Goal: Task Accomplishment & Management: Manage account settings

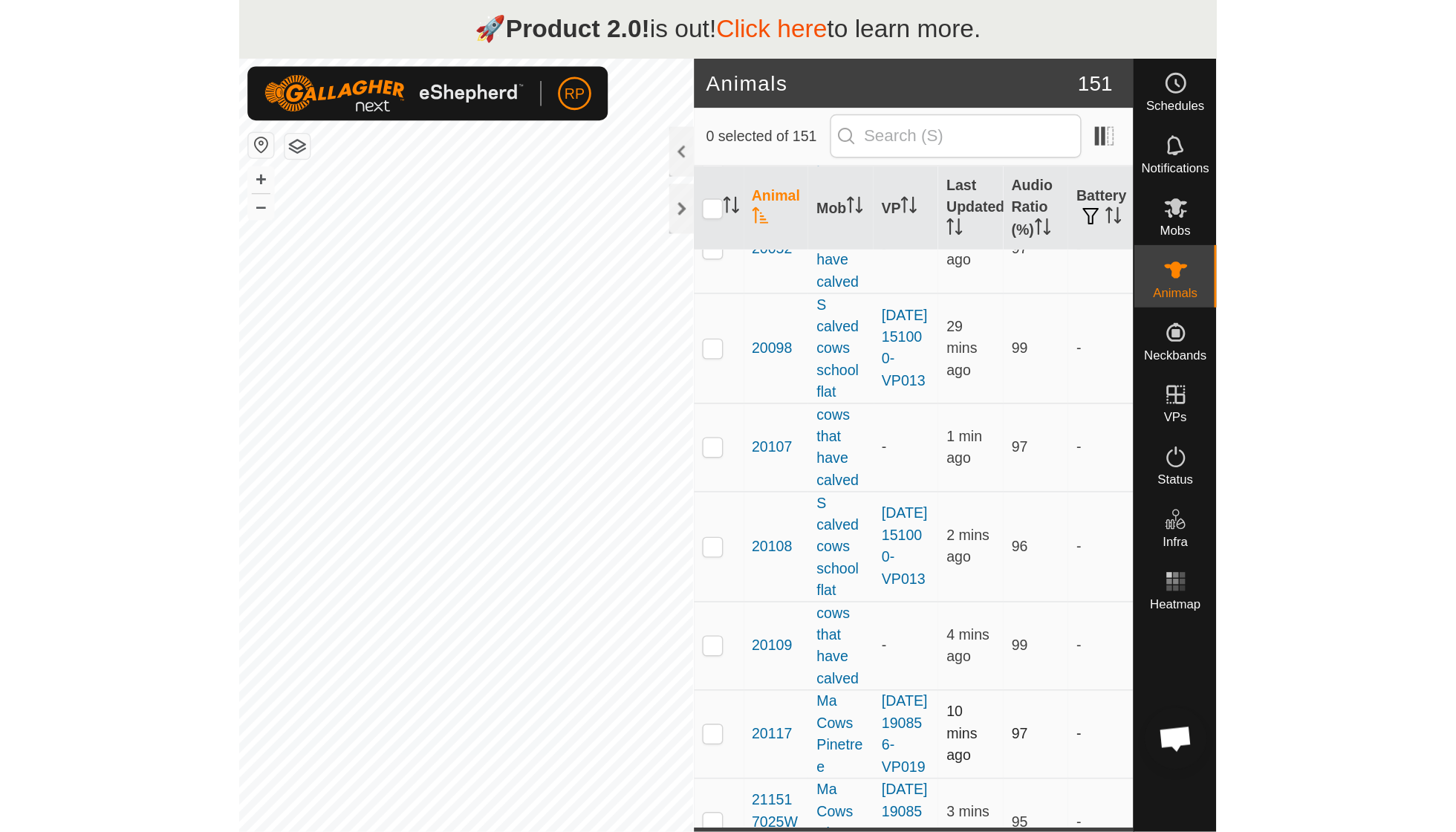
scroll to position [101, 0]
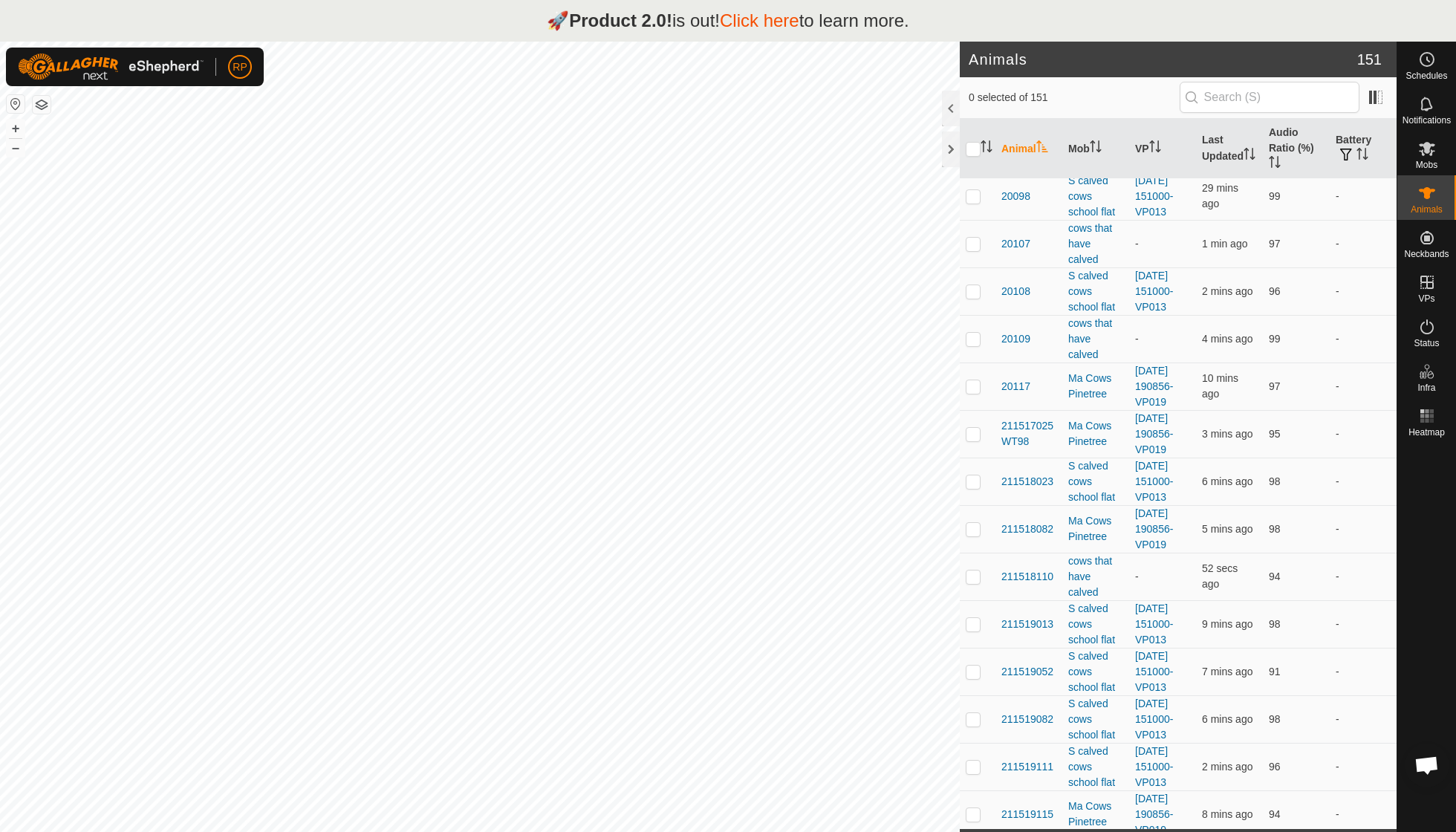
click at [698, 19] on link "Click here" at bounding box center [760, 20] width 80 height 20
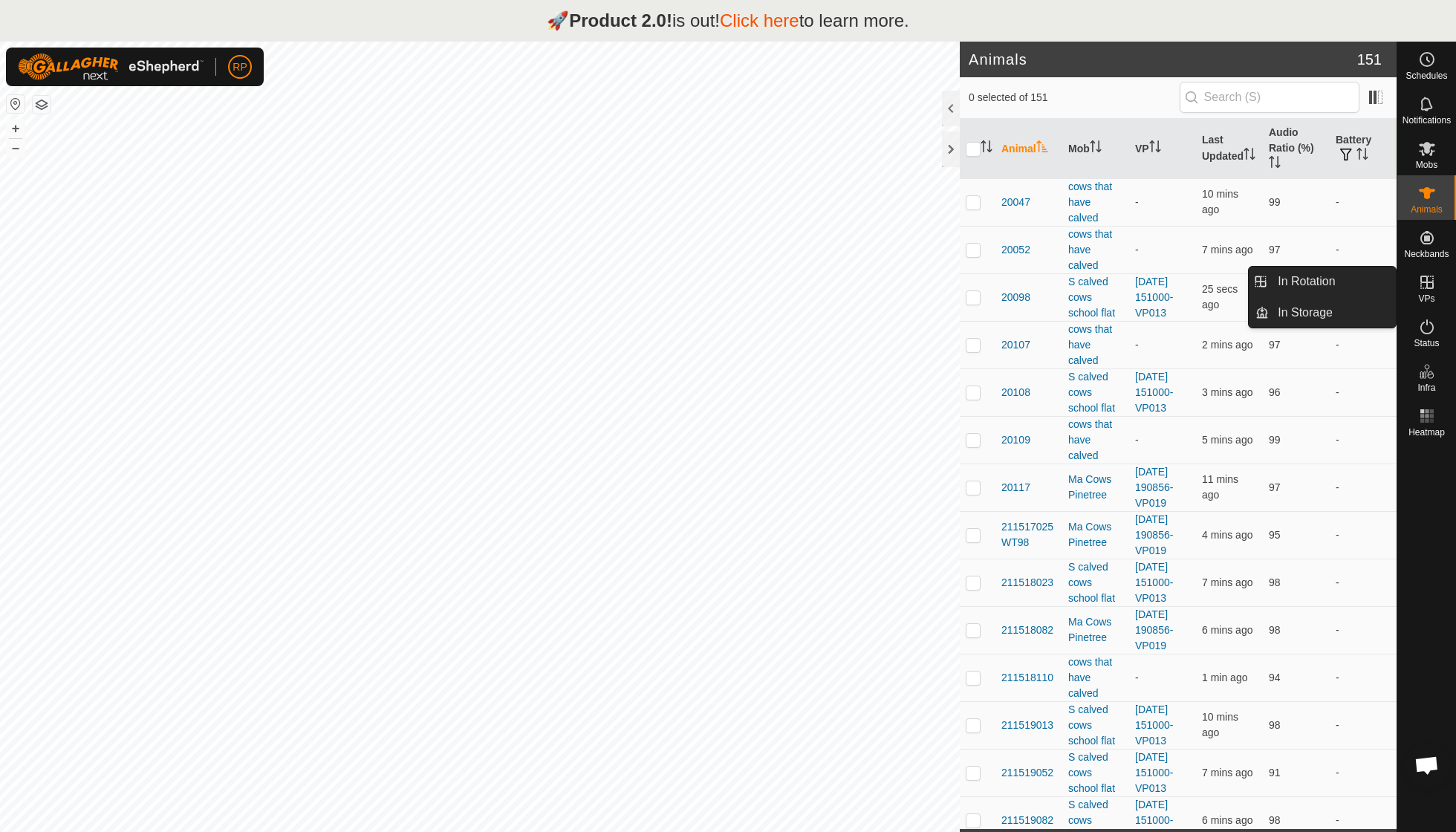
click at [698, 285] on icon at bounding box center [1427, 282] width 18 height 18
click at [698, 289] on link "In Rotation" at bounding box center [1333, 282] width 127 height 30
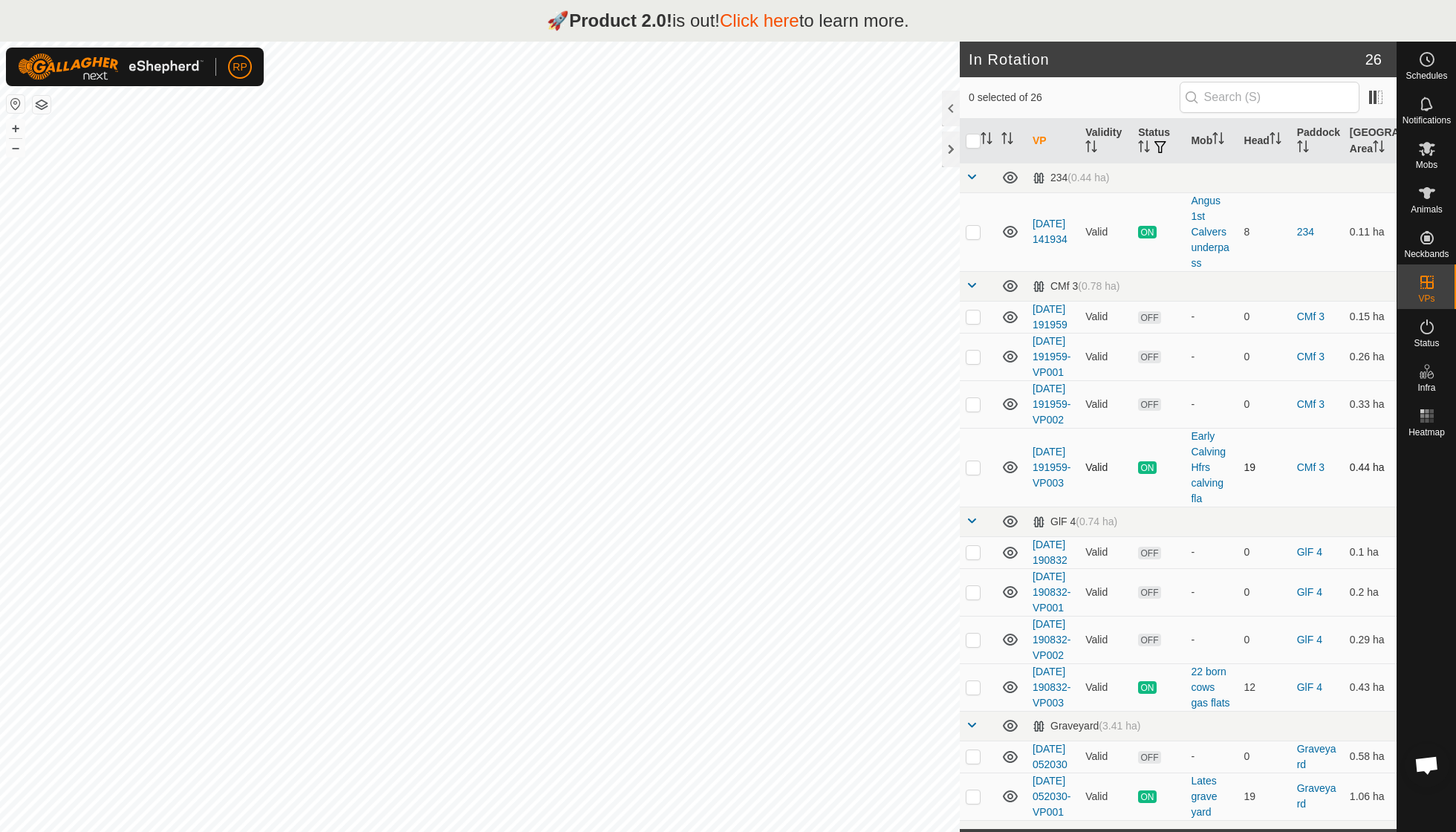
checkbox input "true"
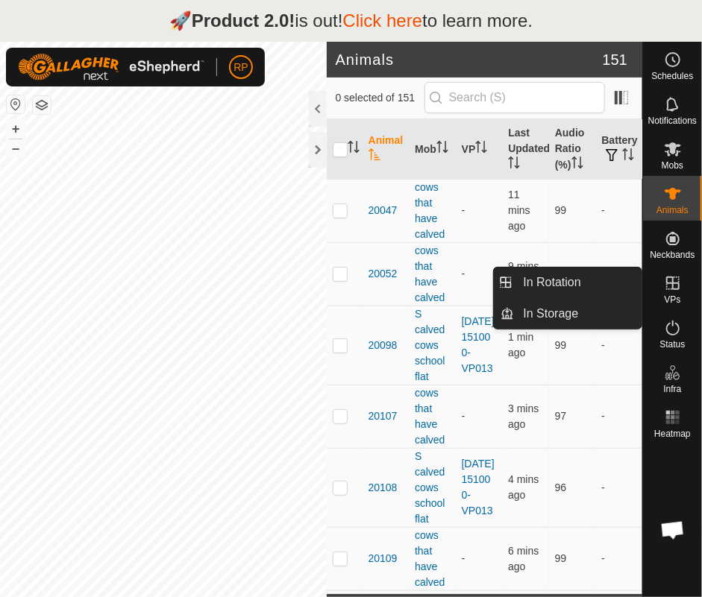
click at [666, 287] on icon at bounding box center [673, 283] width 18 height 18
click at [667, 291] on icon at bounding box center [673, 283] width 18 height 18
click at [579, 282] on link "In Rotation" at bounding box center [579, 283] width 128 height 30
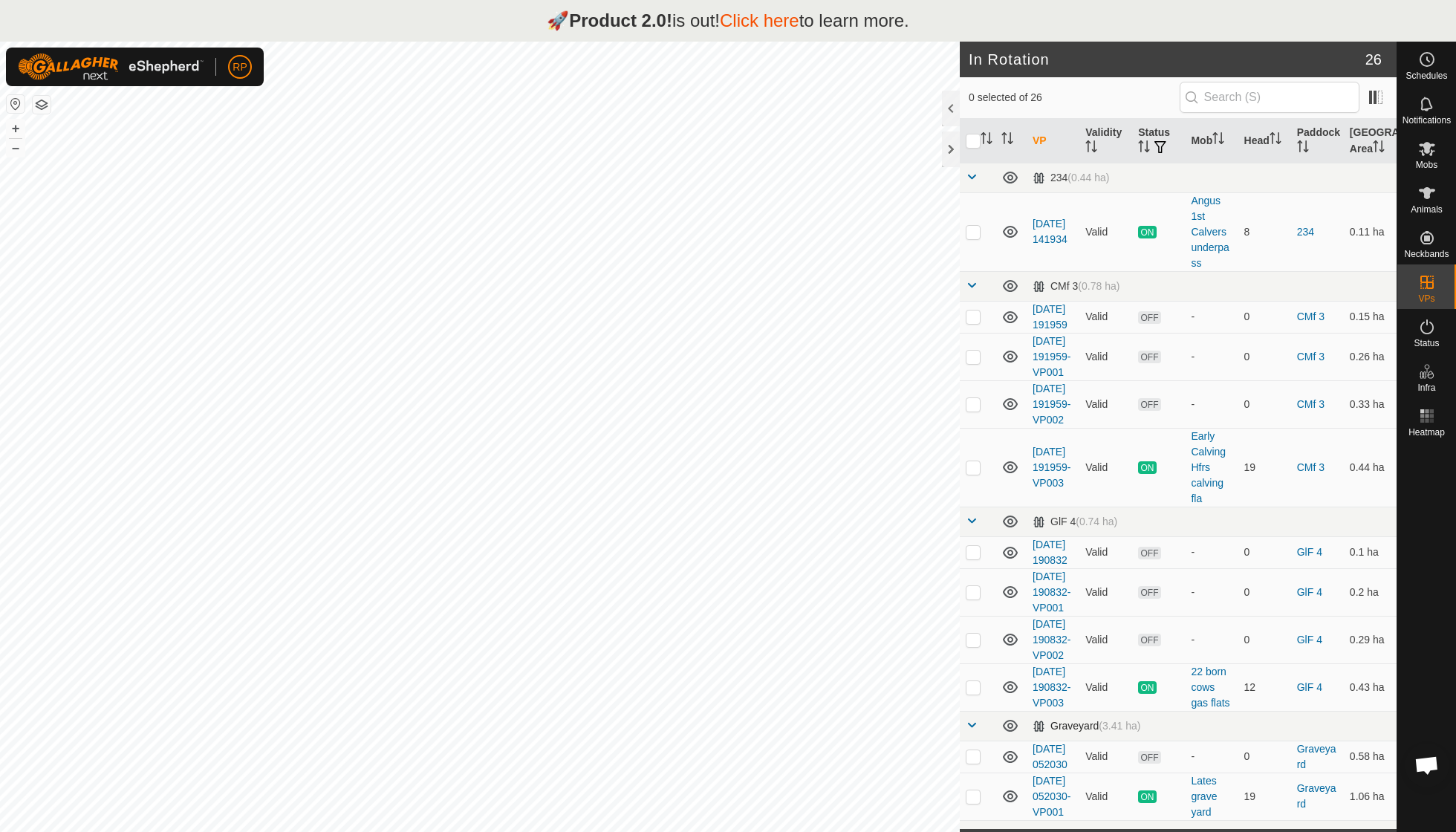
click at [698, 595] on span at bounding box center [971, 725] width 12 height 12
click at [698, 135] on icon "Activate to sort" at bounding box center [1007, 139] width 12 height 12
click at [698, 178] on span at bounding box center [971, 177] width 12 height 12
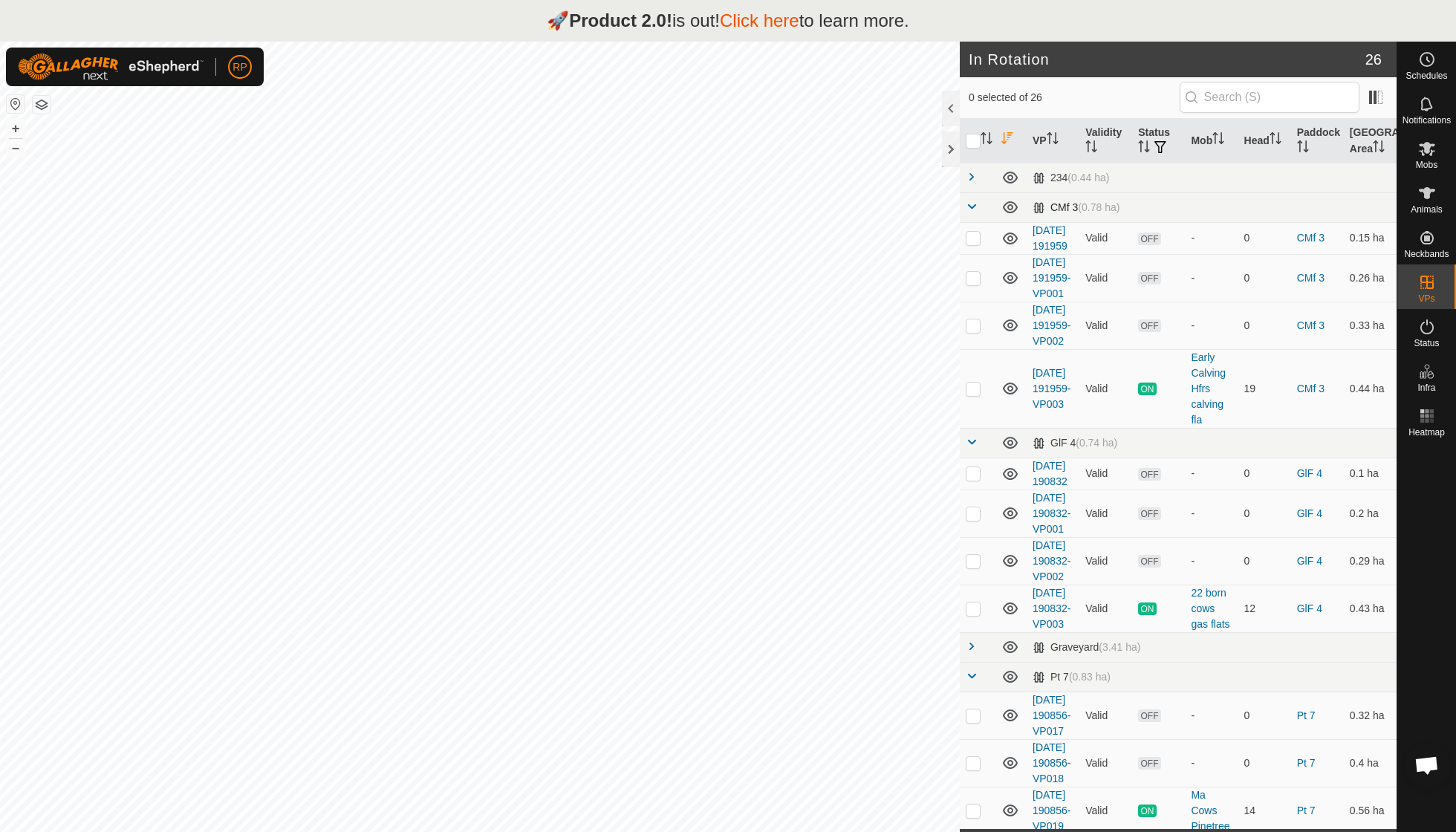
click at [698, 209] on span at bounding box center [971, 206] width 12 height 12
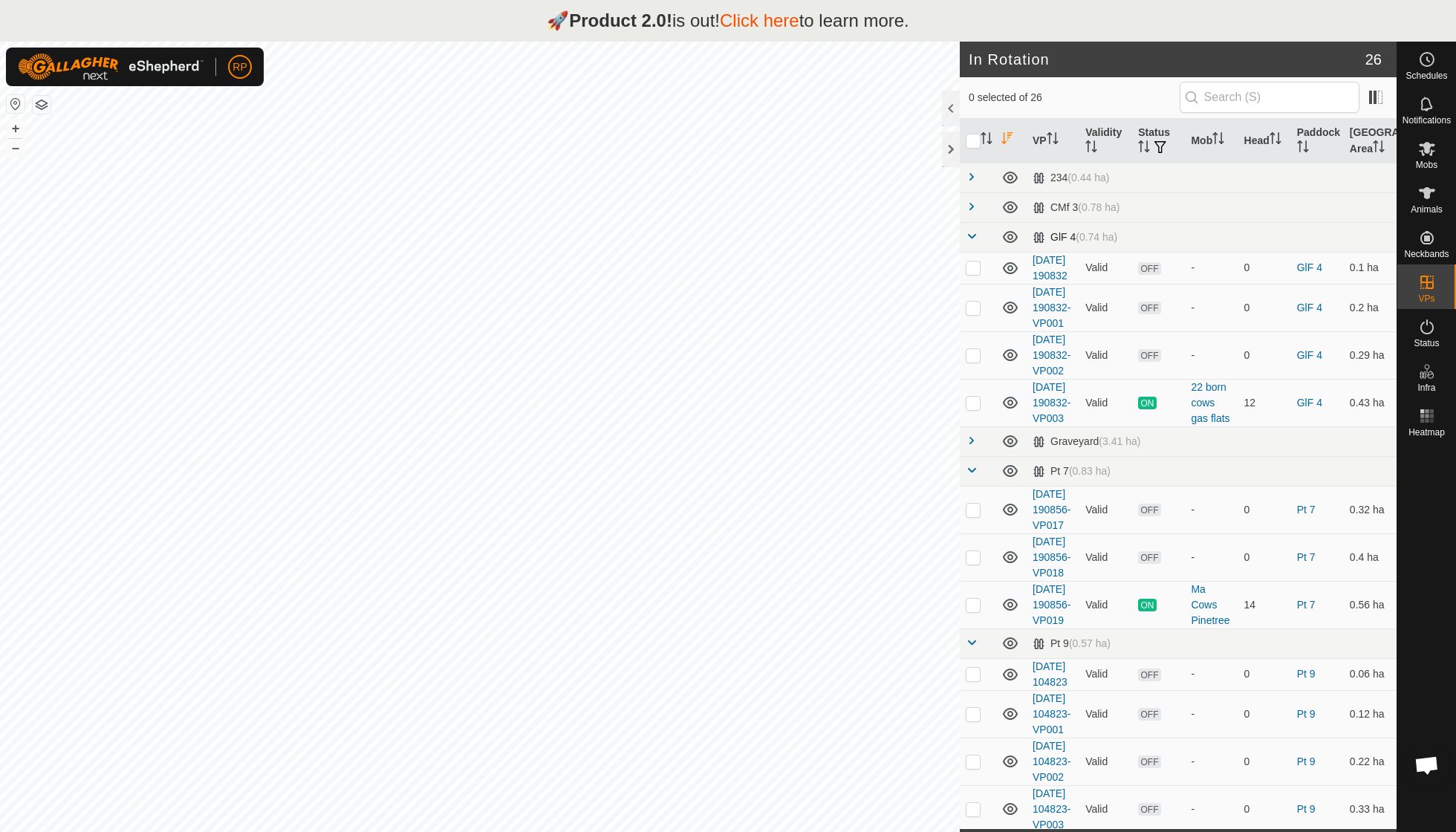
click at [698, 238] on span at bounding box center [971, 236] width 12 height 12
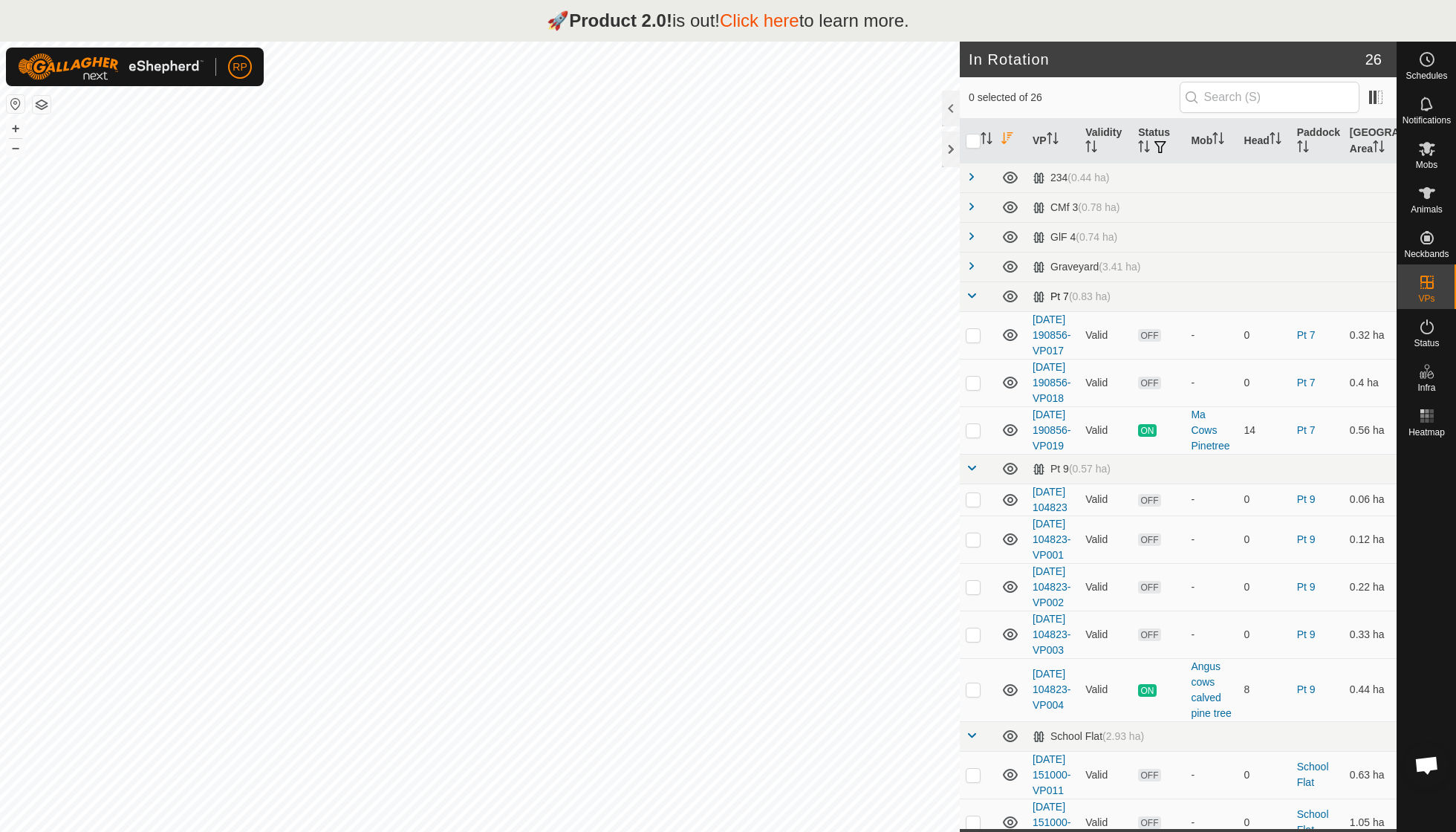
click at [698, 301] on span at bounding box center [971, 296] width 12 height 12
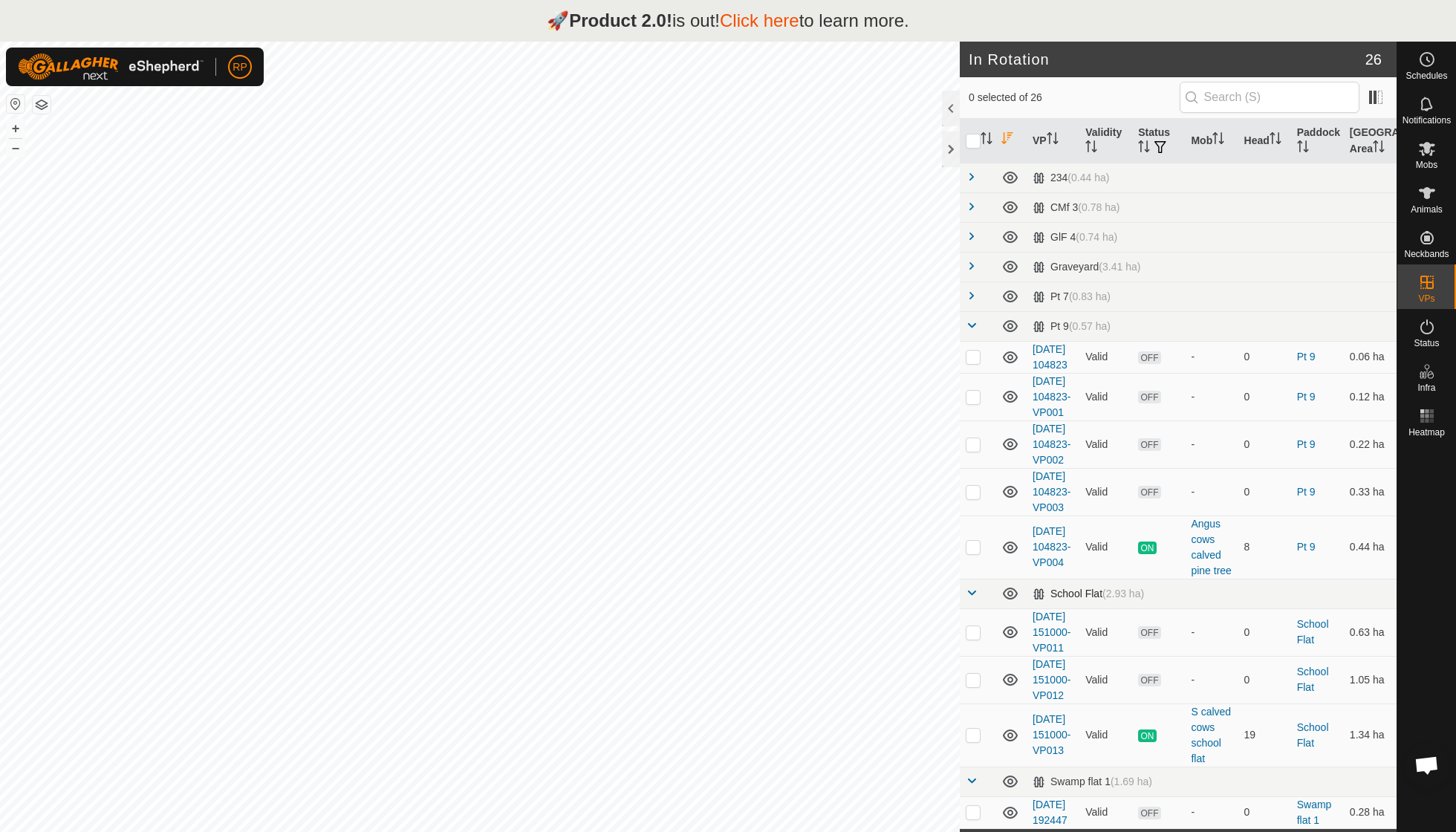
click at [698, 595] on span at bounding box center [971, 593] width 12 height 12
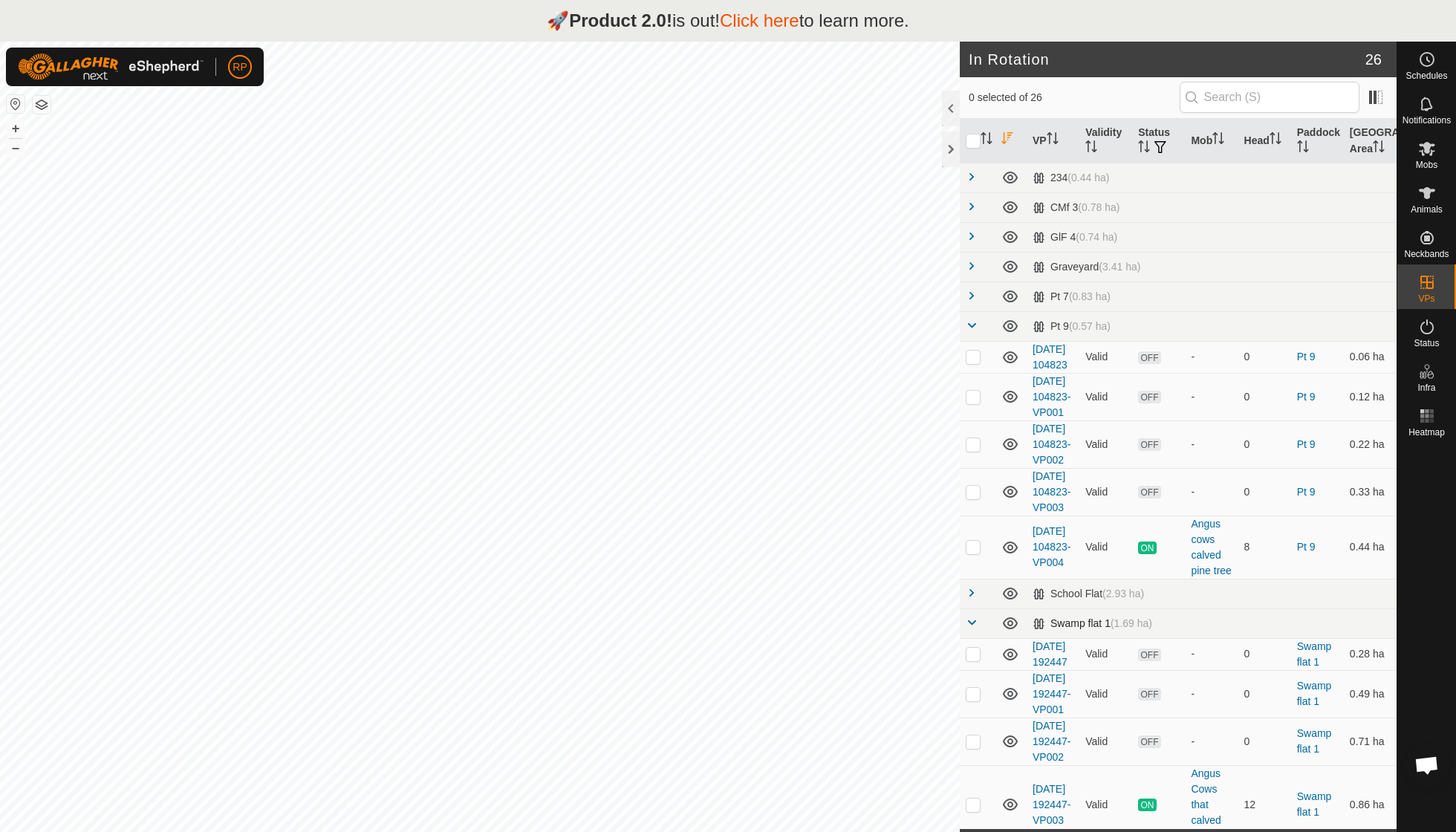
click at [698, 595] on span at bounding box center [971, 623] width 12 height 12
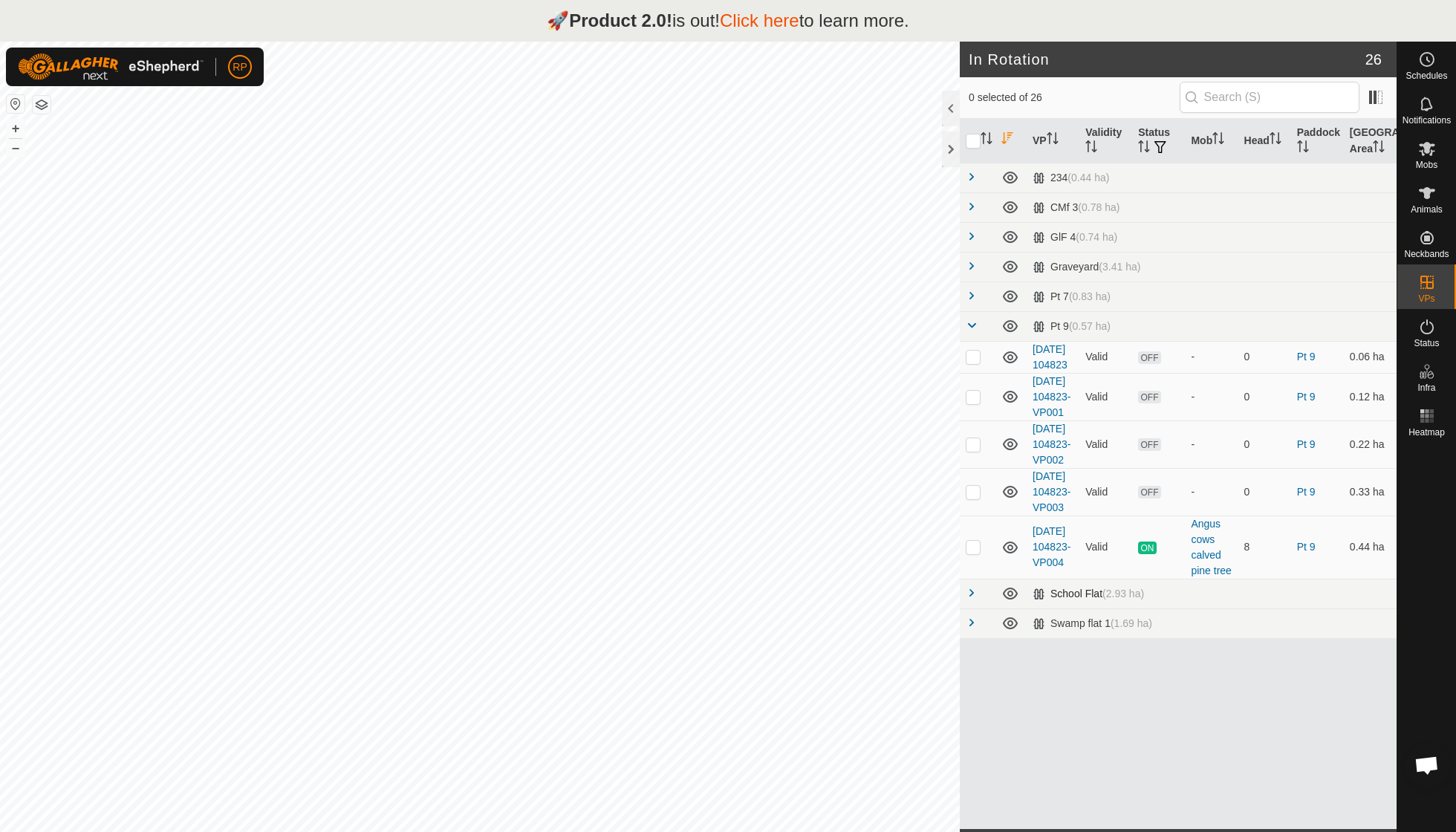
click at [698, 595] on span at bounding box center [971, 593] width 12 height 12
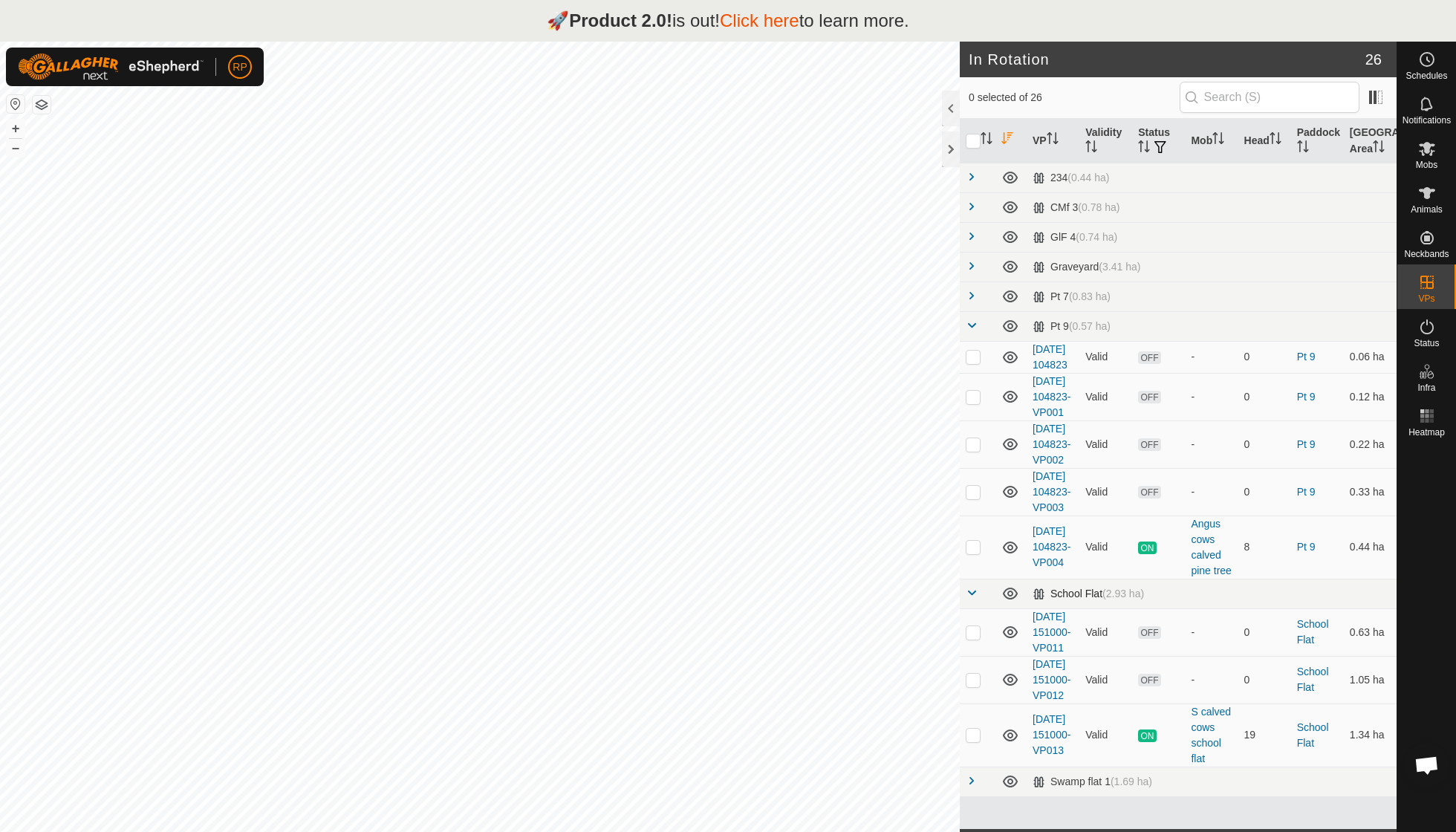
click at [698, 595] on span at bounding box center [971, 593] width 12 height 12
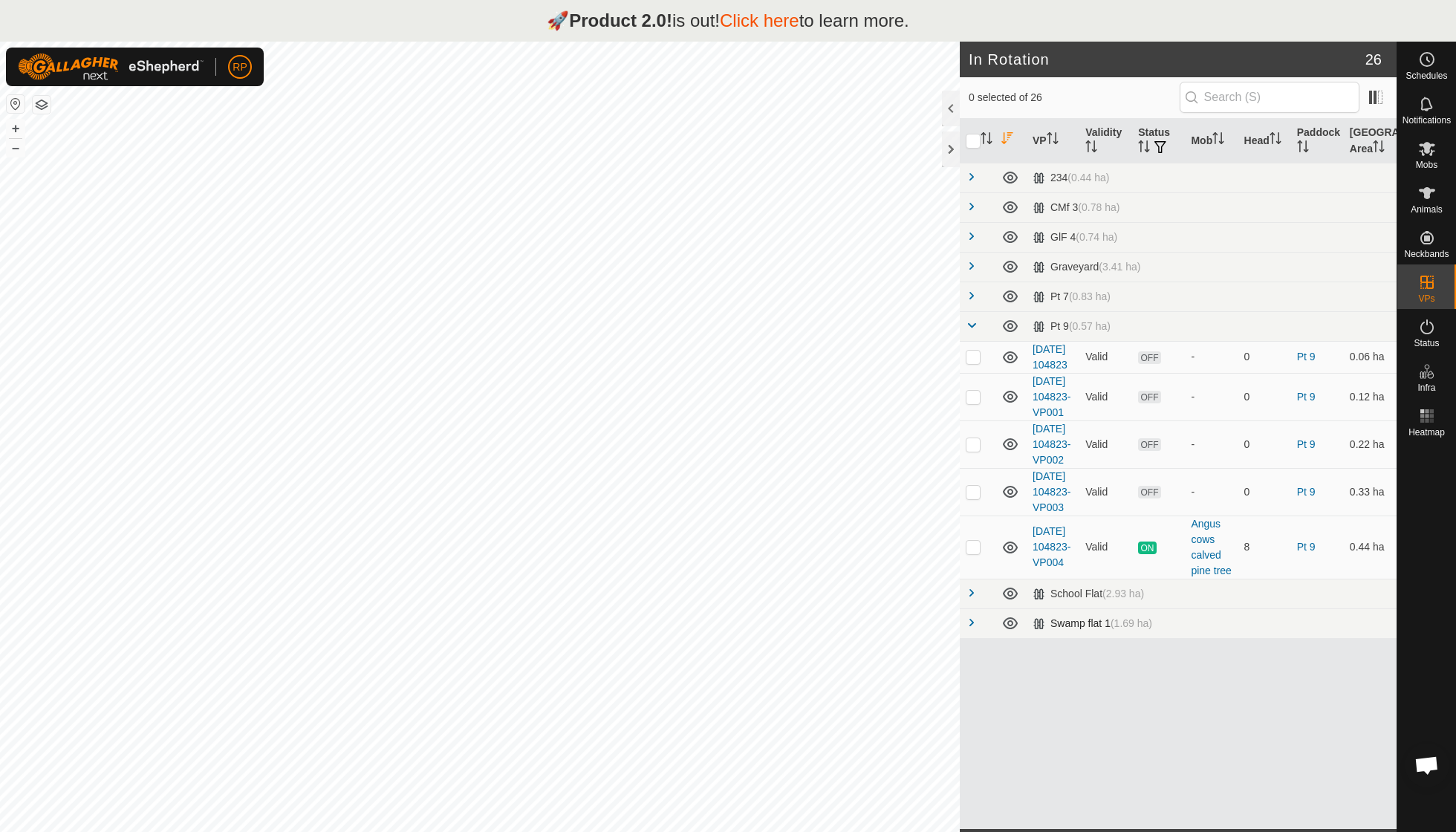
click at [698, 595] on span at bounding box center [971, 623] width 12 height 12
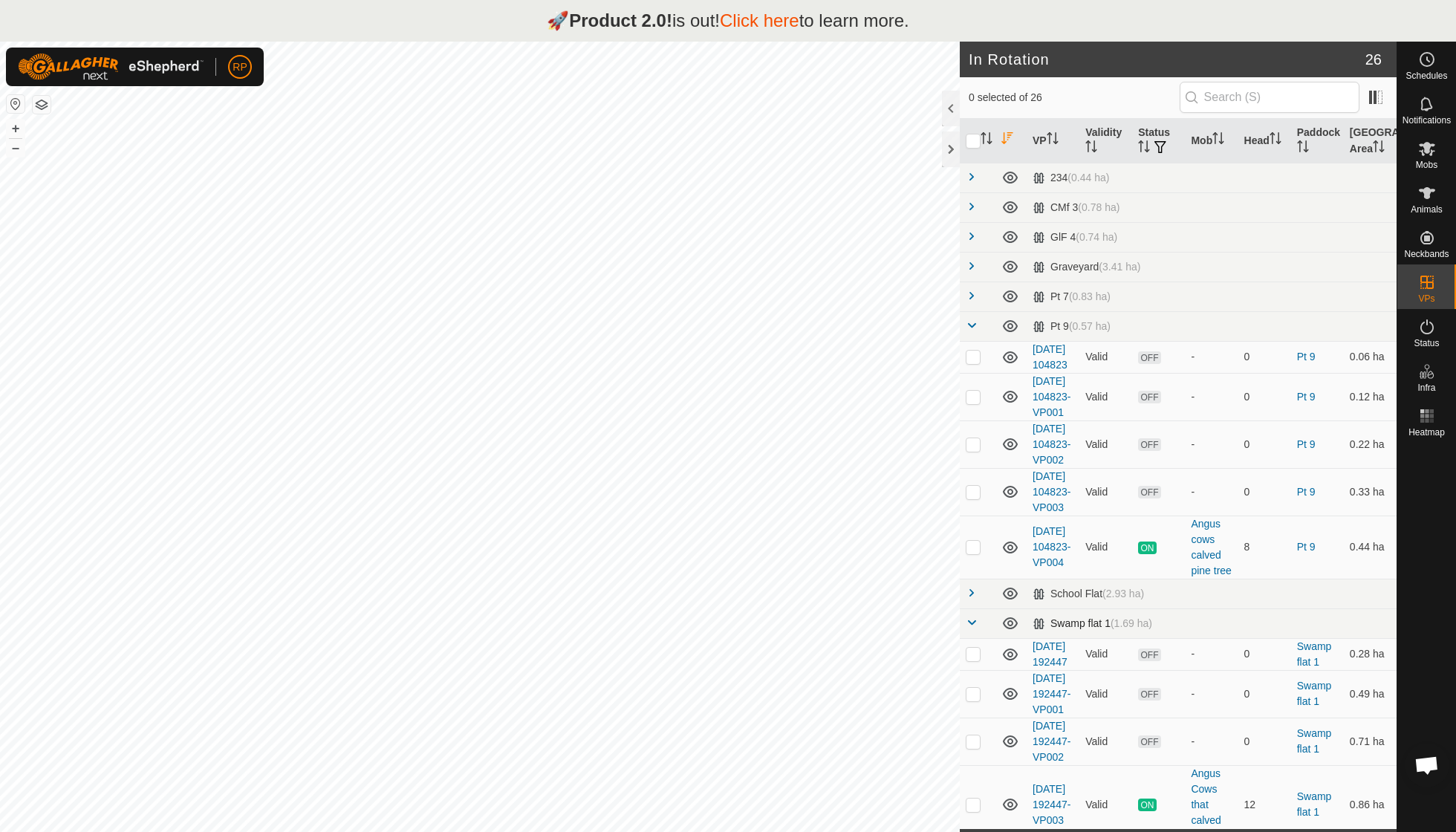
click at [698, 595] on span at bounding box center [971, 623] width 12 height 12
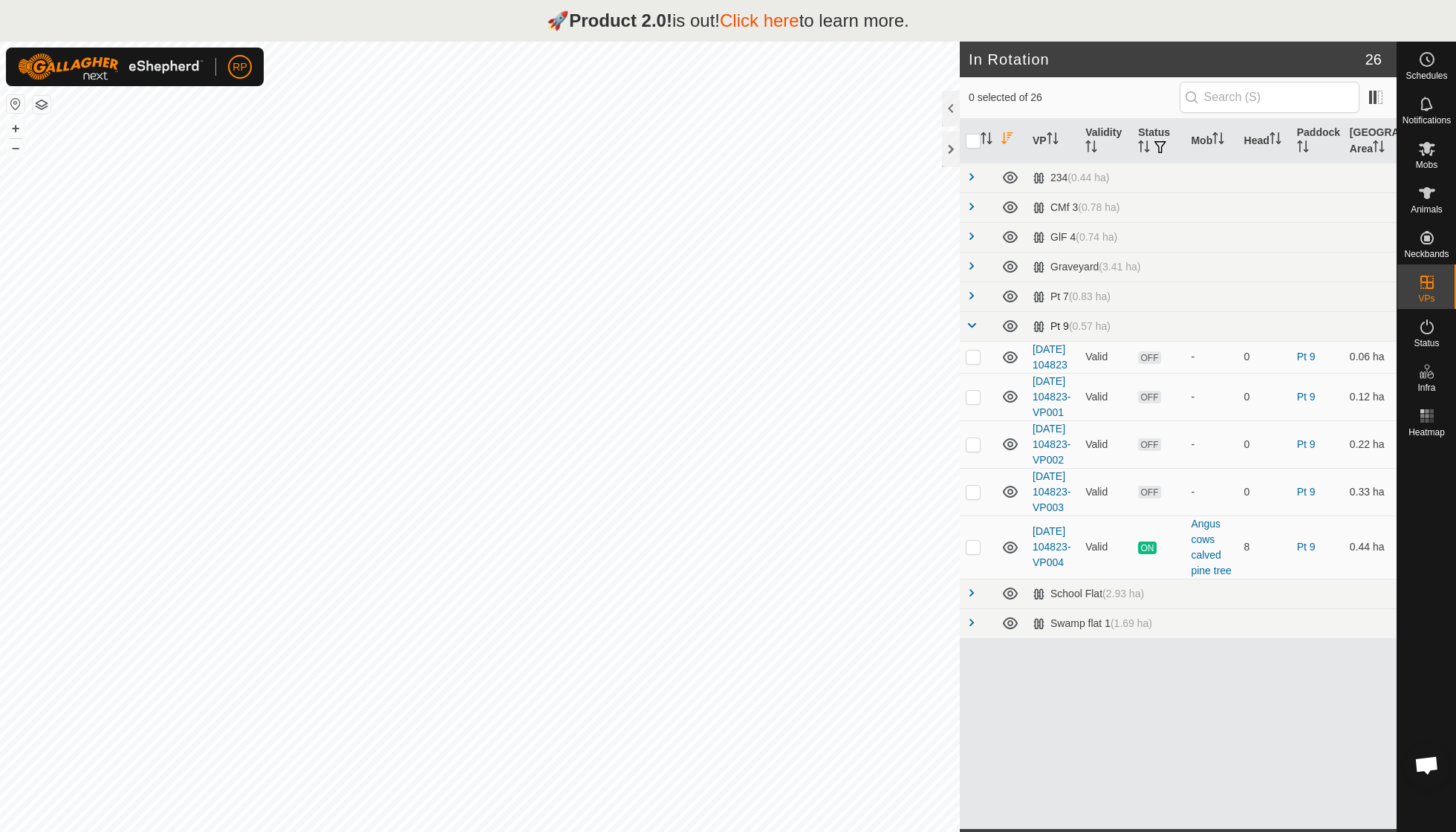
click at [698, 321] on span at bounding box center [971, 326] width 12 height 12
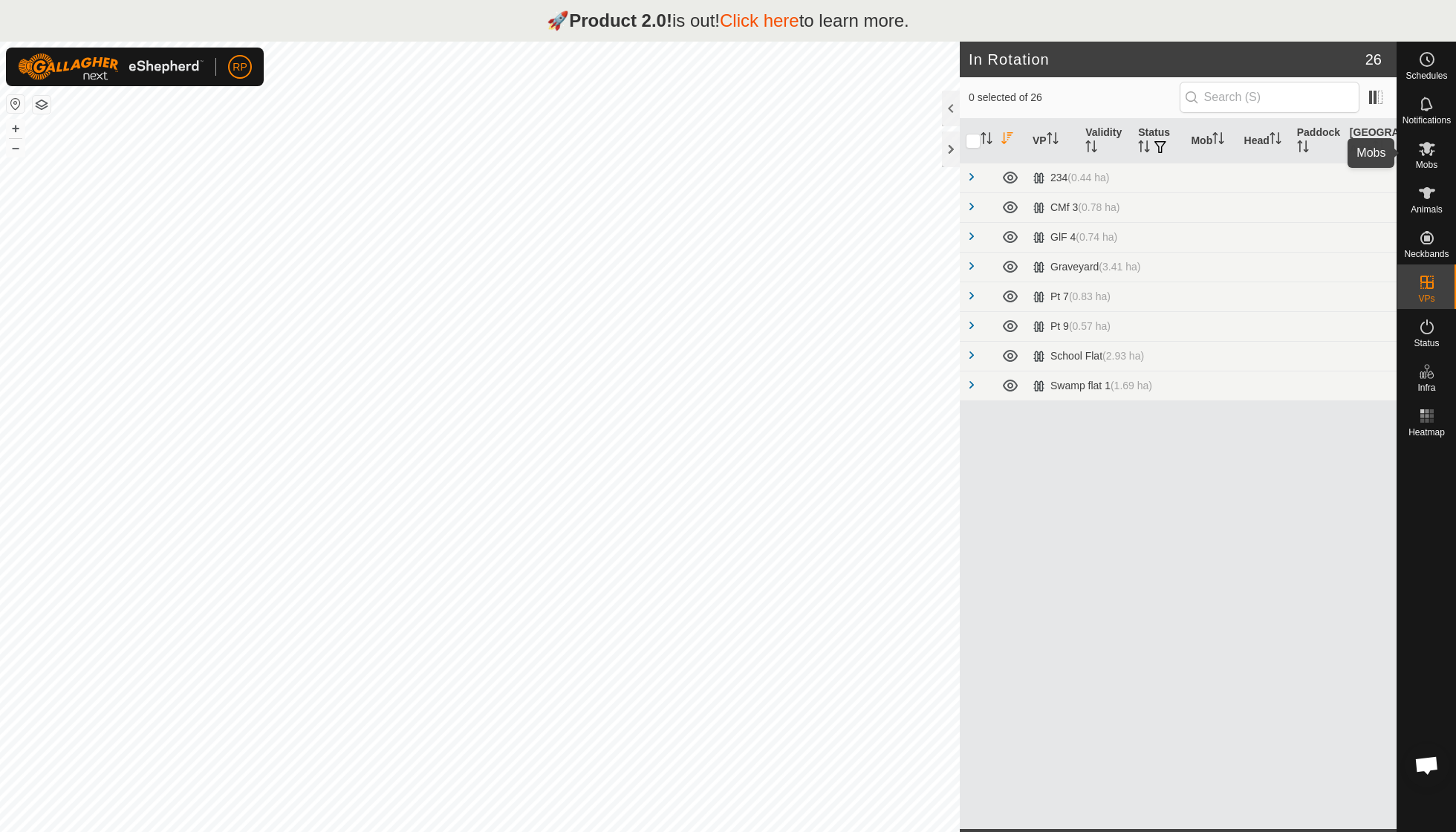
click at [698, 157] on es-mob-svg-icon at bounding box center [1426, 148] width 27 height 24
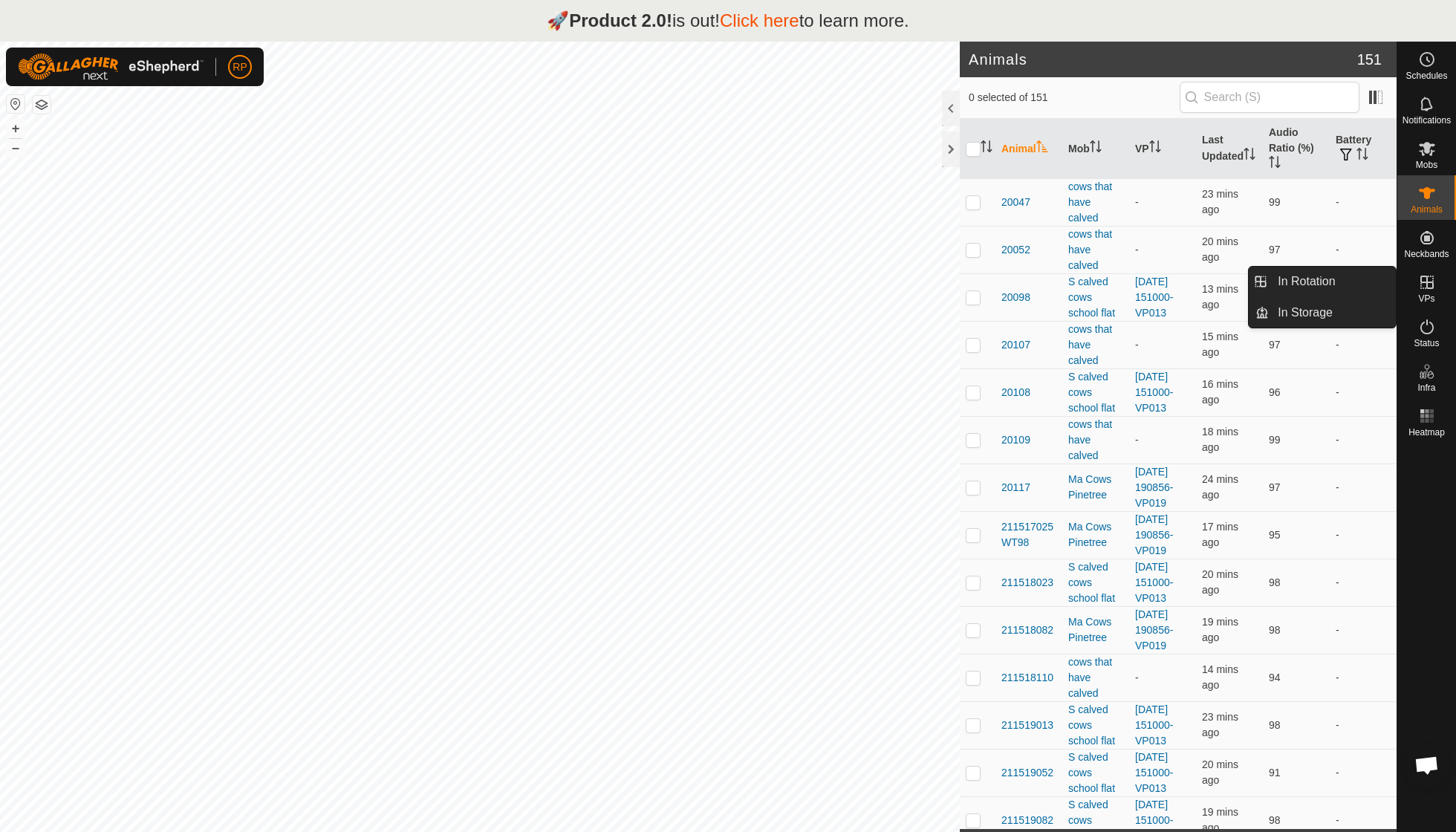
click at [698, 281] on icon at bounding box center [1427, 282] width 18 height 18
click at [698, 278] on link "In Rotation" at bounding box center [1333, 282] width 127 height 30
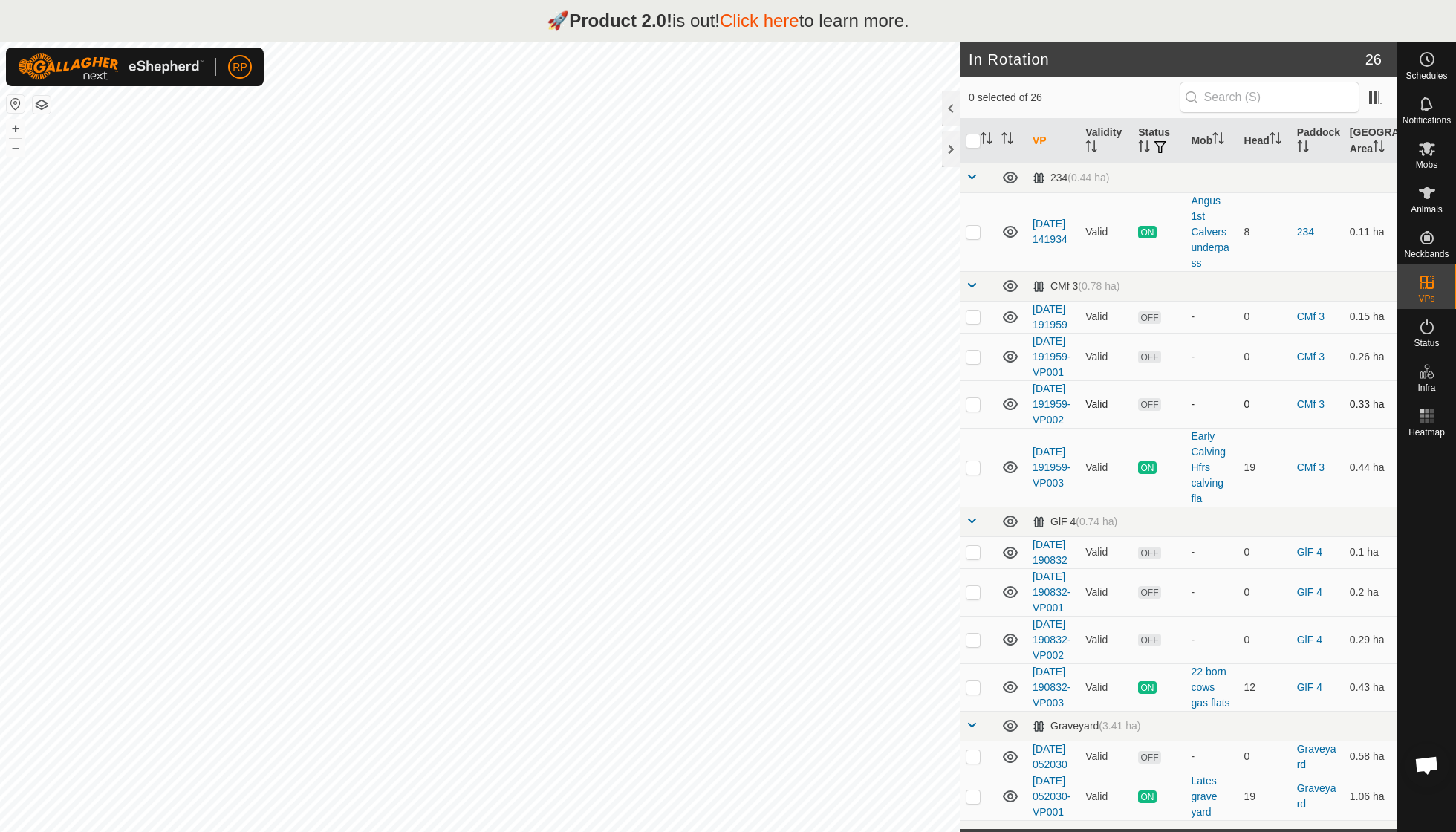
checkbox input "true"
click at [698, 156] on icon at bounding box center [1427, 148] width 18 height 18
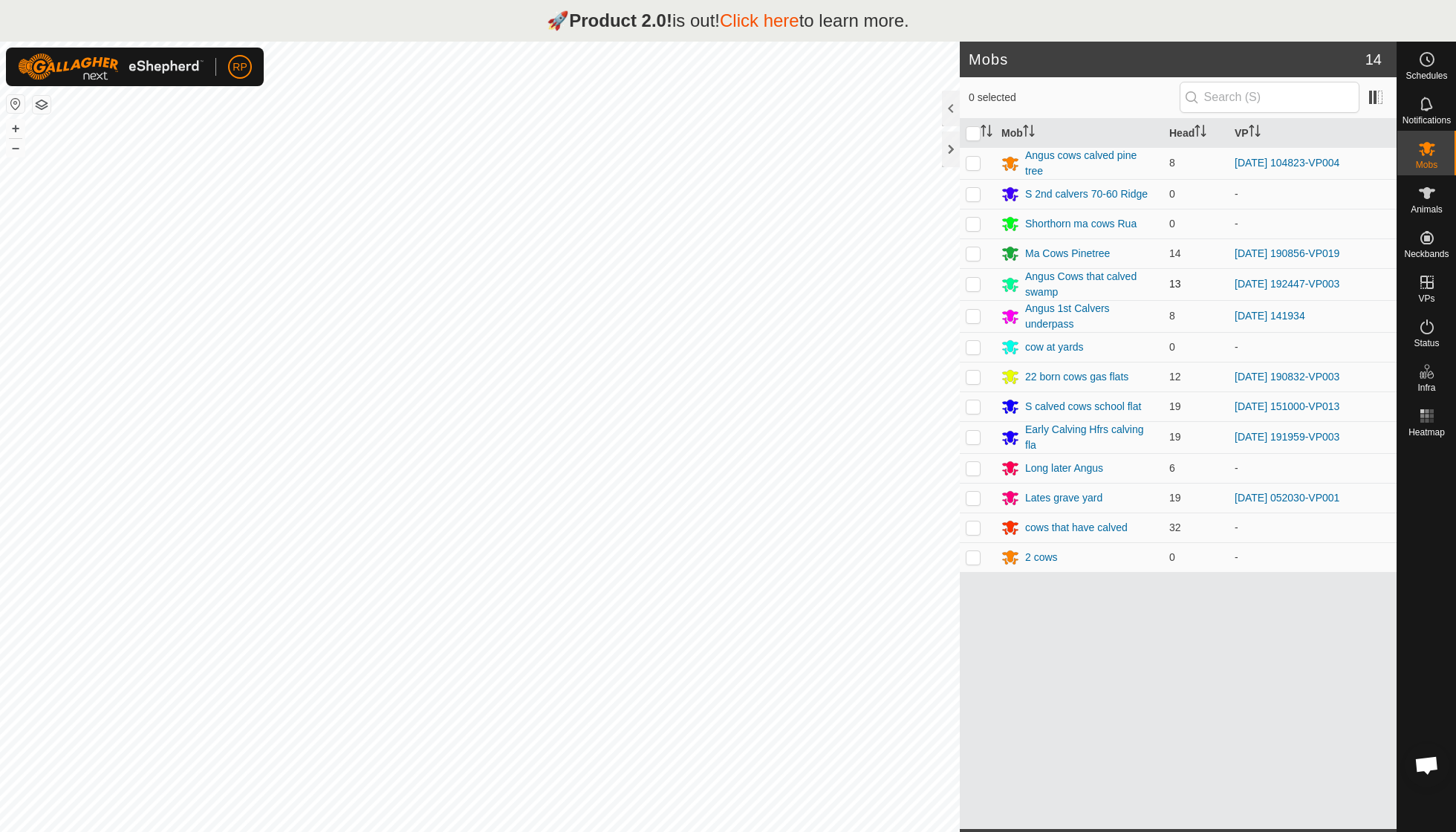
click at [698, 283] on p-checkbox at bounding box center [972, 284] width 15 height 12
checkbox input "true"
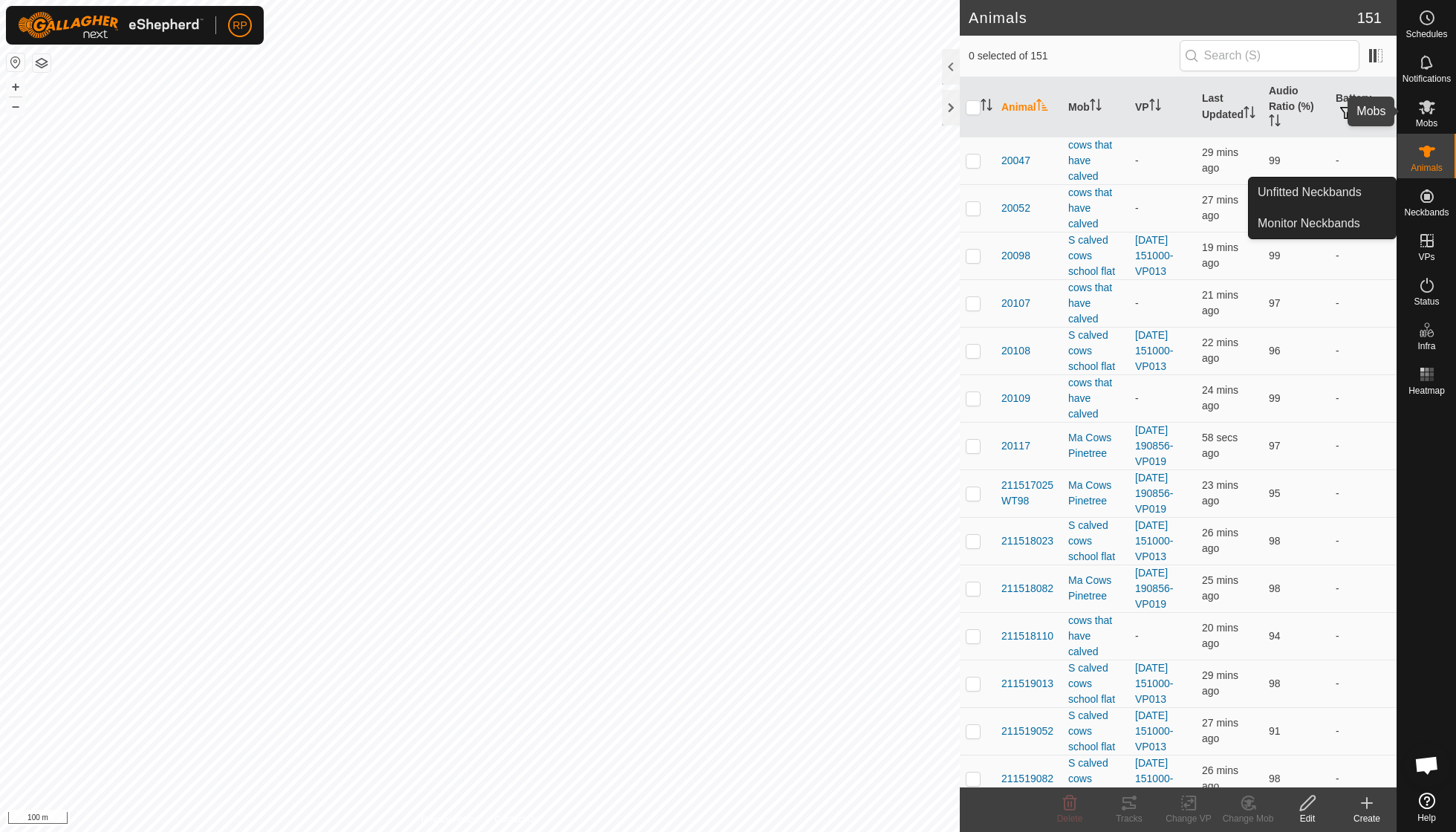
click at [1424, 111] on icon at bounding box center [1426, 108] width 16 height 14
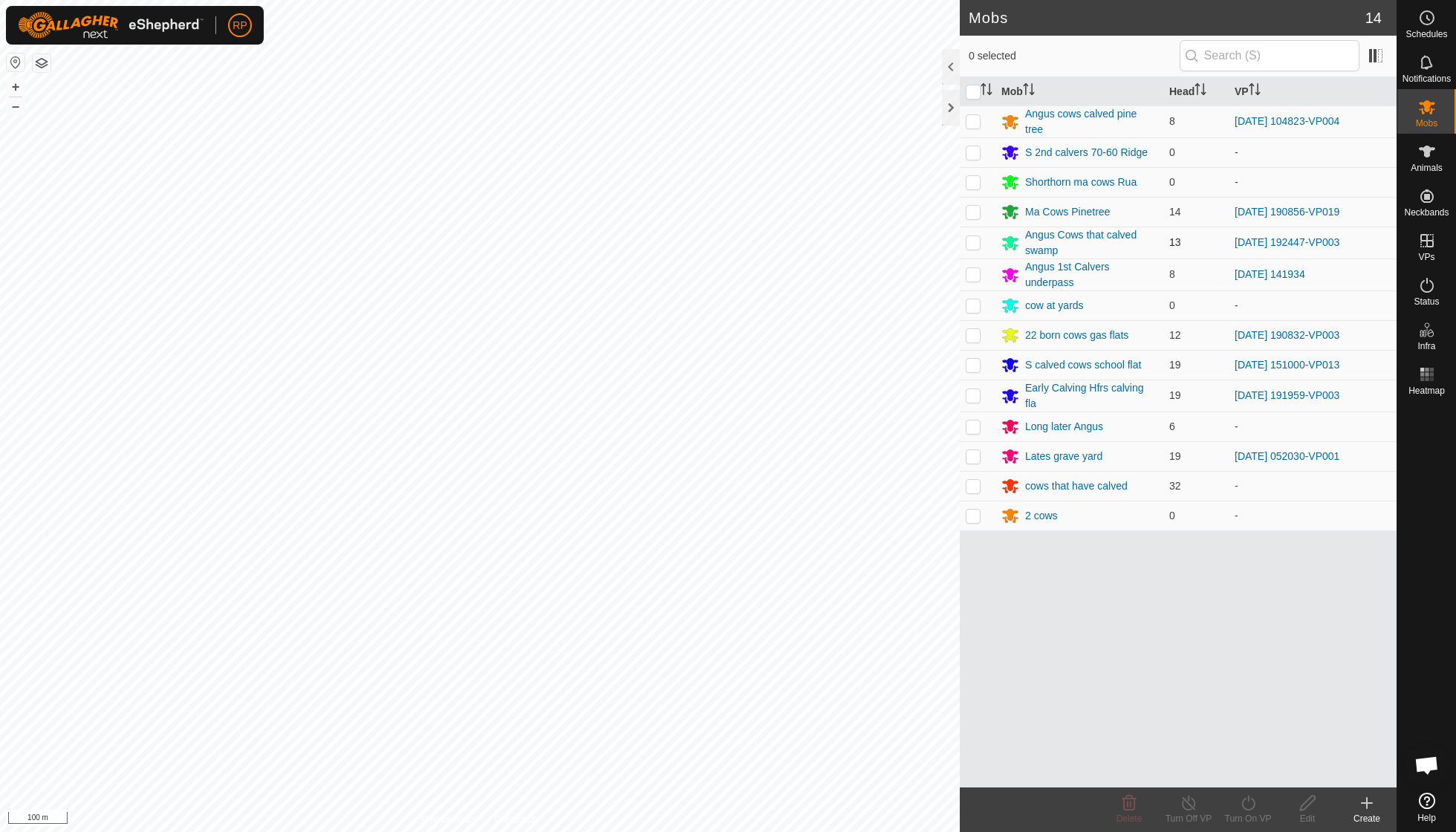
click at [971, 238] on p-checkbox at bounding box center [972, 242] width 15 height 12
checkbox input "true"
click at [1246, 807] on icon at bounding box center [1248, 803] width 19 height 18
click at [1251, 770] on link "Now" at bounding box center [1293, 770] width 147 height 30
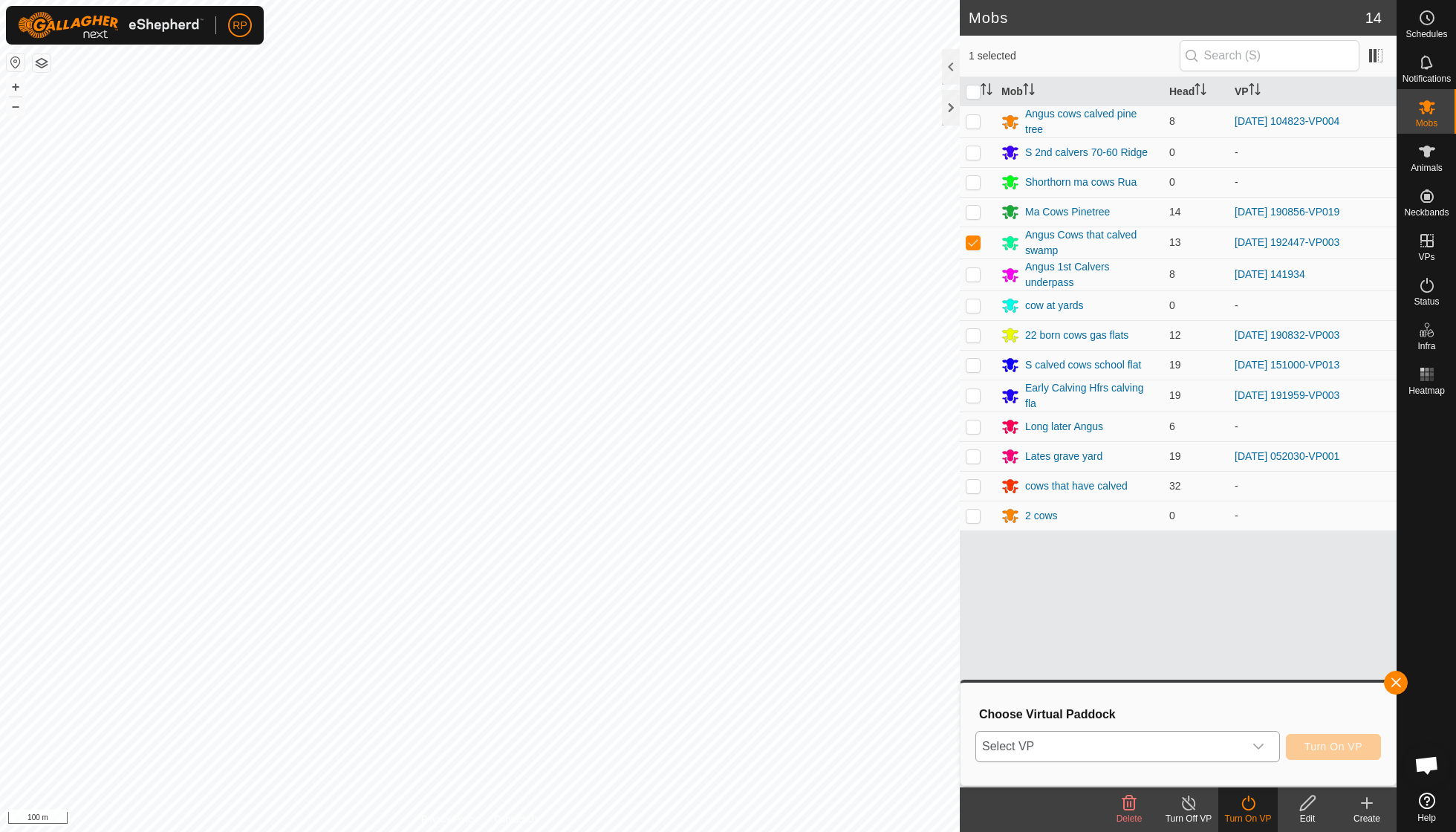
click at [1257, 740] on icon "dropdown trigger" at bounding box center [1258, 746] width 12 height 12
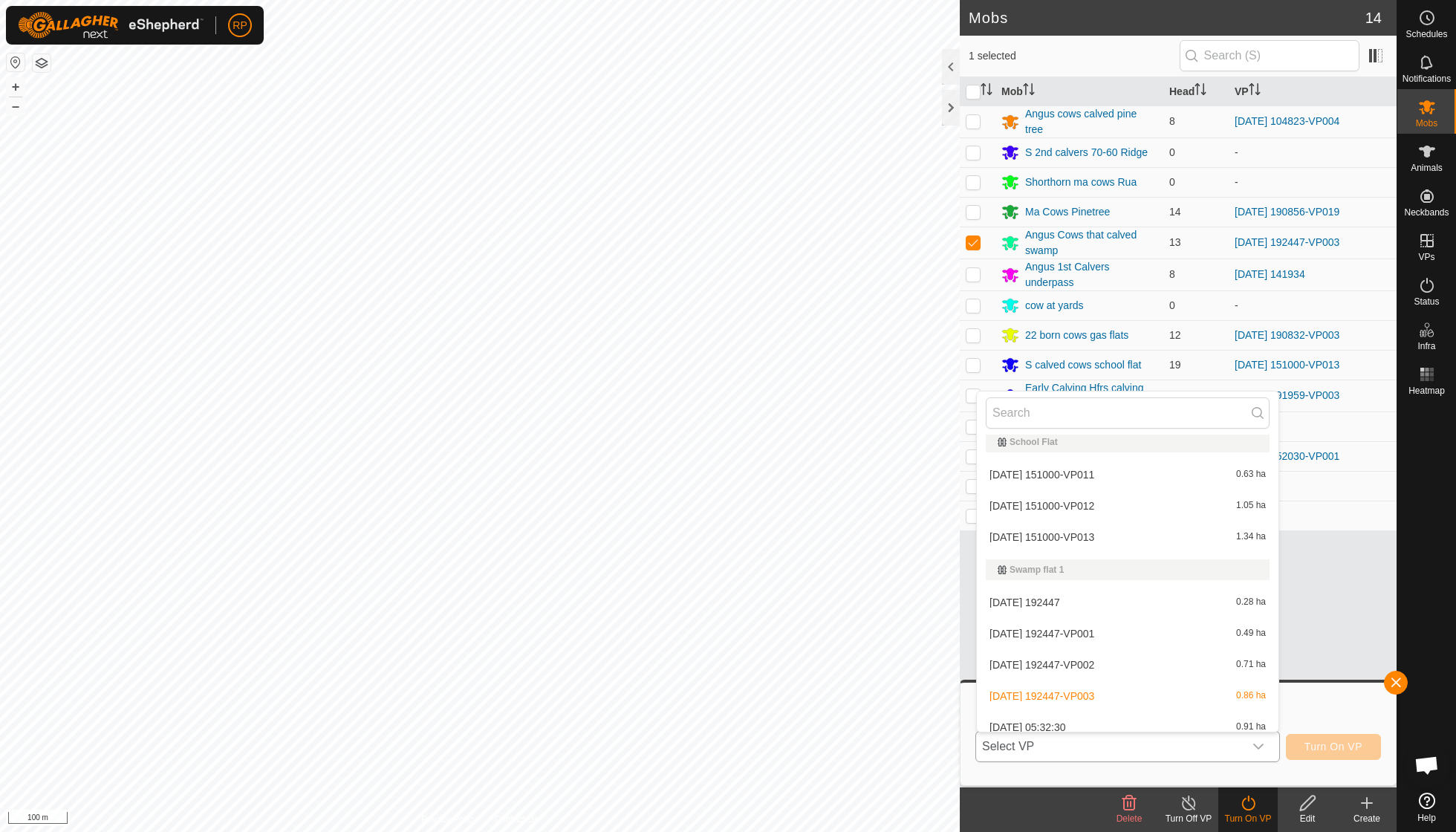
scroll to position [804, 0]
click at [1092, 716] on li "2025-09-19 05:32:30 0.91 ha" at bounding box center [1127, 730] width 302 height 30
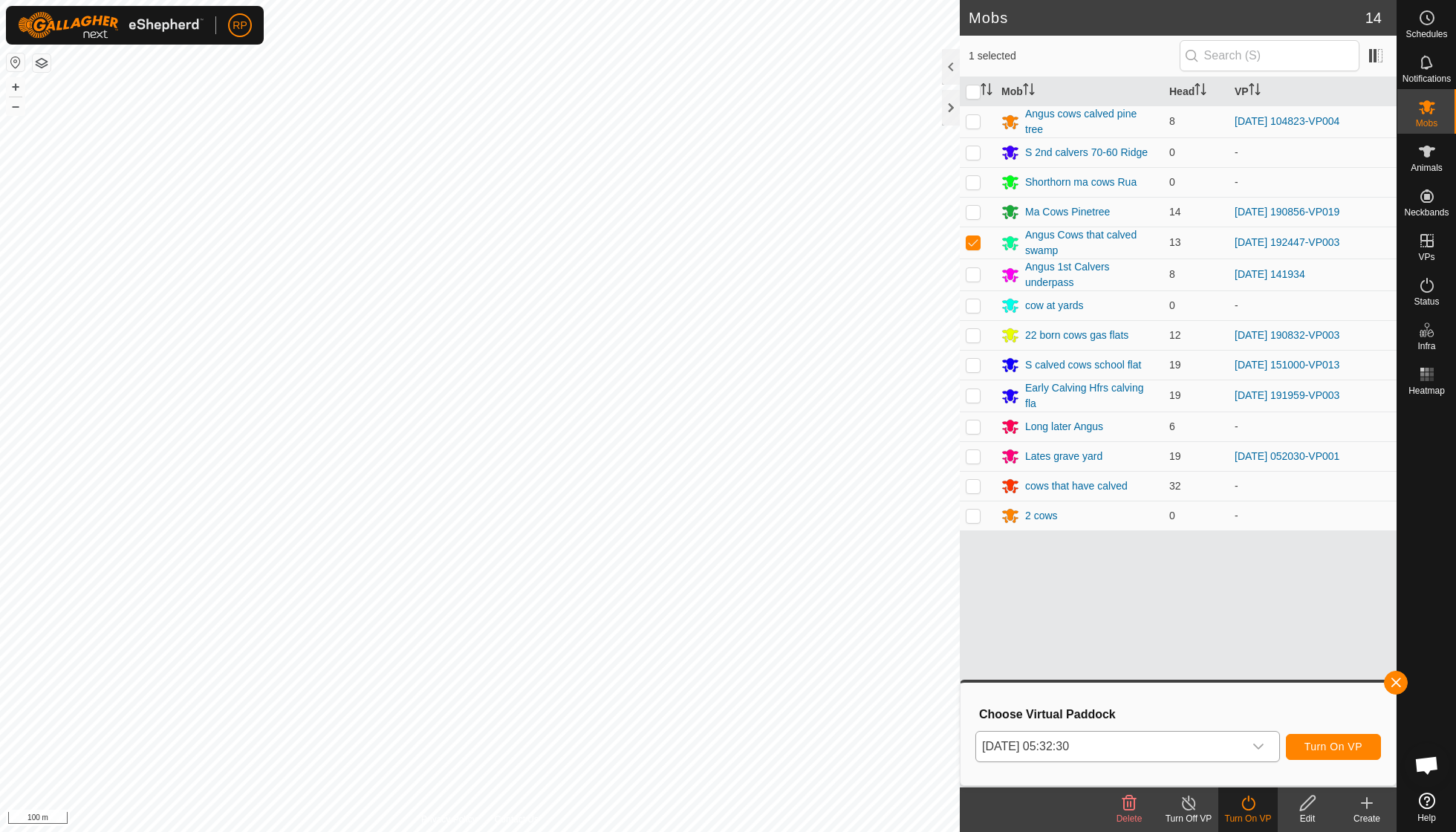
click at [1308, 749] on span "Turn On VP" at bounding box center [1333, 746] width 58 height 12
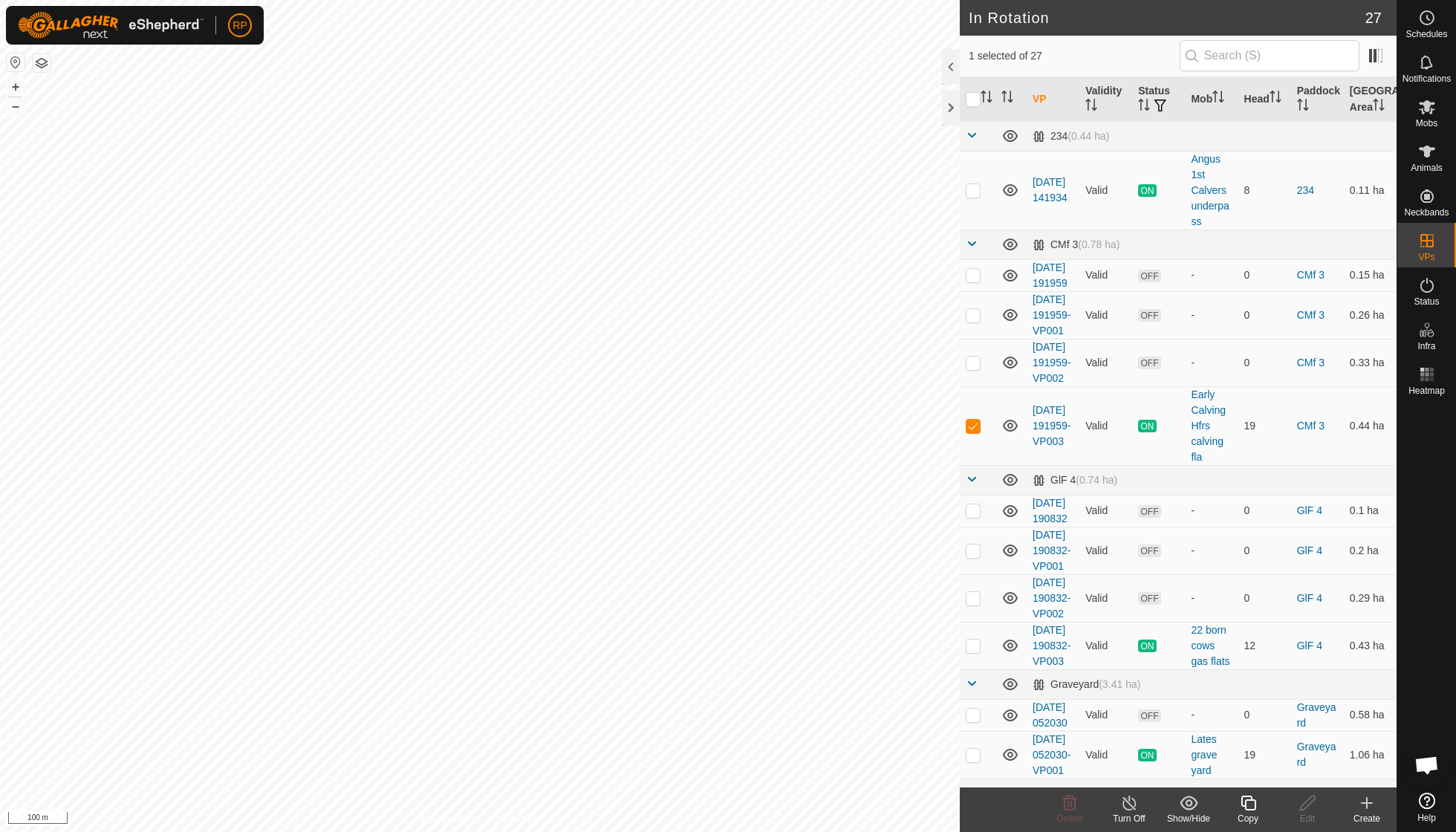
click at [1246, 798] on icon at bounding box center [1248, 803] width 19 height 18
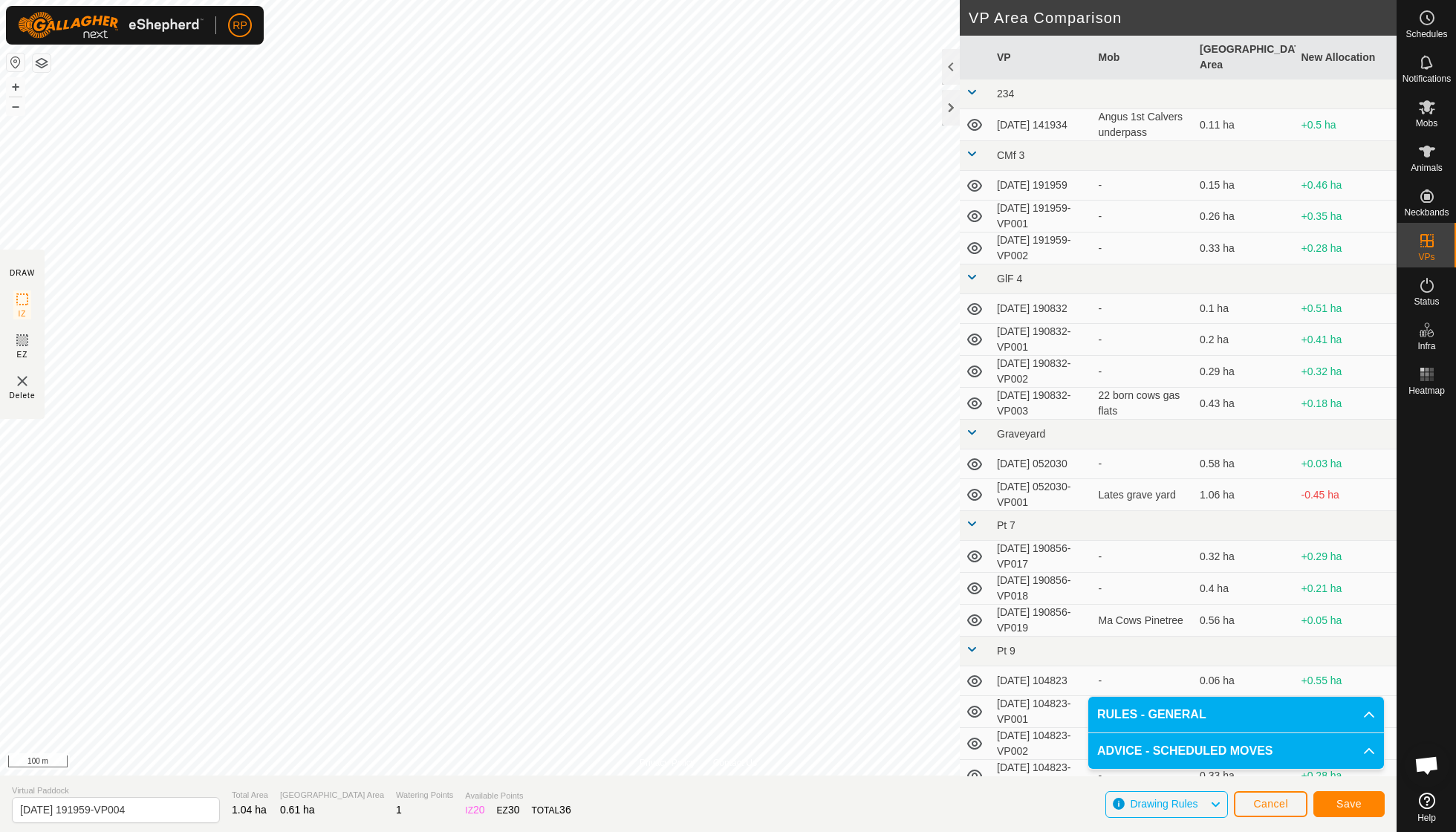
click at [1336, 804] on span "Save" at bounding box center [1348, 804] width 25 height 12
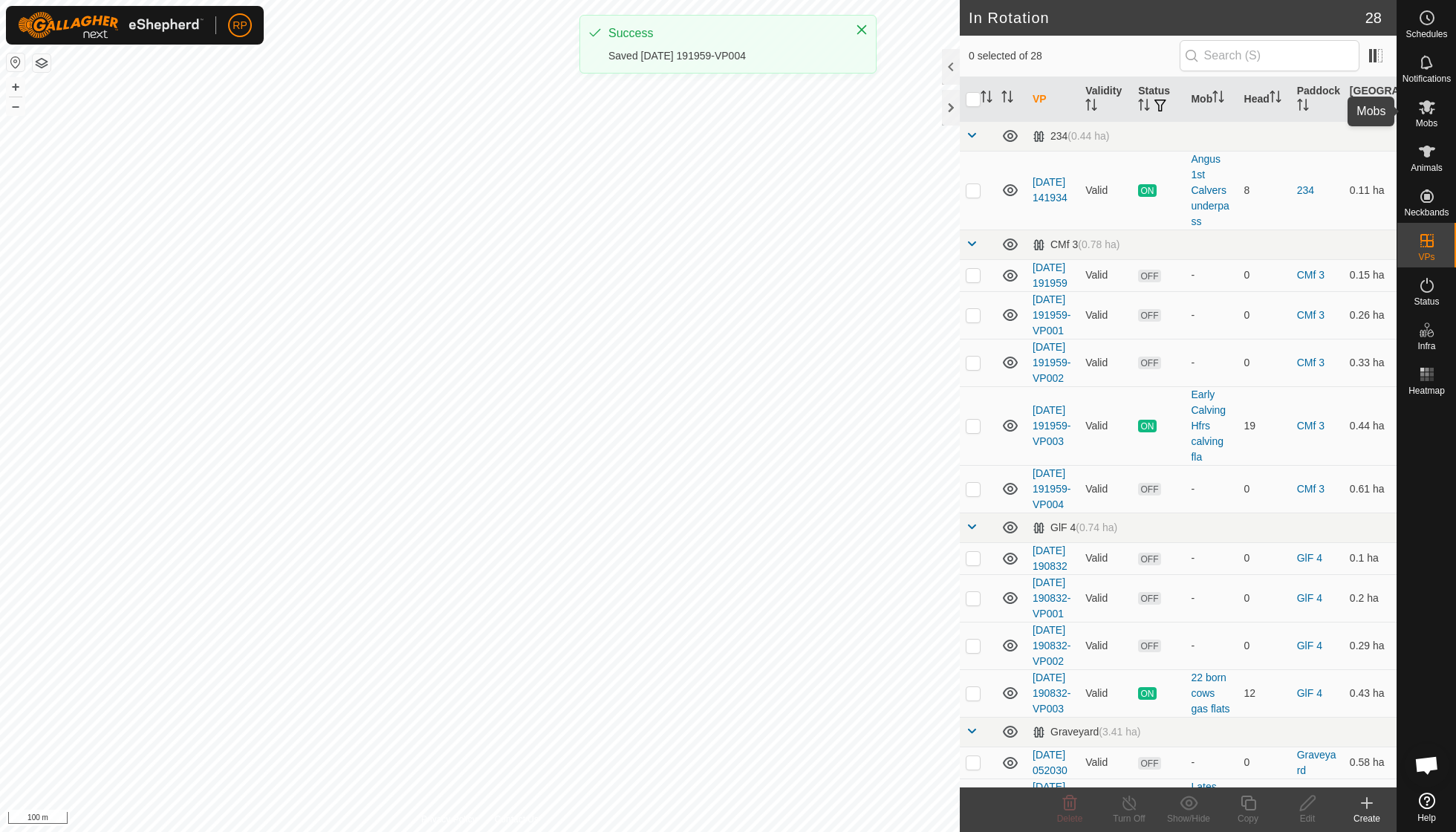
click at [1426, 117] on es-mob-svg-icon at bounding box center [1426, 107] width 27 height 24
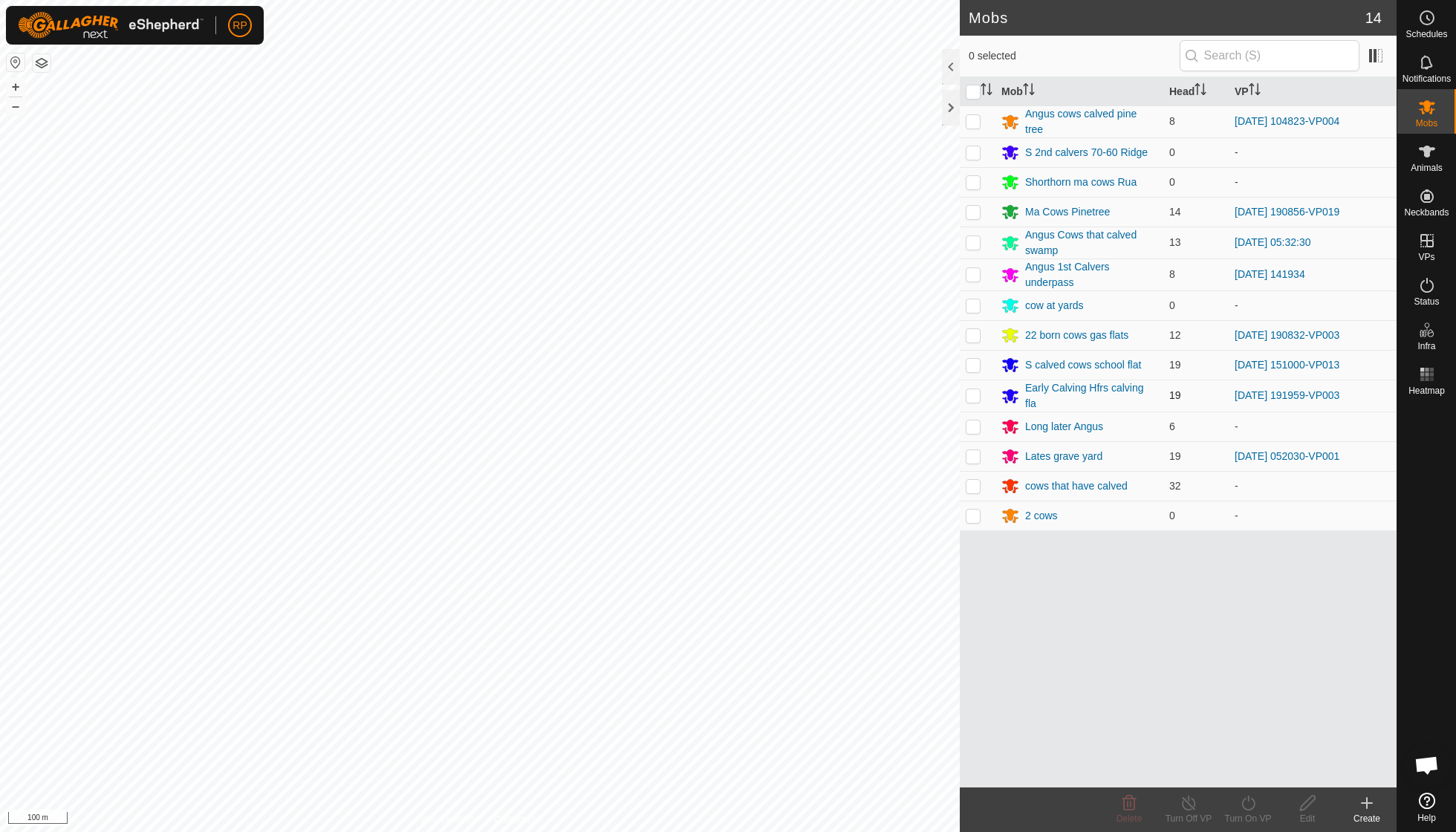
click at [974, 390] on p-checkbox at bounding box center [972, 396] width 15 height 12
checkbox input "true"
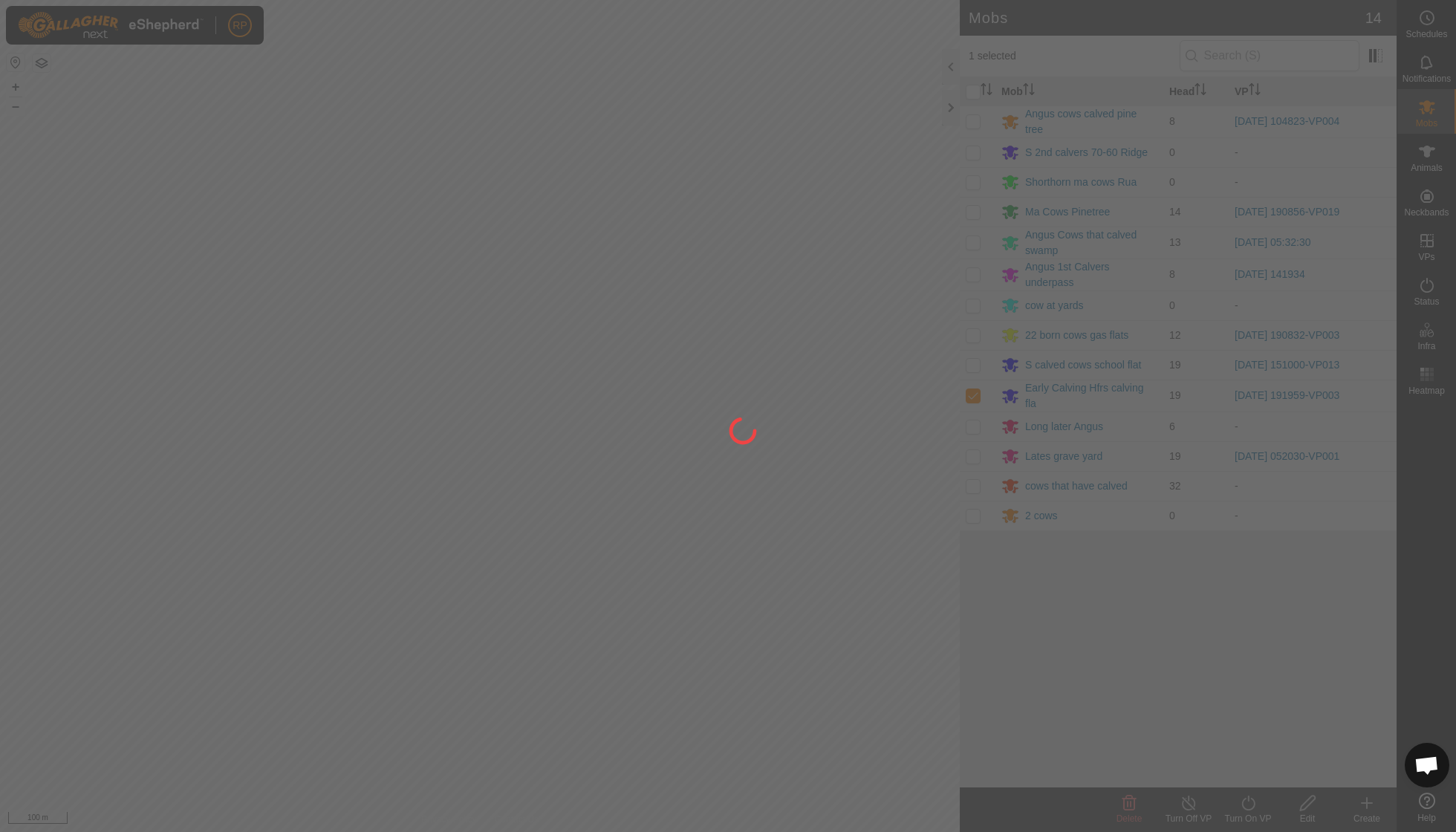
click at [1246, 804] on div at bounding box center [728, 416] width 1456 height 832
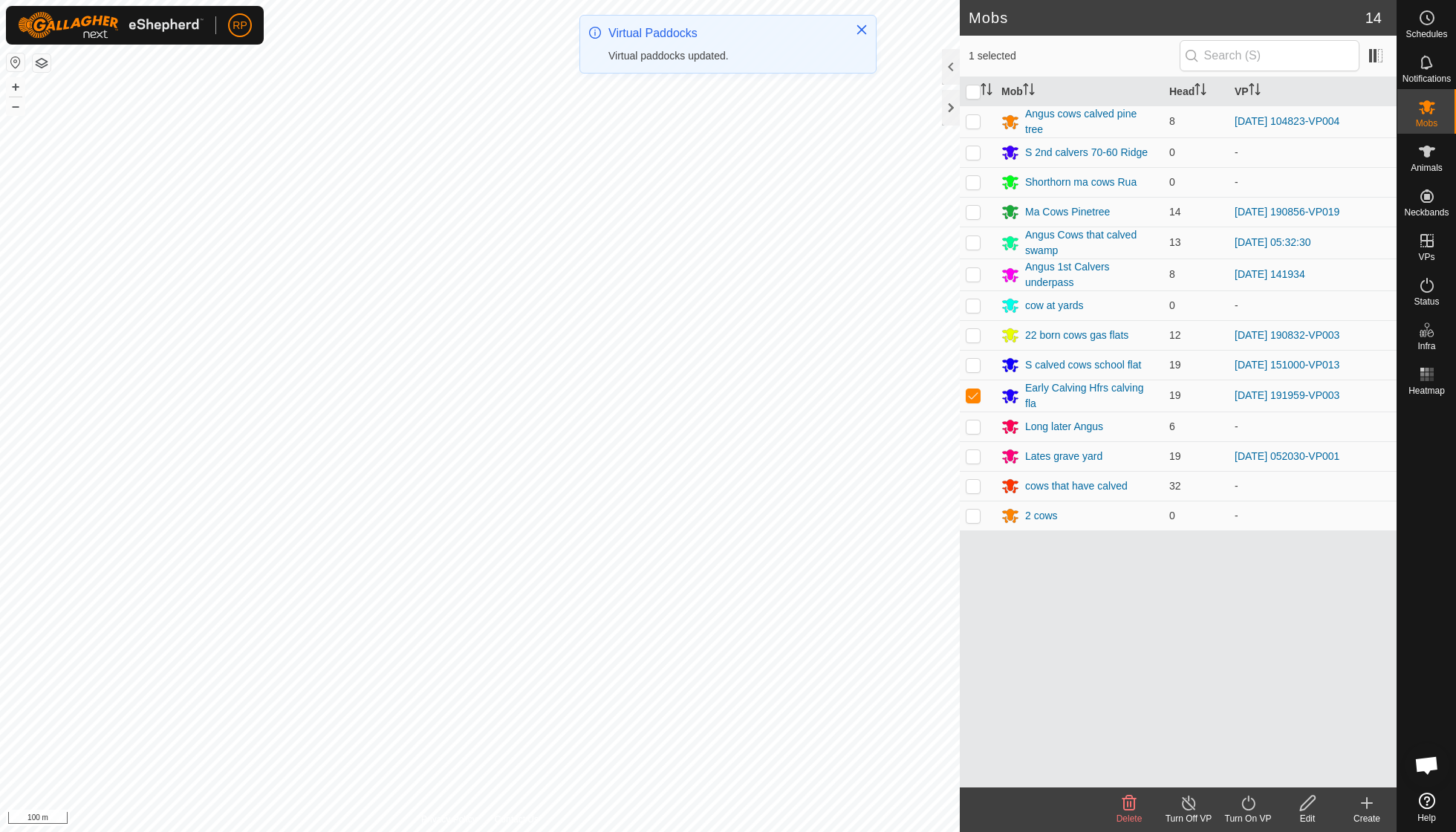
click at [1248, 805] on icon at bounding box center [1248, 803] width 19 height 18
click at [1248, 773] on link "Now" at bounding box center [1293, 770] width 147 height 30
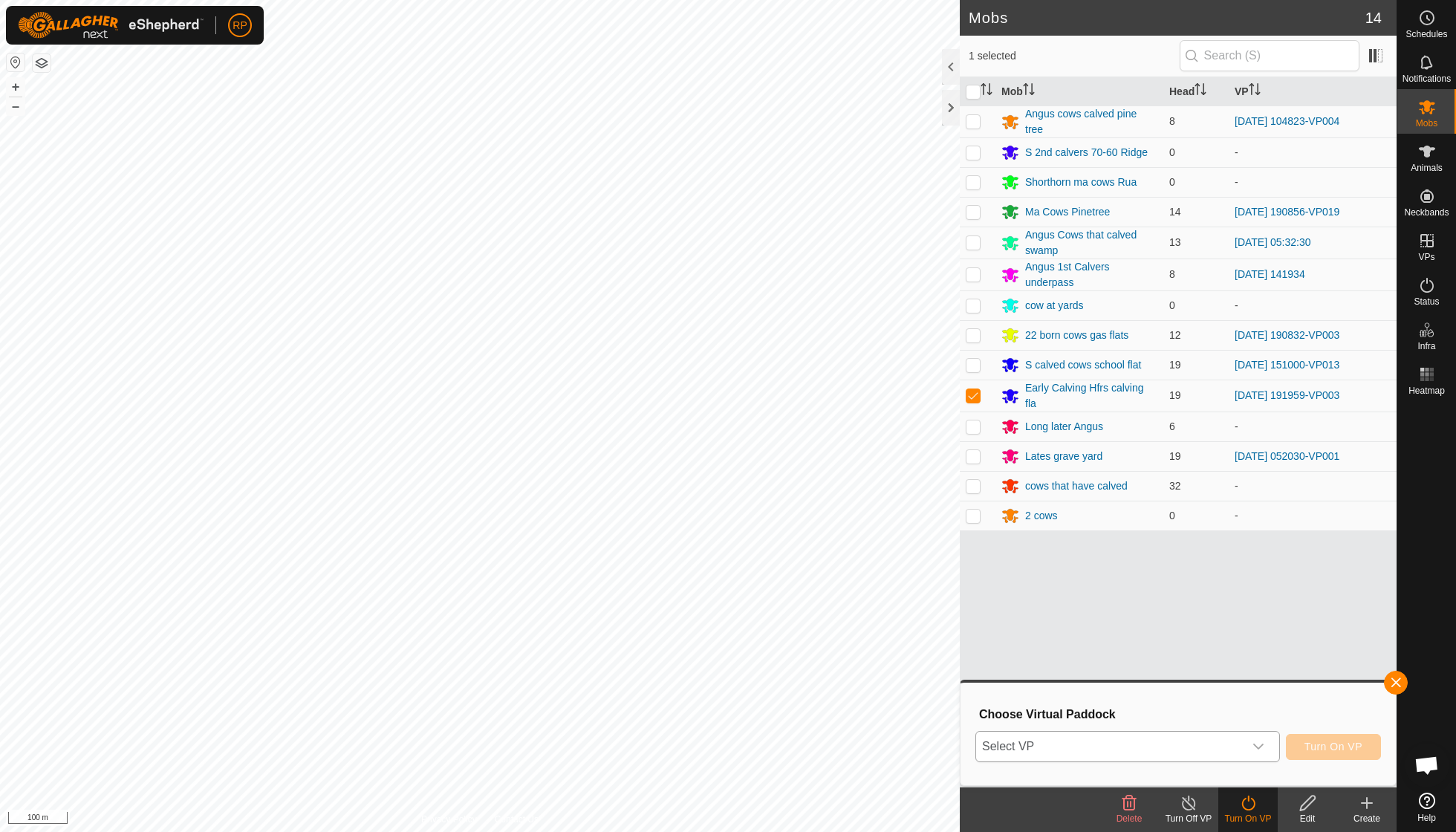
click at [1258, 741] on icon "dropdown trigger" at bounding box center [1258, 746] width 12 height 12
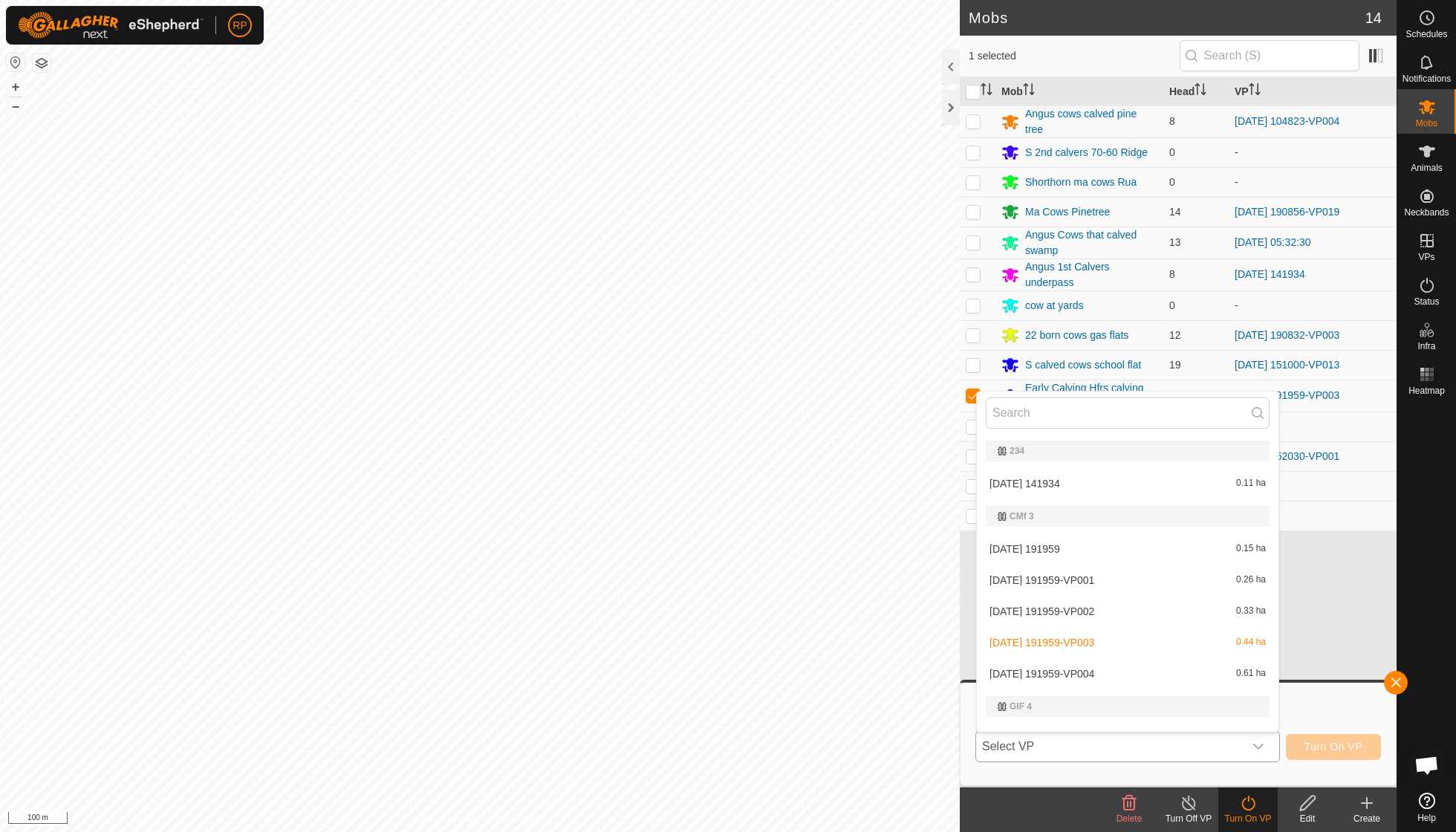
scroll to position [19, 0]
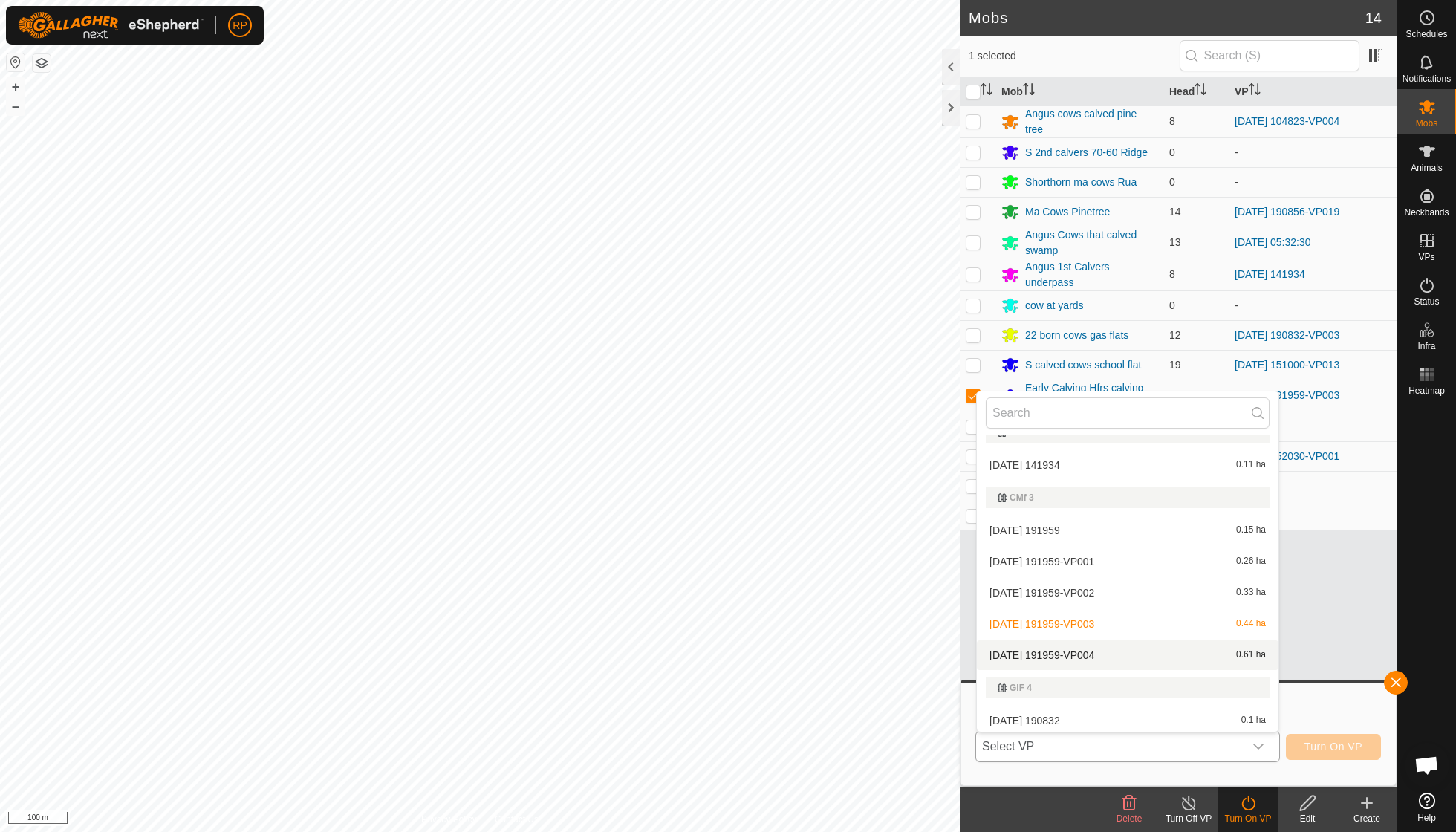
click at [1111, 656] on li "2025-09-14 191959-VP004 0.61 ha" at bounding box center [1127, 656] width 302 height 30
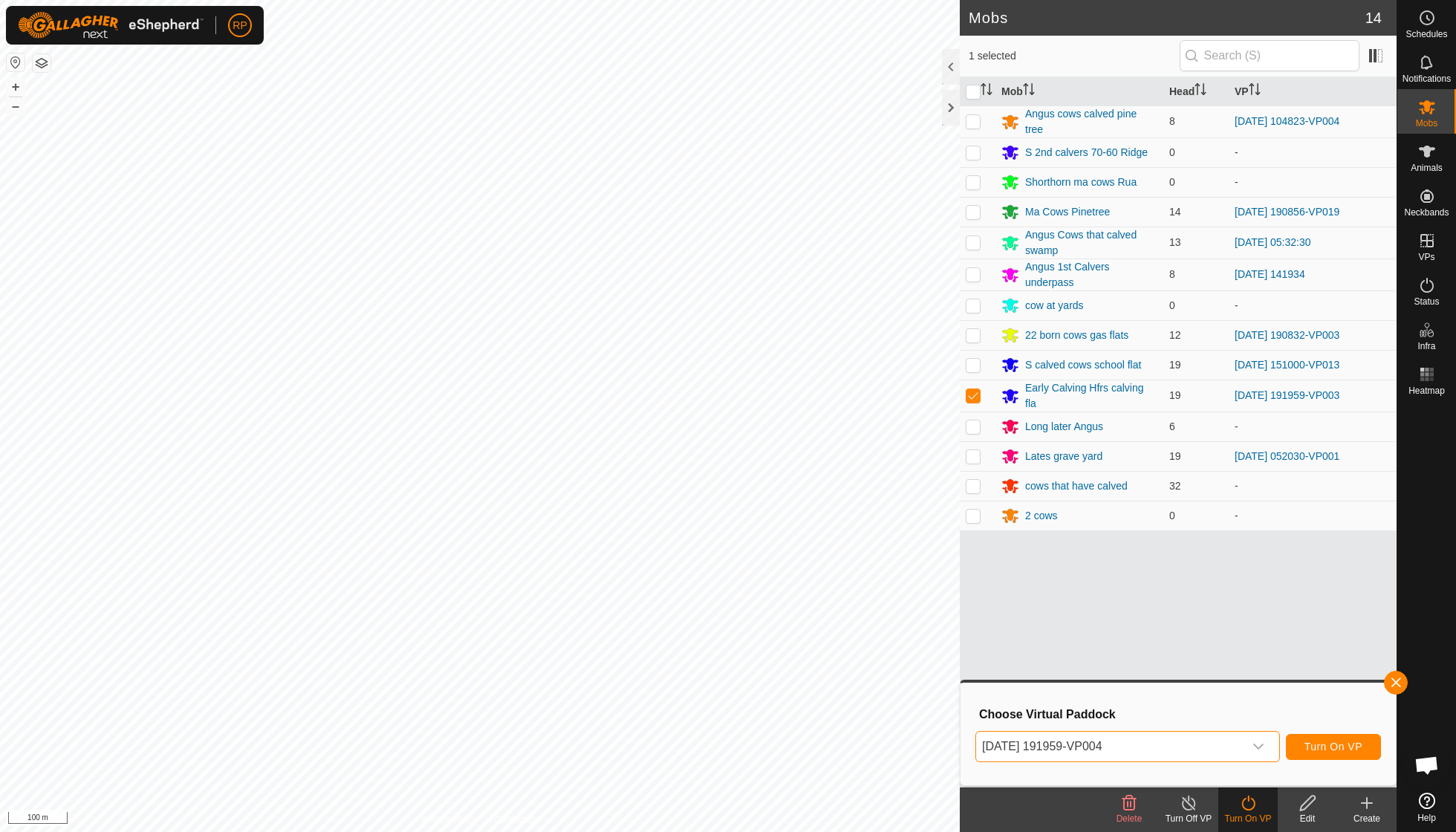
click at [1326, 746] on span "Turn On VP" at bounding box center [1333, 746] width 58 height 12
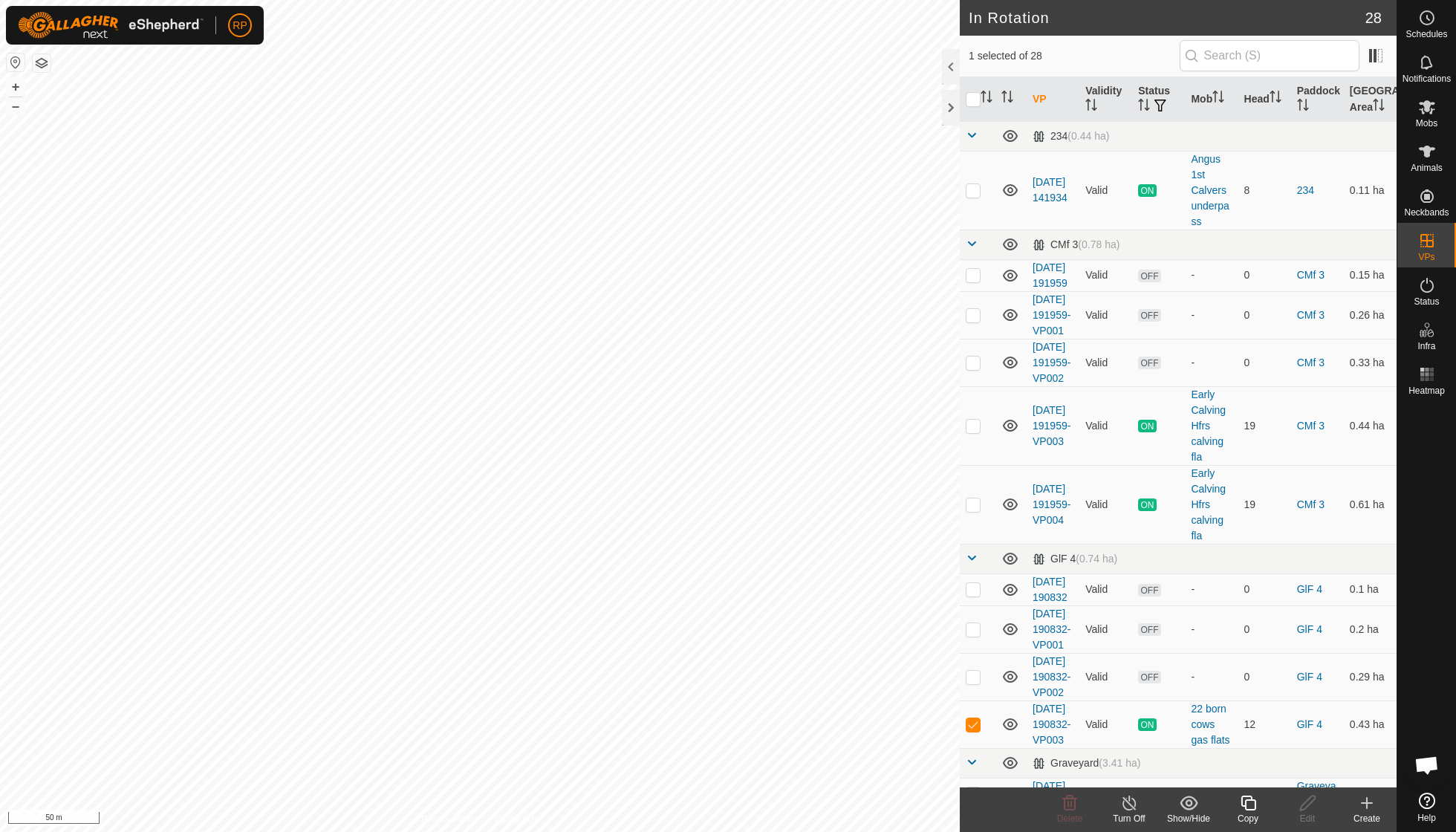
click at [1248, 800] on icon at bounding box center [1247, 803] width 15 height 15
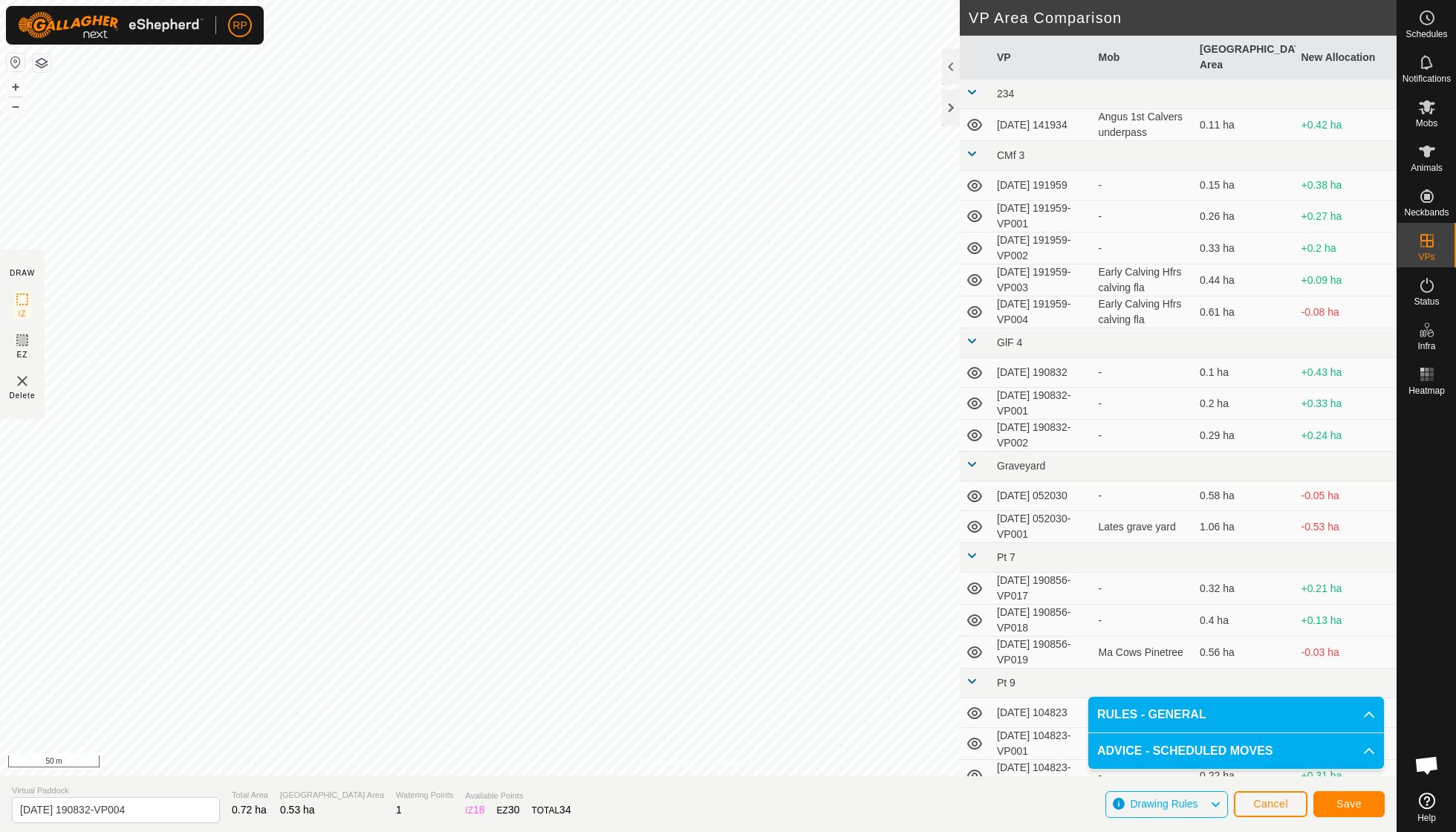
click at [1343, 804] on span "Save" at bounding box center [1348, 804] width 25 height 12
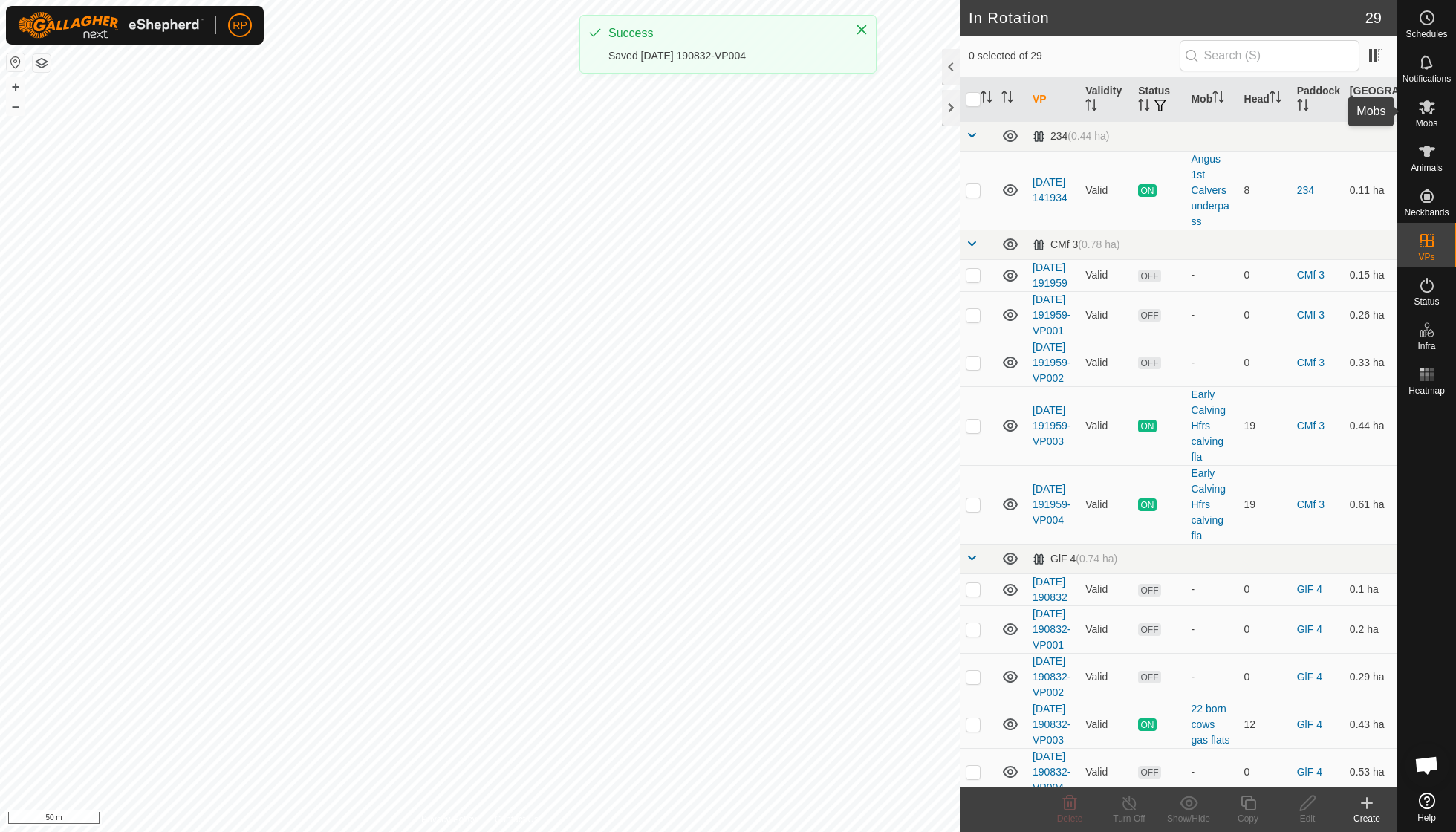
click at [1424, 114] on icon at bounding box center [1427, 107] width 18 height 18
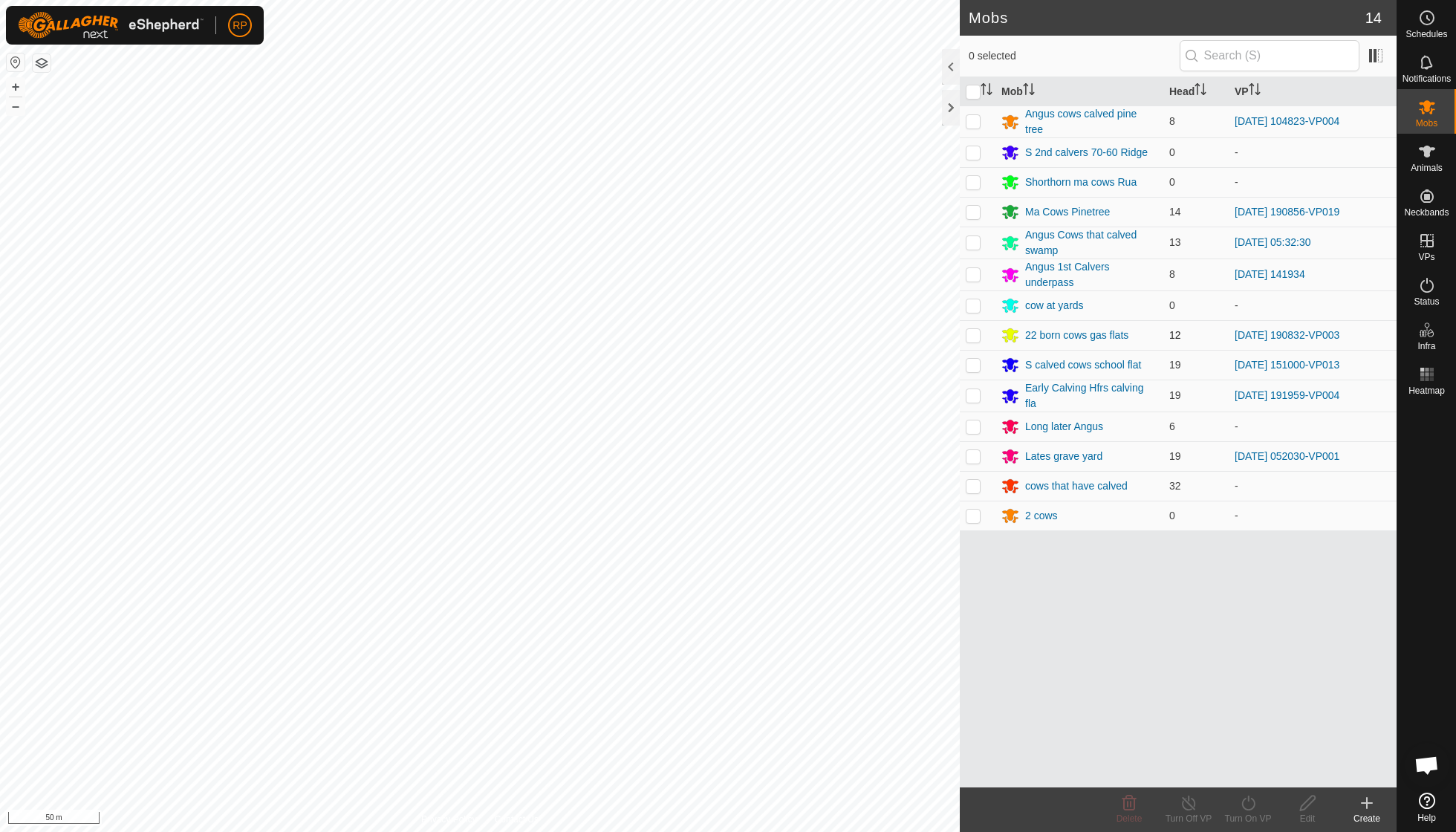
click at [976, 332] on p-checkbox at bounding box center [972, 335] width 15 height 12
checkbox input "true"
click at [1249, 805] on icon at bounding box center [1248, 803] width 19 height 18
click at [1249, 768] on link "Now" at bounding box center [1293, 770] width 147 height 30
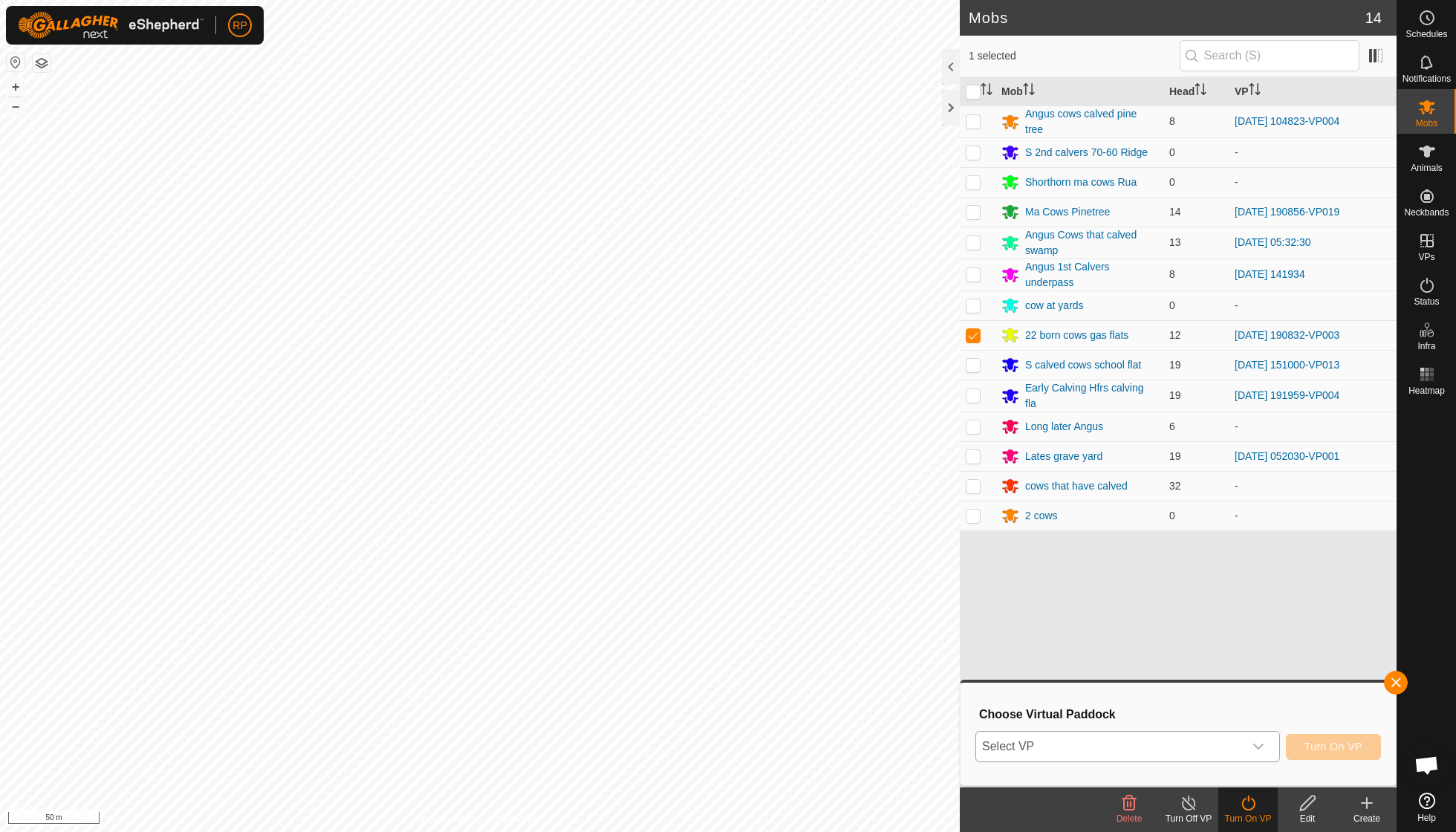
click at [1258, 743] on icon "dropdown trigger" at bounding box center [1258, 746] width 12 height 12
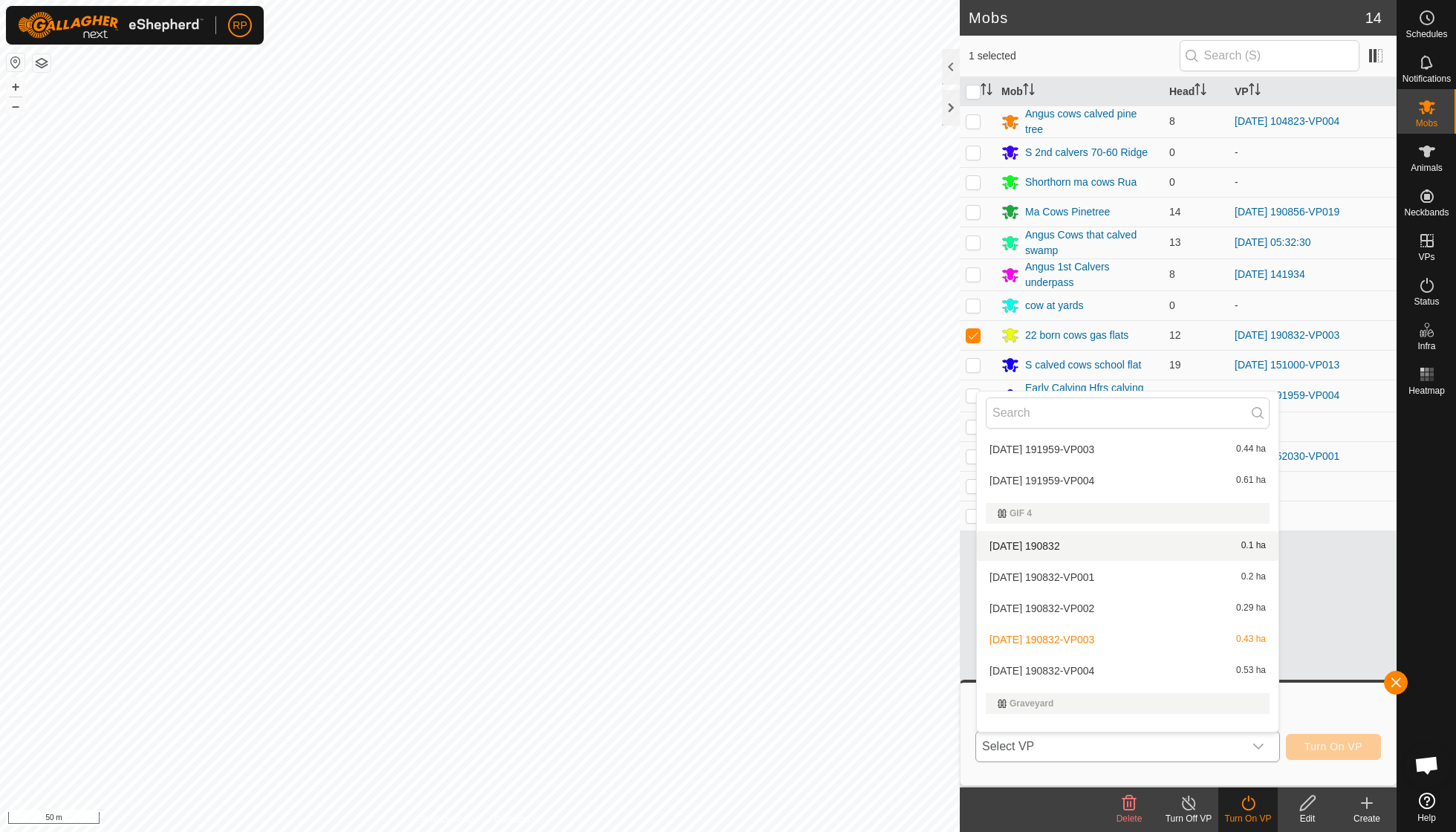
scroll to position [196, 0]
click at [1102, 662] on li "2025-09-14 190832-VP004 0.53 ha" at bounding box center [1127, 668] width 302 height 30
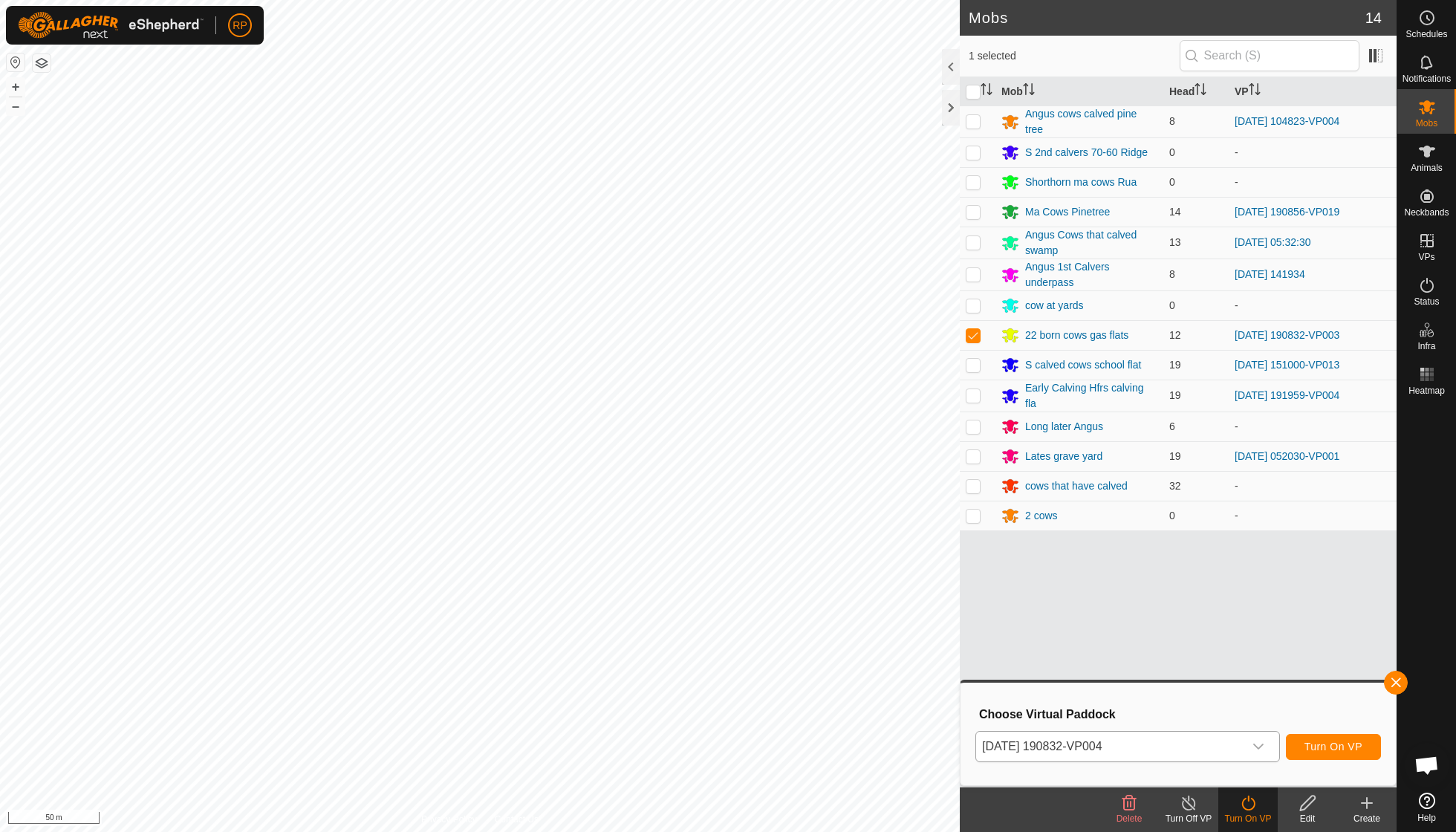
click at [1323, 741] on span "Turn On VP" at bounding box center [1333, 746] width 58 height 12
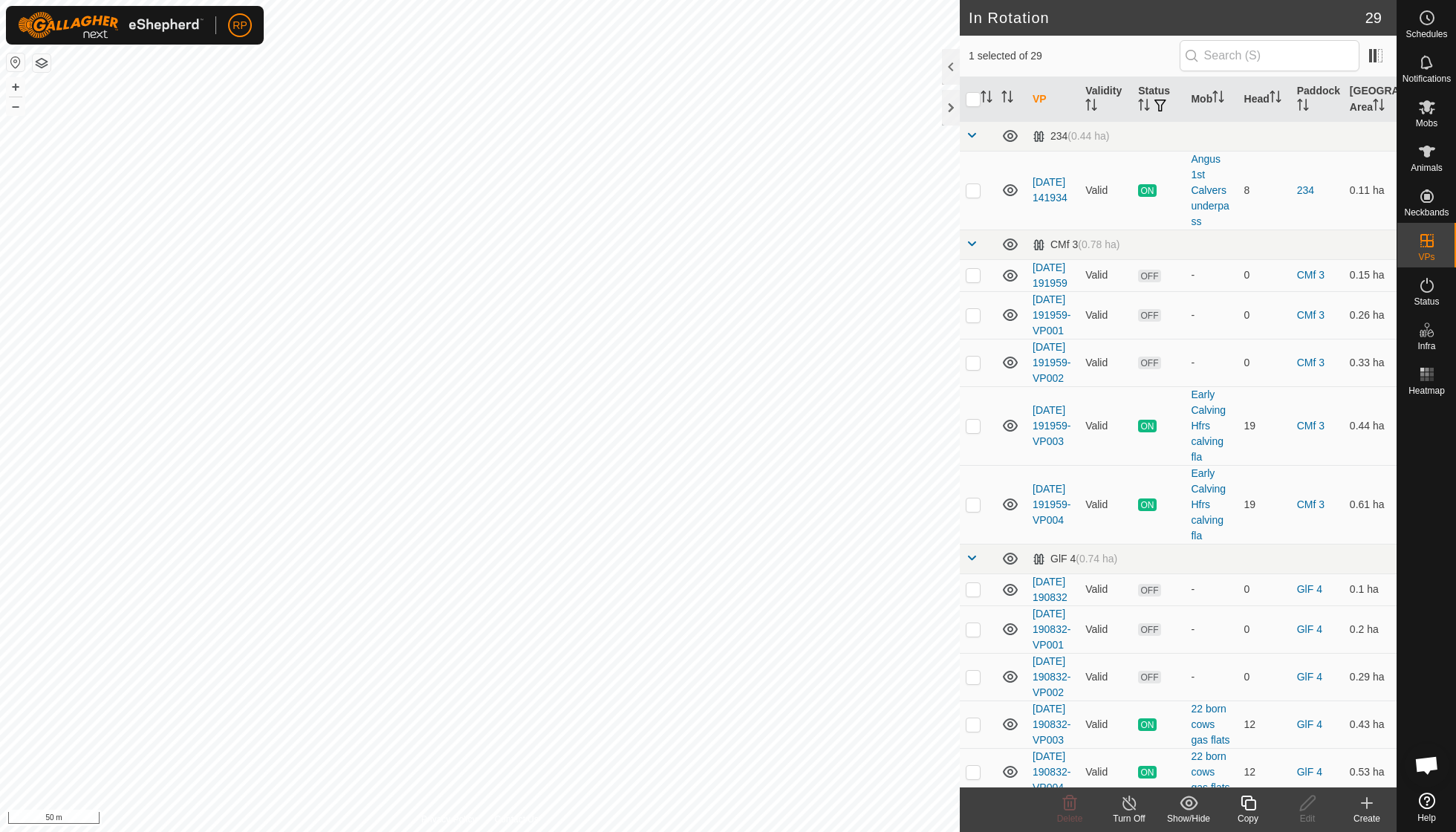
click at [1248, 809] on icon at bounding box center [1247, 803] width 15 height 15
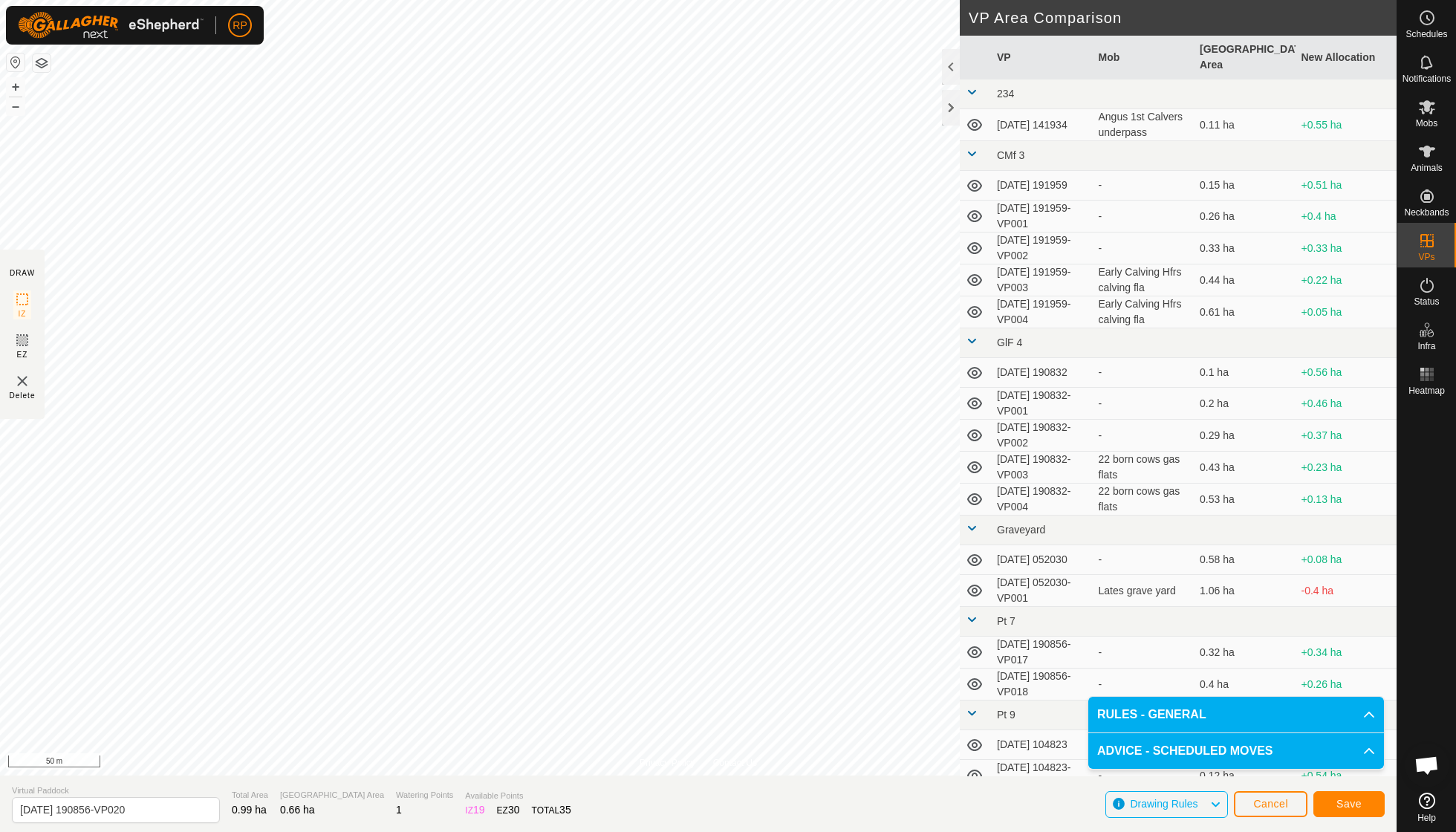
click at [1335, 801] on button "Save" at bounding box center [1348, 804] width 72 height 26
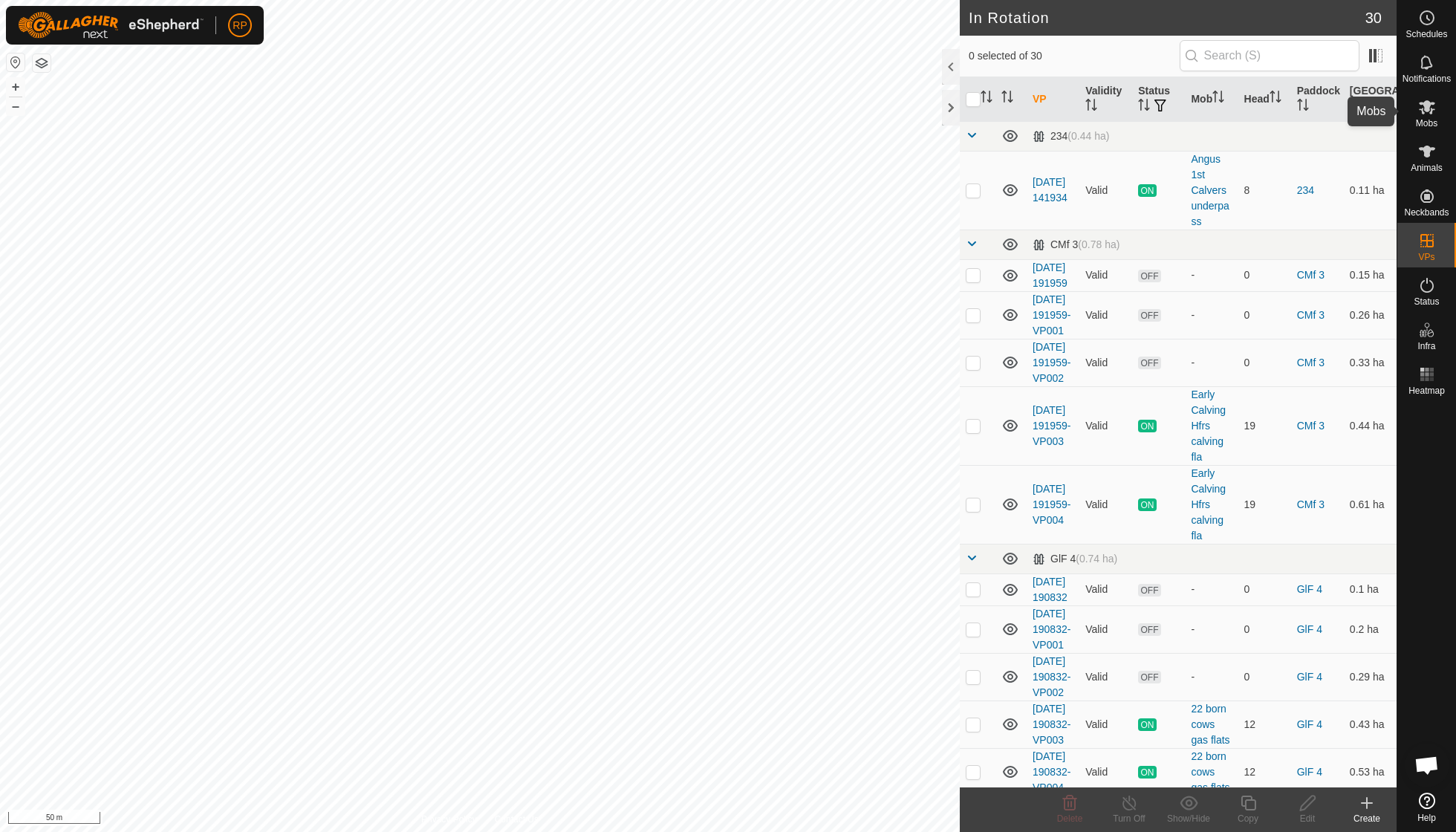
click at [1432, 112] on icon at bounding box center [1427, 107] width 18 height 18
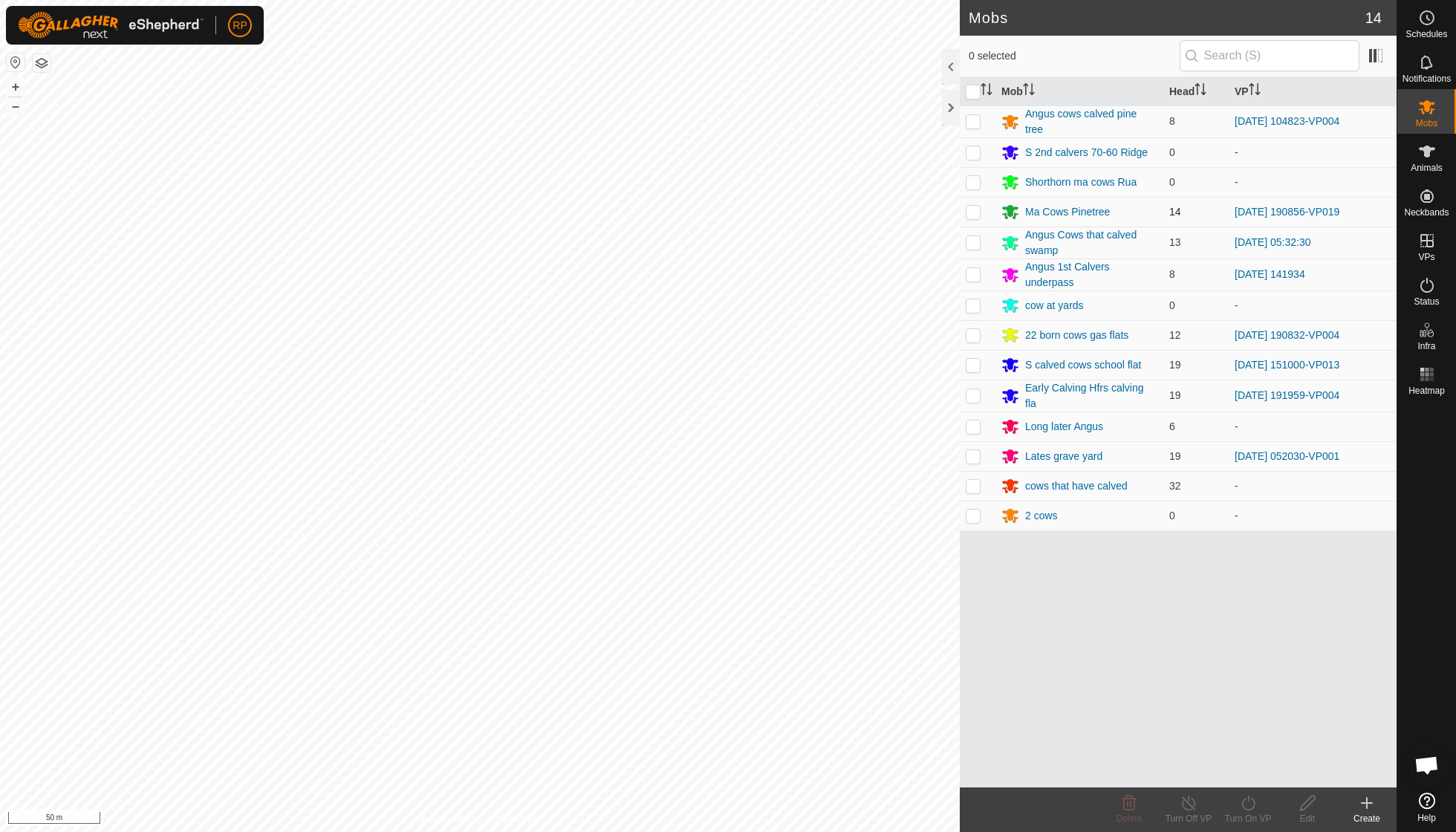
click at [971, 209] on p-checkbox at bounding box center [972, 212] width 15 height 12
checkbox input "true"
click at [1252, 800] on icon at bounding box center [1247, 803] width 13 height 15
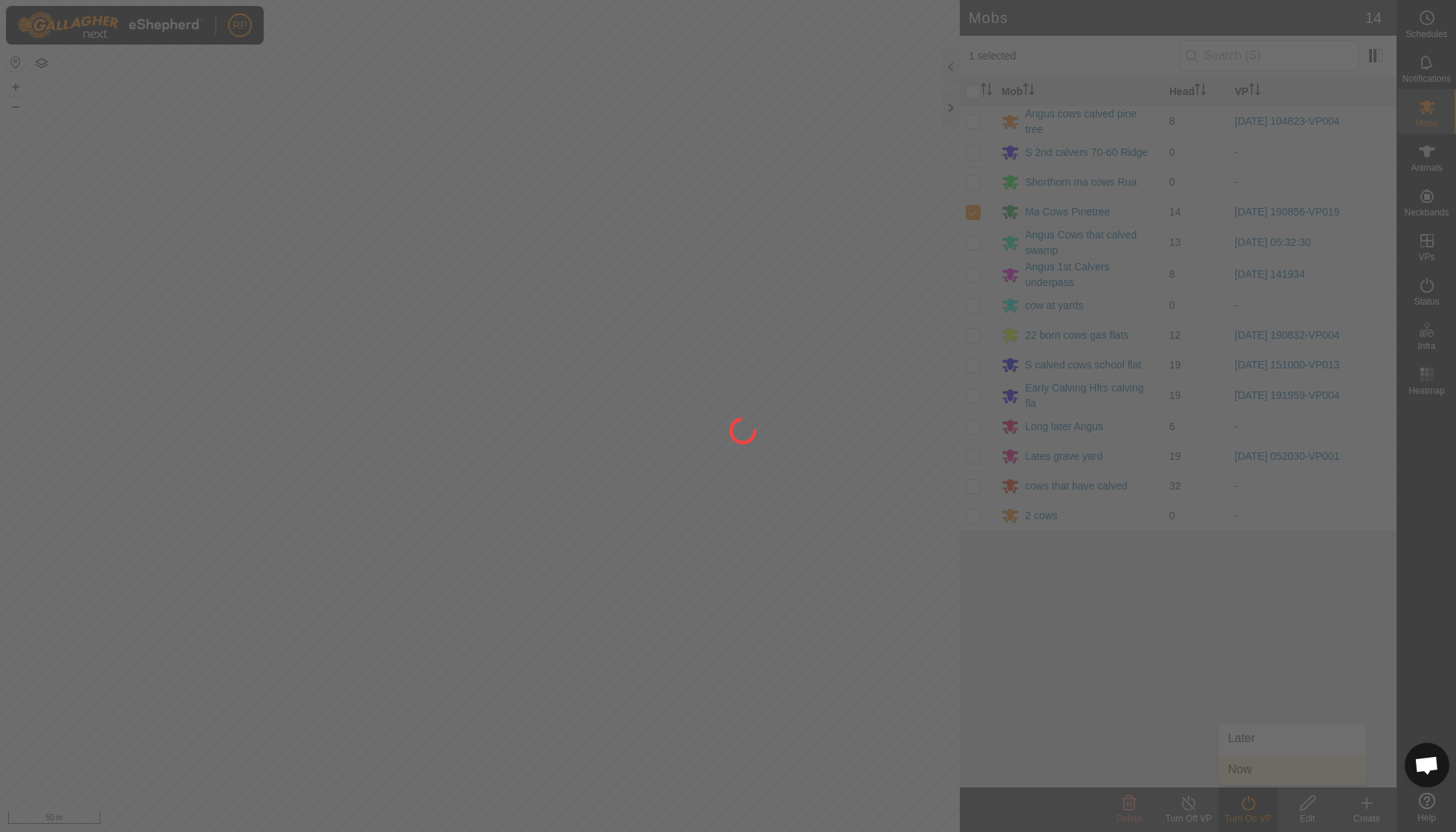
click at [1246, 771] on div at bounding box center [728, 416] width 1456 height 832
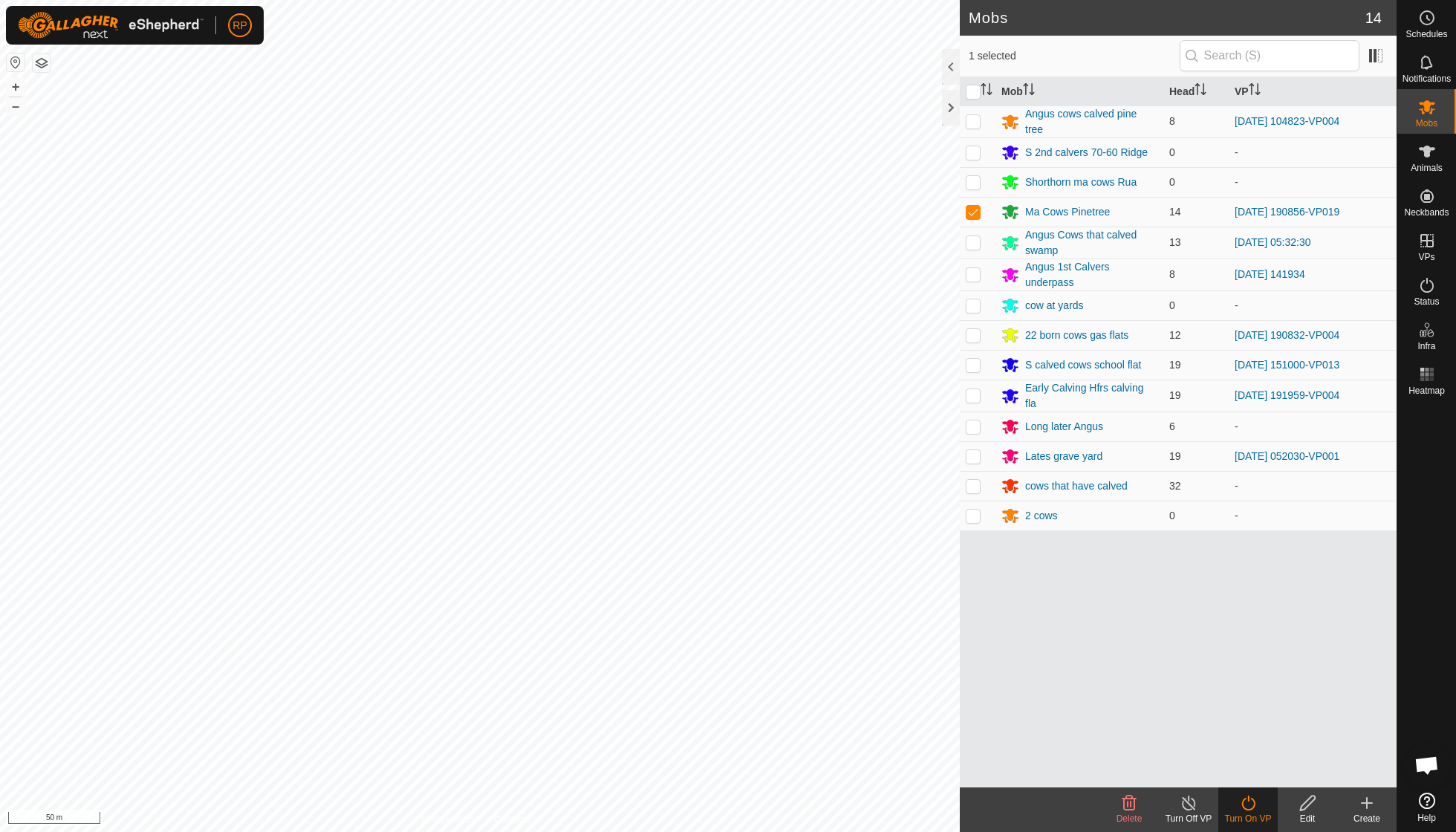
click at [1257, 815] on div "Turn On VP" at bounding box center [1248, 818] width 60 height 13
click at [1248, 801] on icon at bounding box center [1248, 803] width 19 height 18
click at [1245, 773] on link "Now" at bounding box center [1293, 770] width 147 height 30
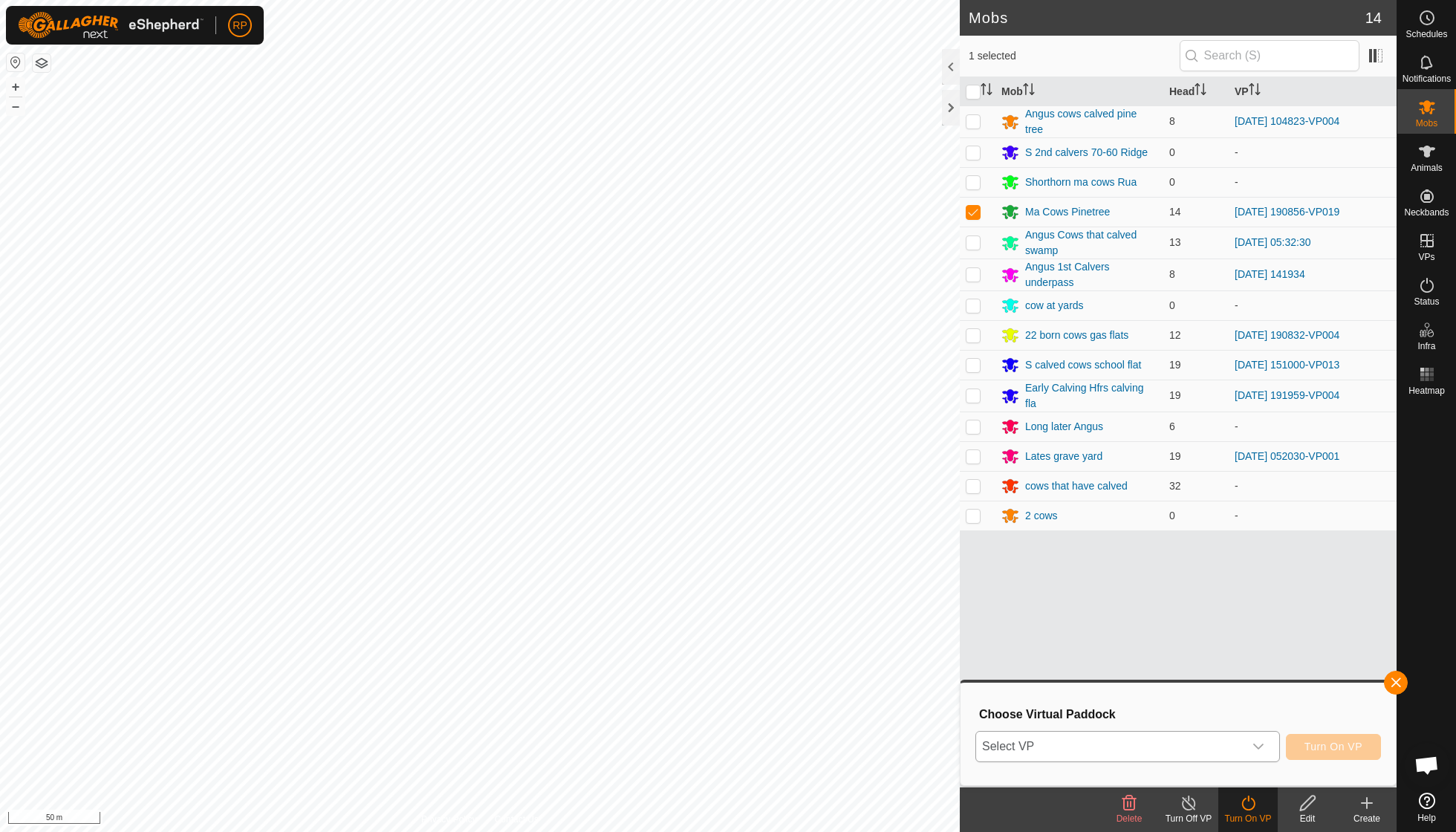
click at [1258, 746] on icon "dropdown trigger" at bounding box center [1258, 746] width 10 height 6
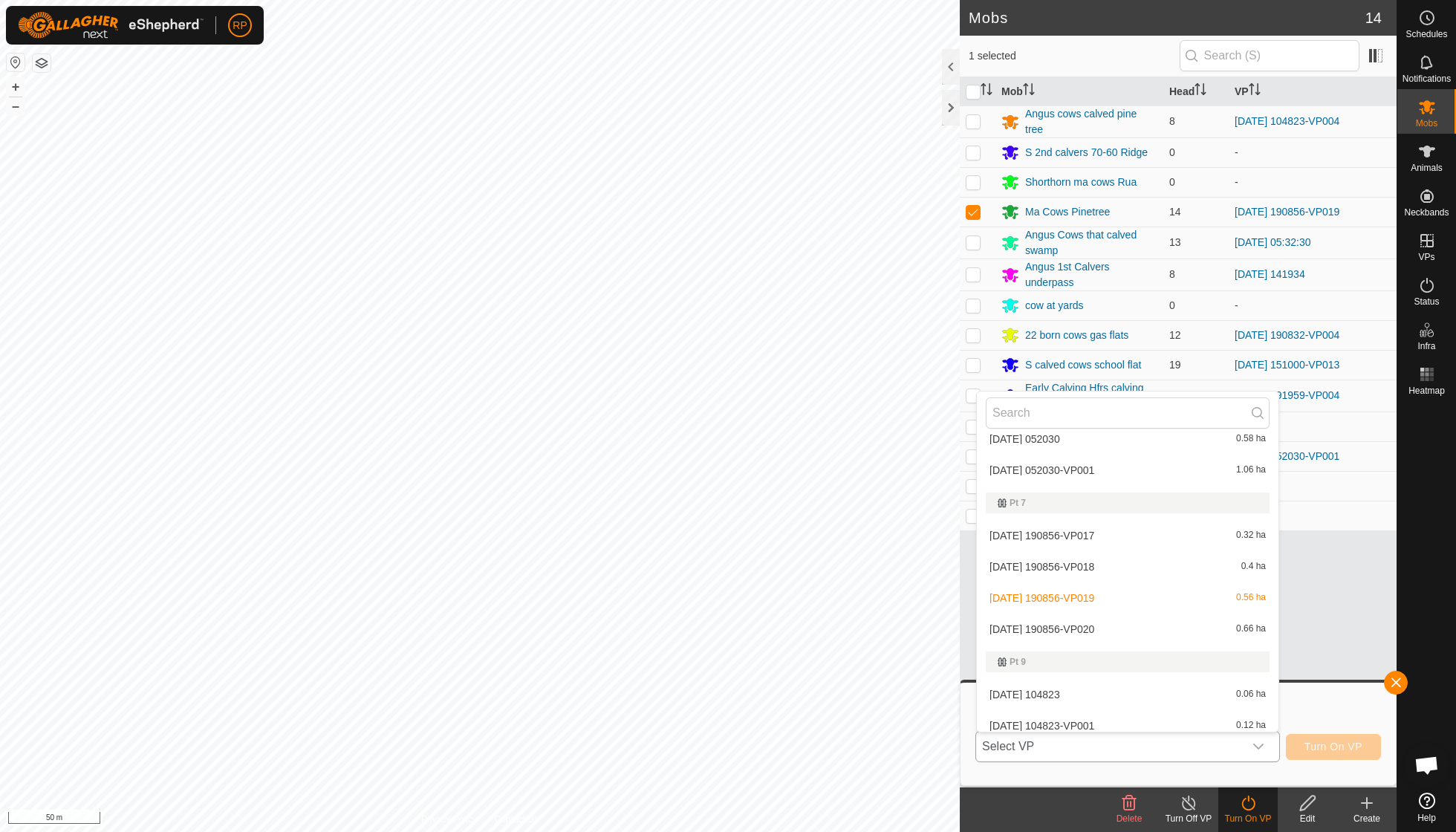
scroll to position [492, 0]
click at [1106, 616] on li "2025-09-03 190856-VP020 0.66 ha" at bounding box center [1127, 628] width 302 height 30
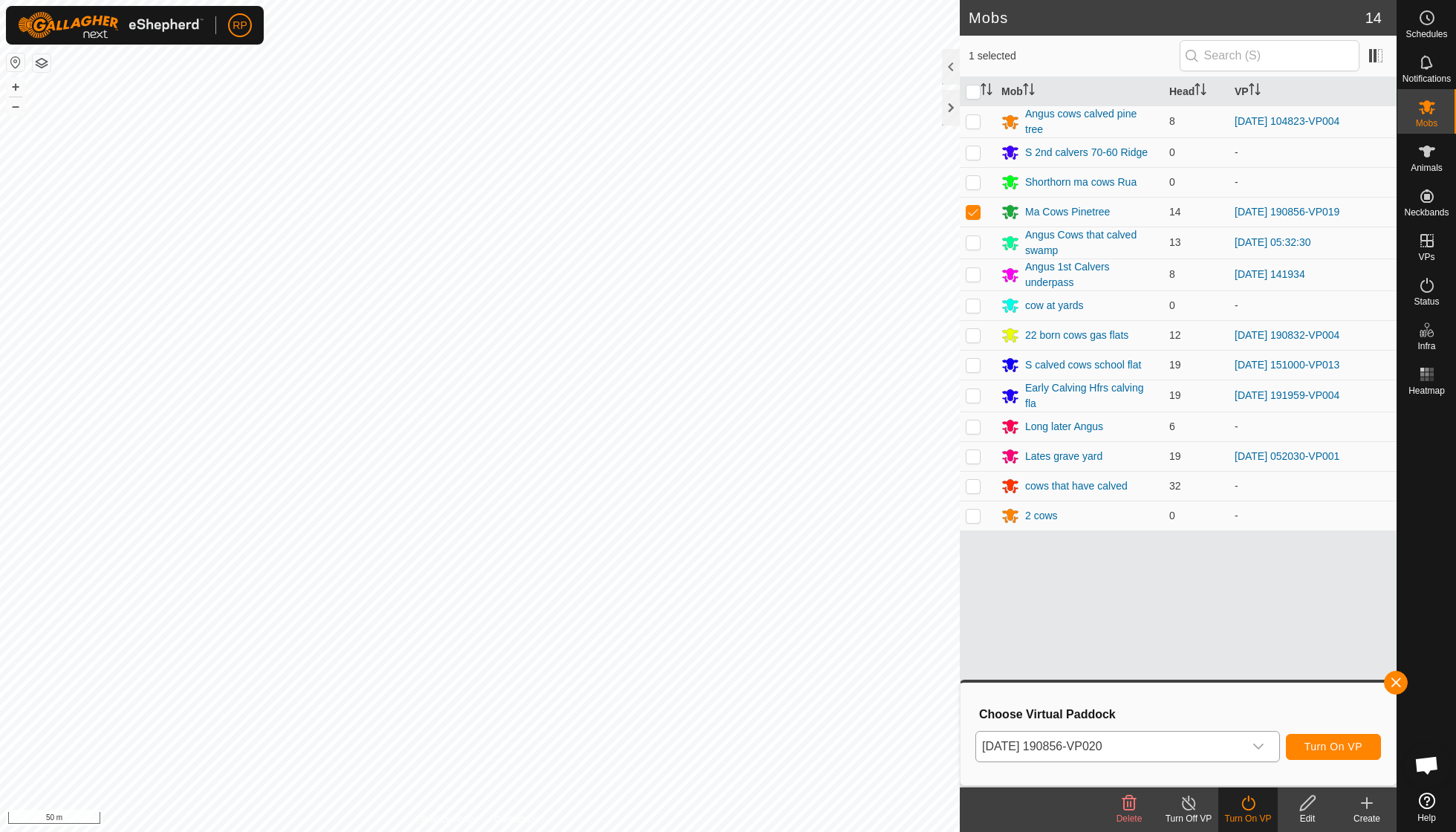
click at [1338, 761] on div "2025-09-03 190856-VP020 Turn On VP" at bounding box center [1177, 747] width 405 height 36
click at [1335, 746] on span "Turn On VP" at bounding box center [1333, 746] width 58 height 12
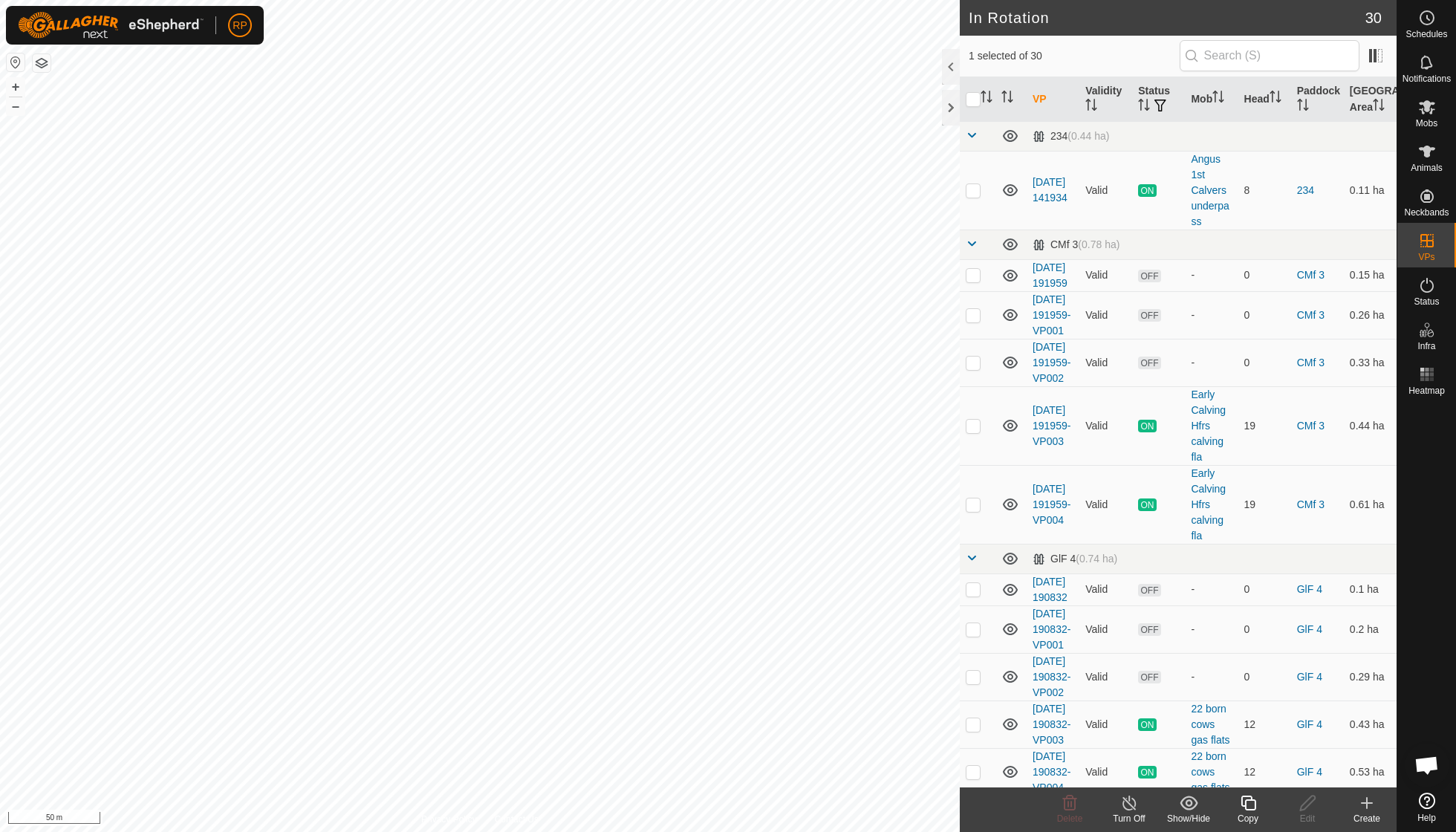
click at [1144, 813] on div "Turn Off" at bounding box center [1129, 818] width 60 height 13
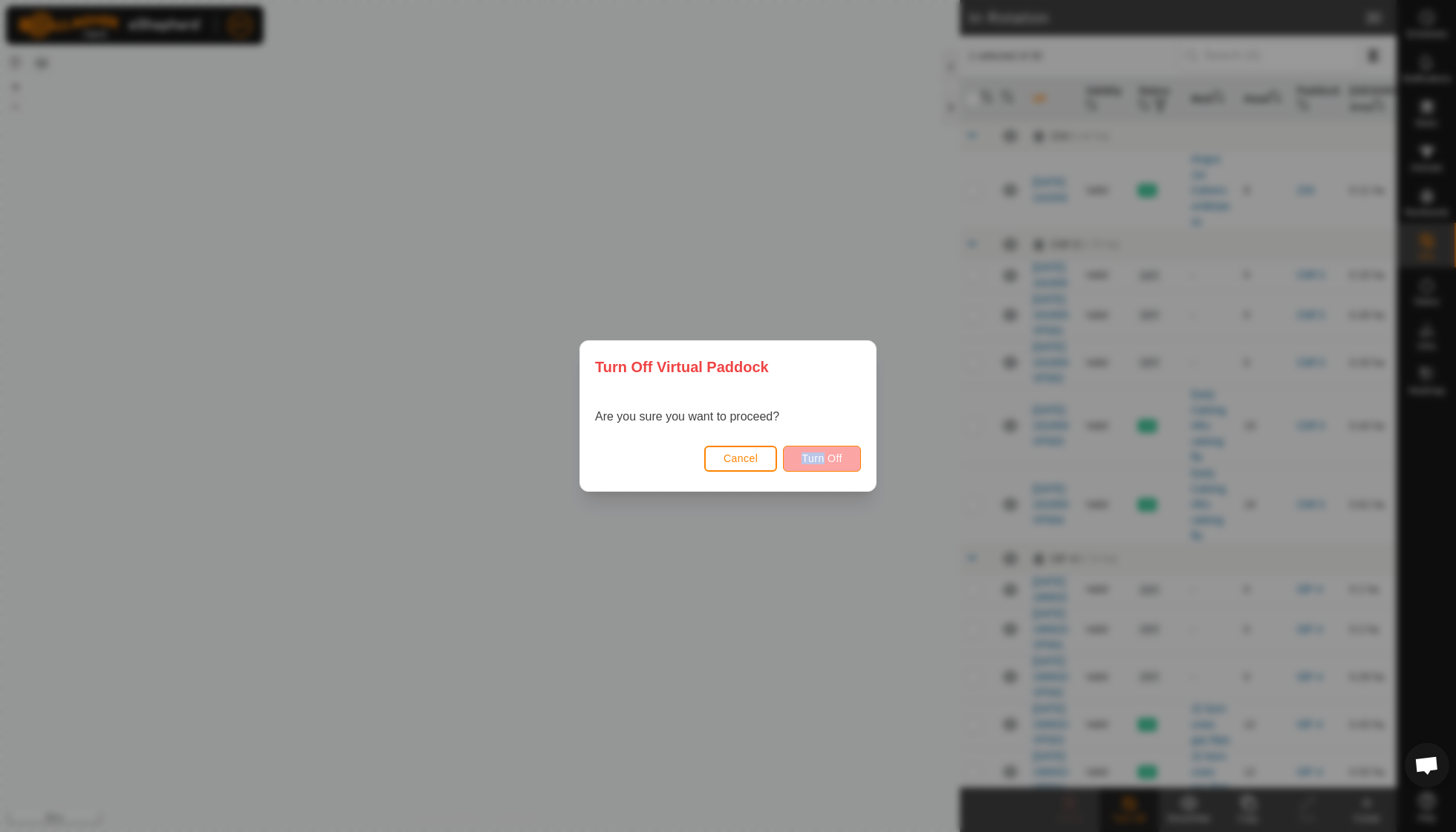
click at [797, 457] on button "Turn Off" at bounding box center [822, 458] width 78 height 26
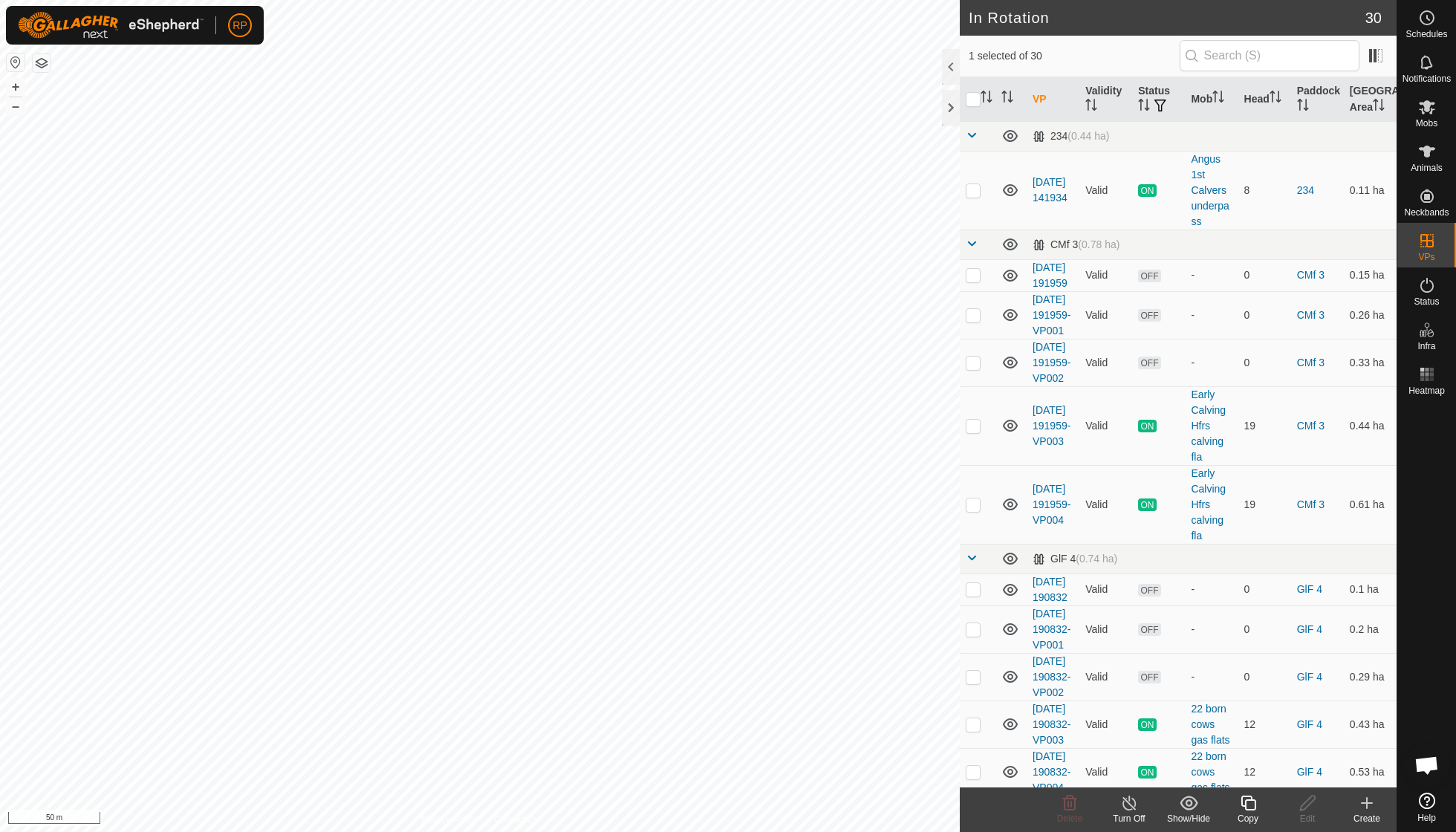
click at [1240, 800] on icon at bounding box center [1248, 803] width 19 height 18
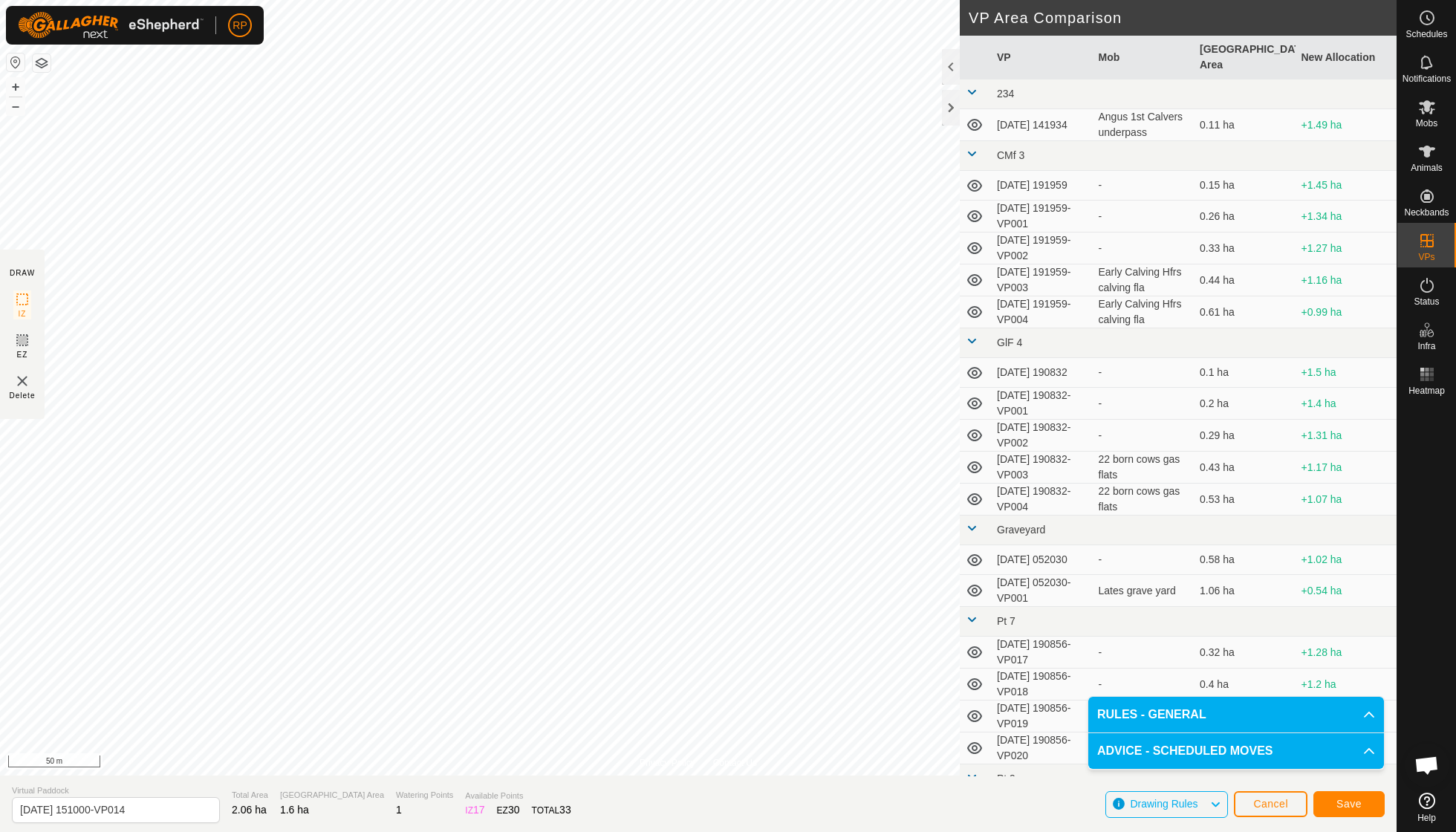
click at [1338, 801] on span "Save" at bounding box center [1348, 804] width 25 height 12
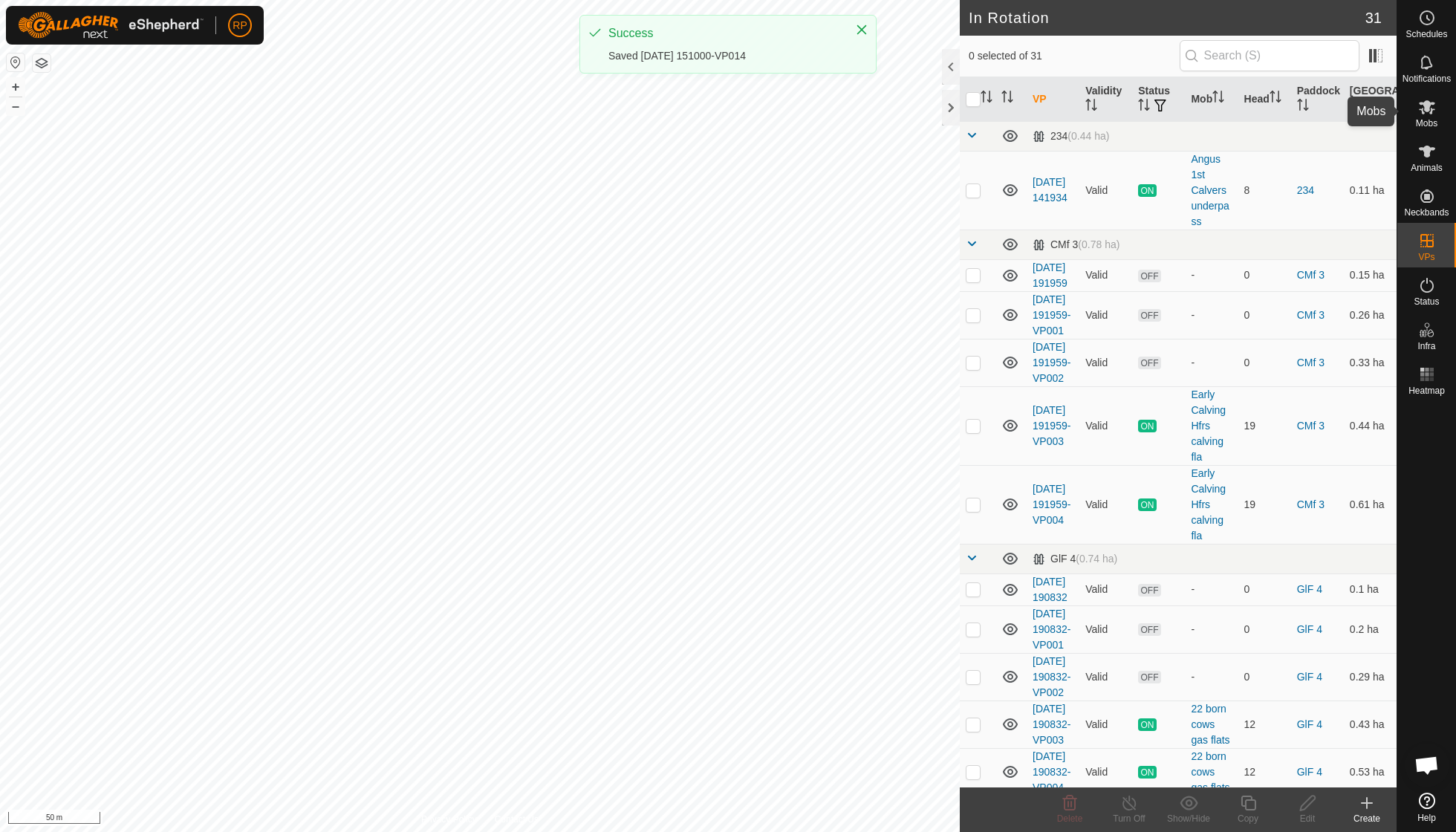
click at [1423, 122] on span "Mobs" at bounding box center [1426, 123] width 22 height 9
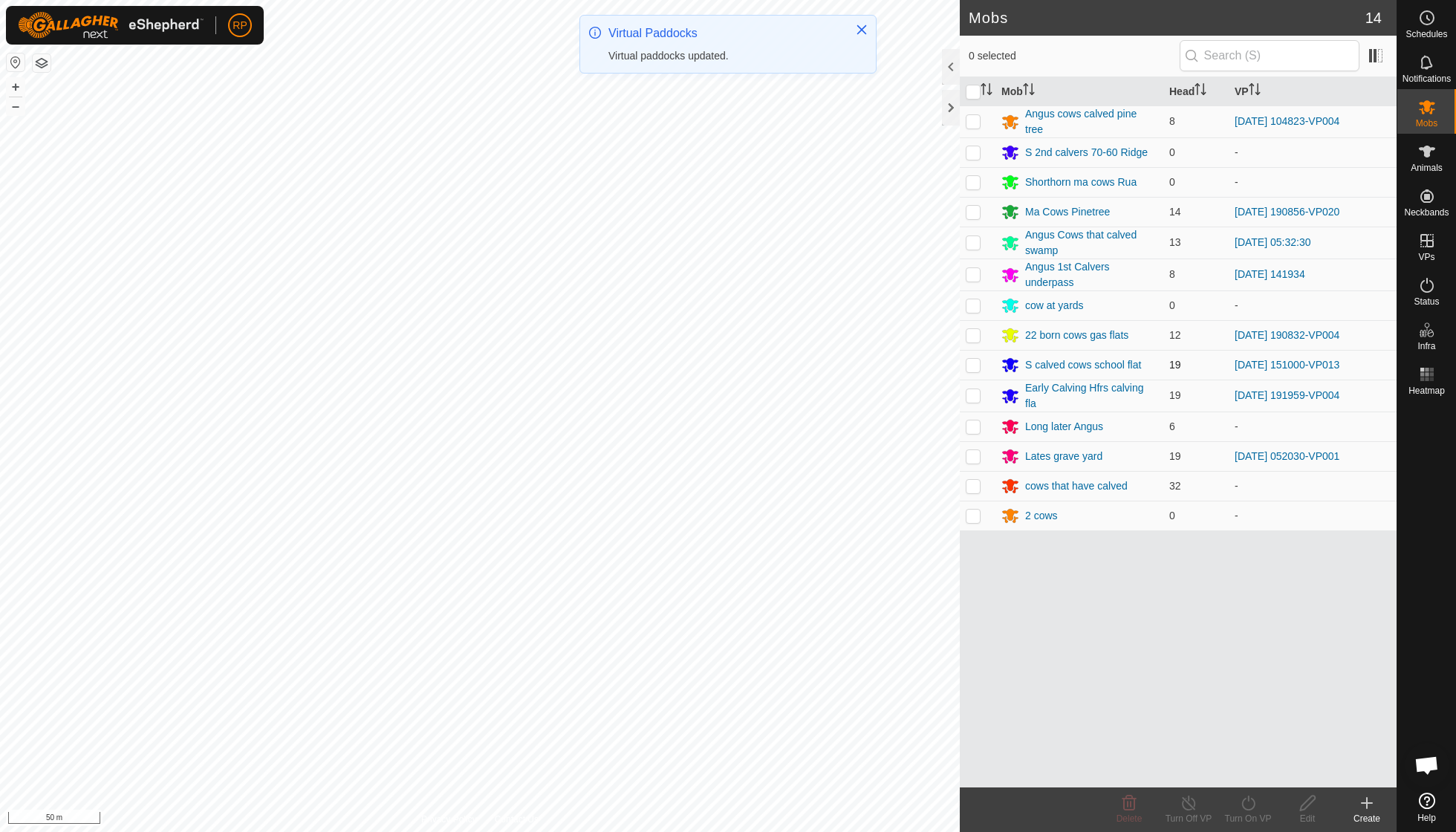
click at [974, 361] on p-checkbox at bounding box center [972, 365] width 15 height 12
checkbox input "true"
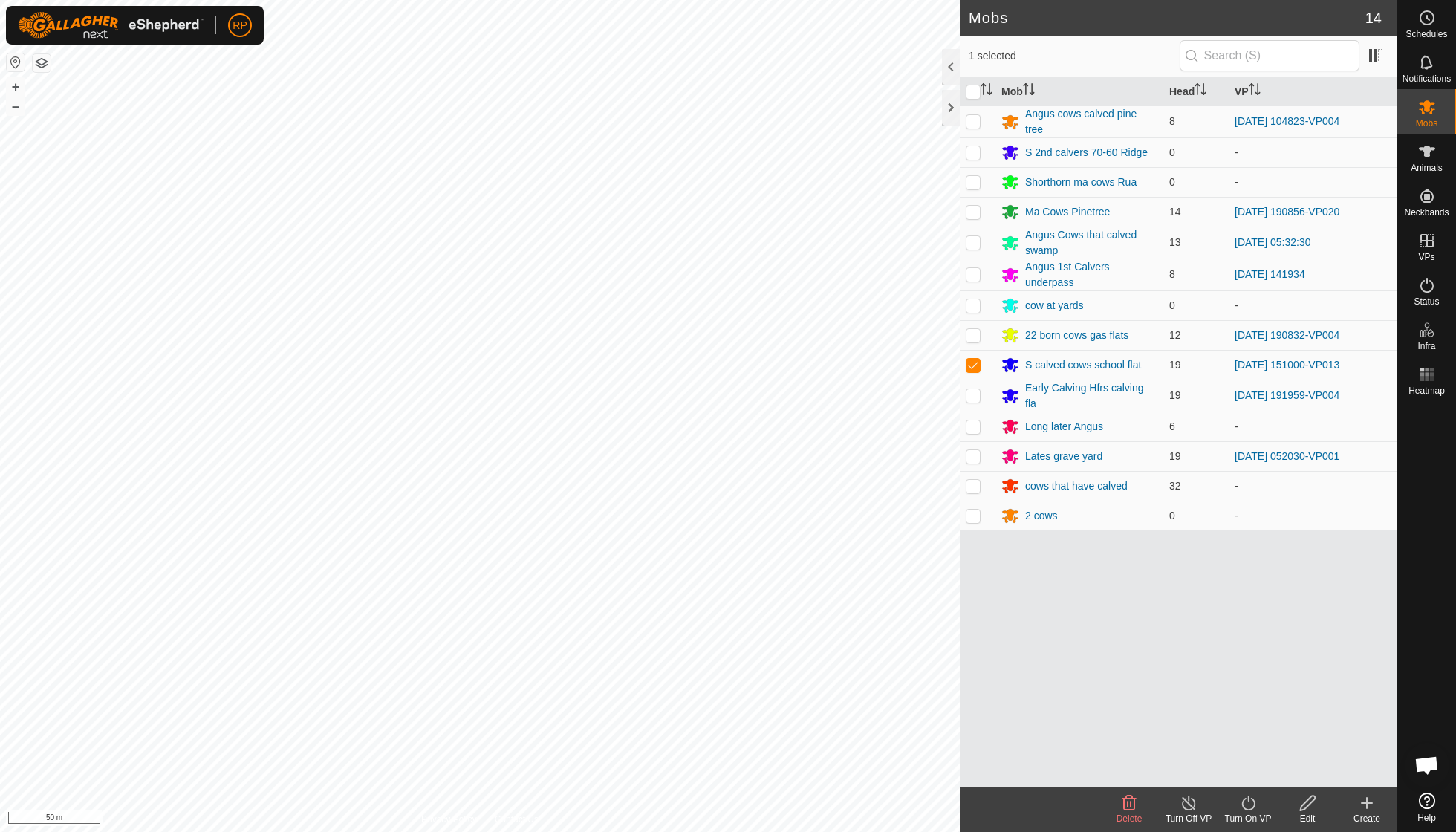
click at [1254, 807] on icon at bounding box center [1248, 803] width 19 height 18
click at [1254, 771] on link "Now" at bounding box center [1293, 770] width 147 height 30
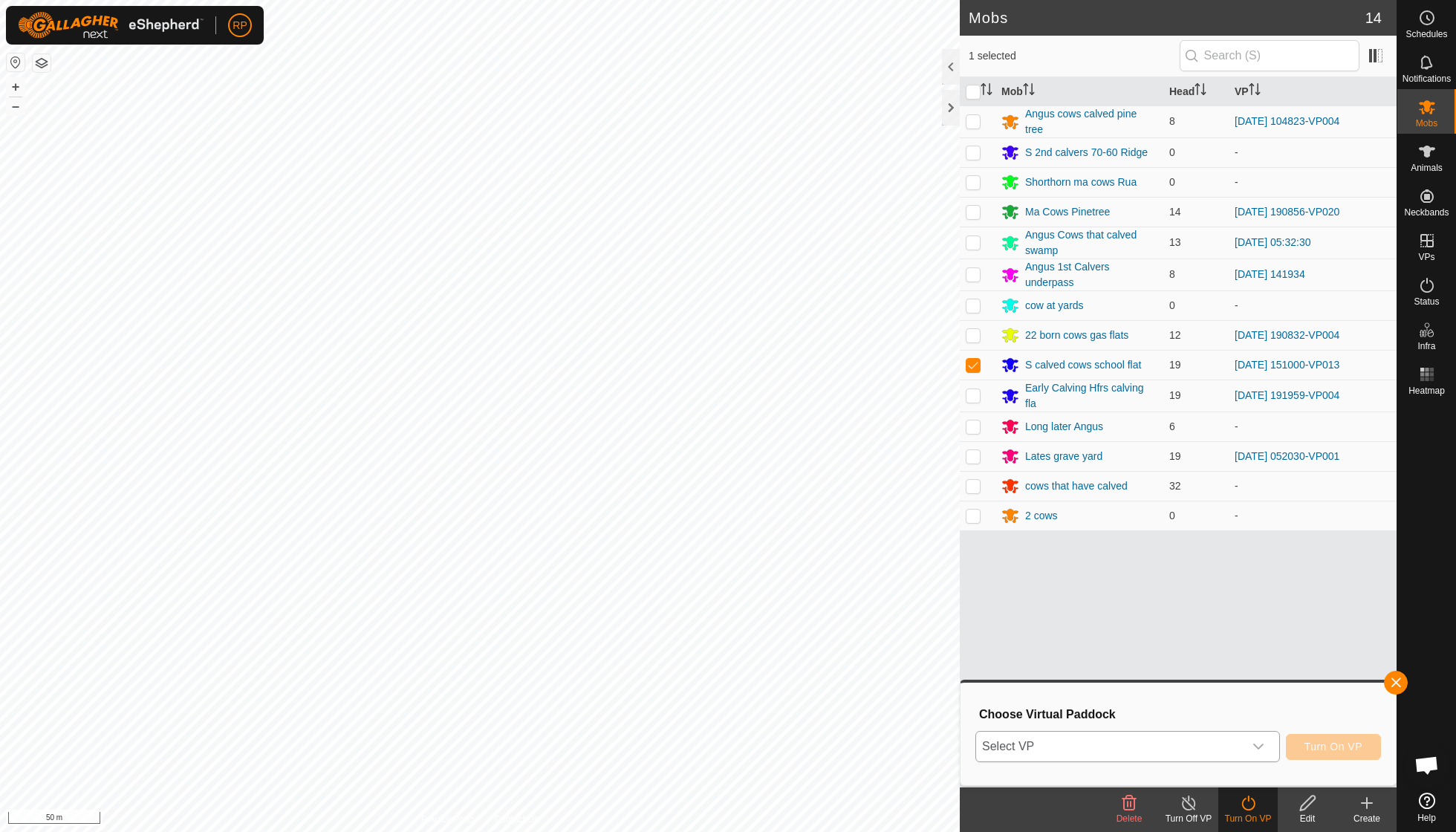
click at [1258, 749] on icon "dropdown trigger" at bounding box center [1258, 746] width 12 height 12
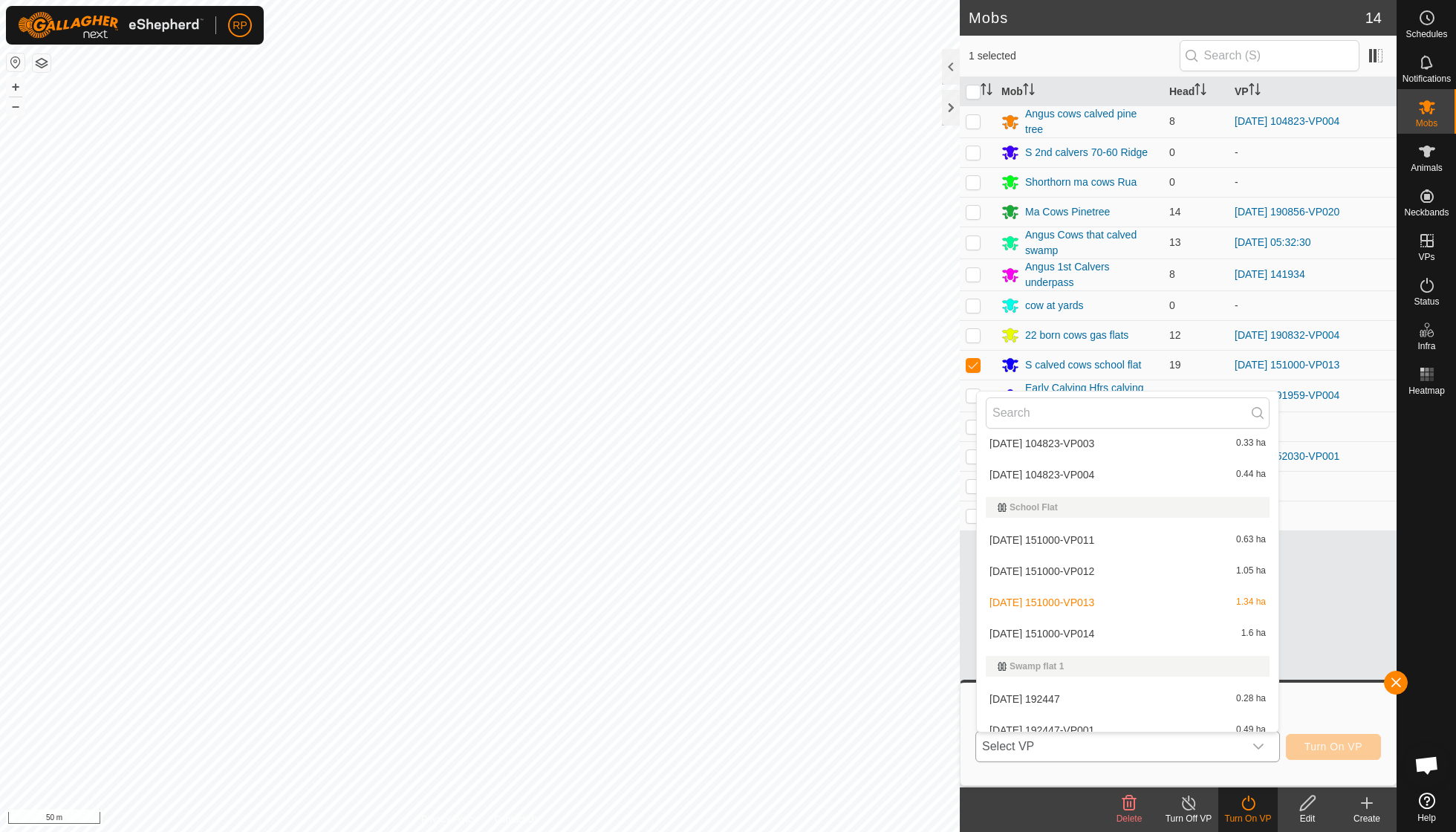
scroll to position [838, 0]
click at [1108, 616] on li "2025-09-05 151000-VP014 1.6 ha" at bounding box center [1127, 631] width 302 height 30
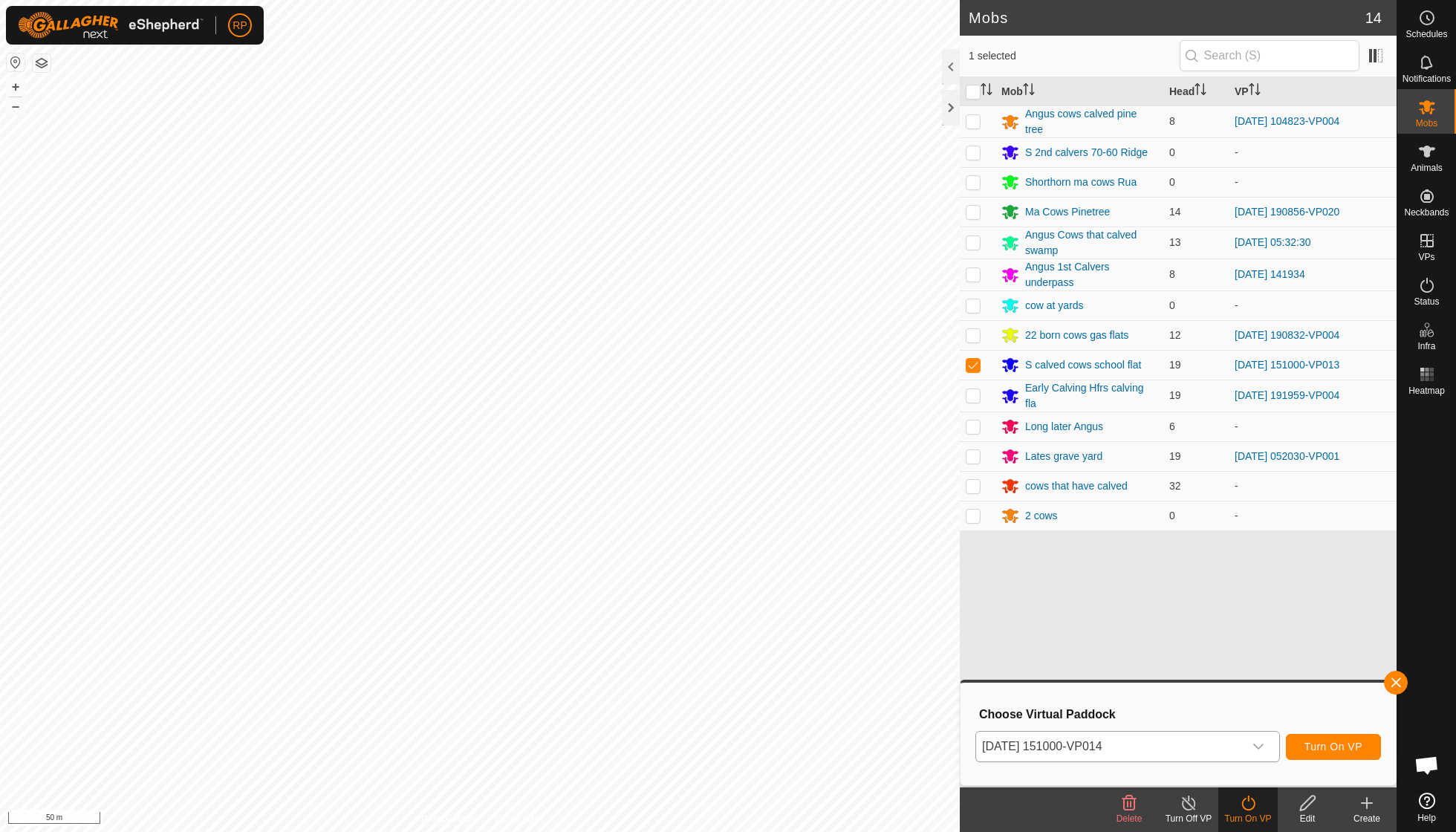
click at [1315, 743] on span "Turn On VP" at bounding box center [1333, 746] width 58 height 12
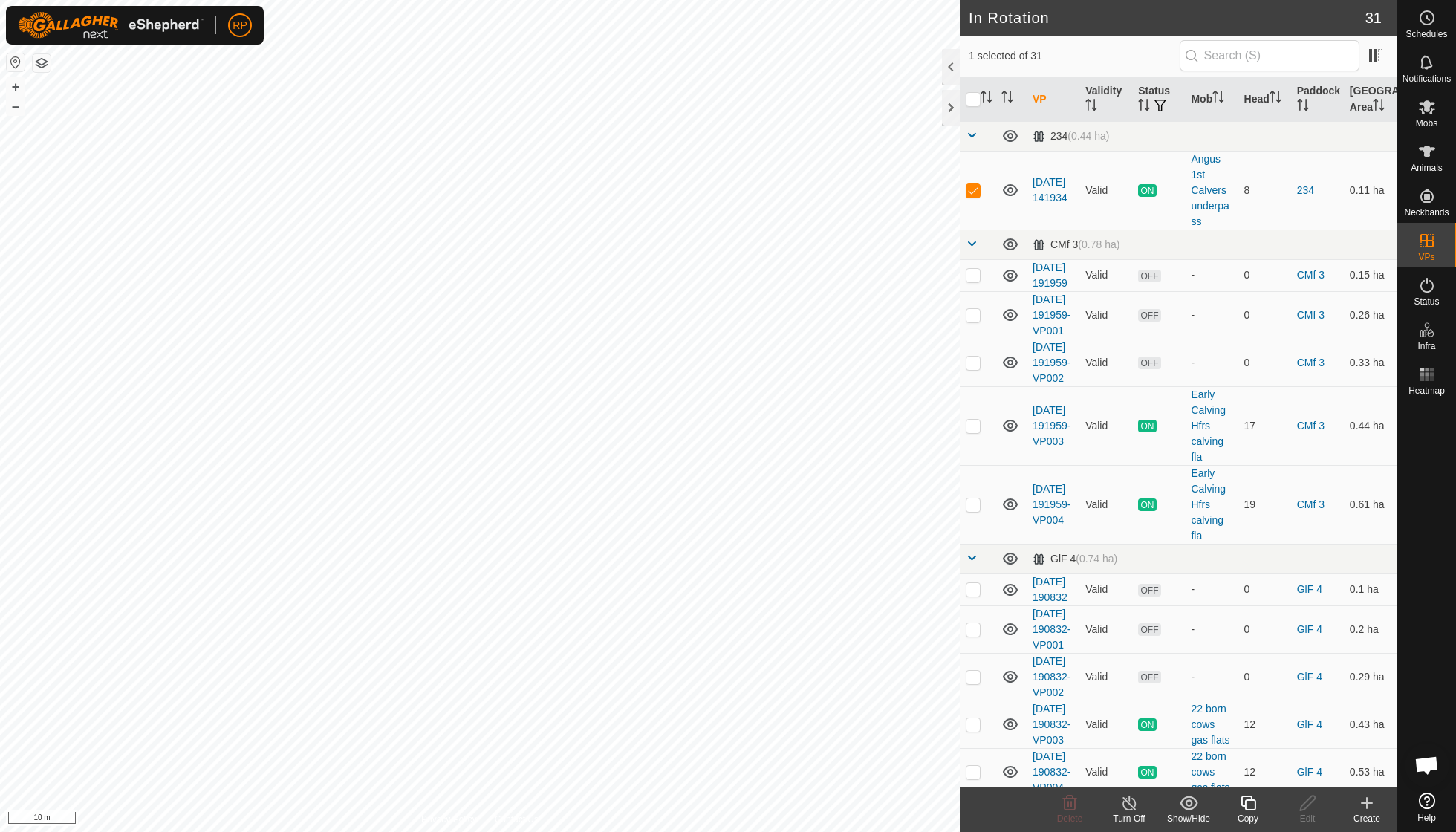
click at [1243, 807] on icon at bounding box center [1248, 803] width 19 height 18
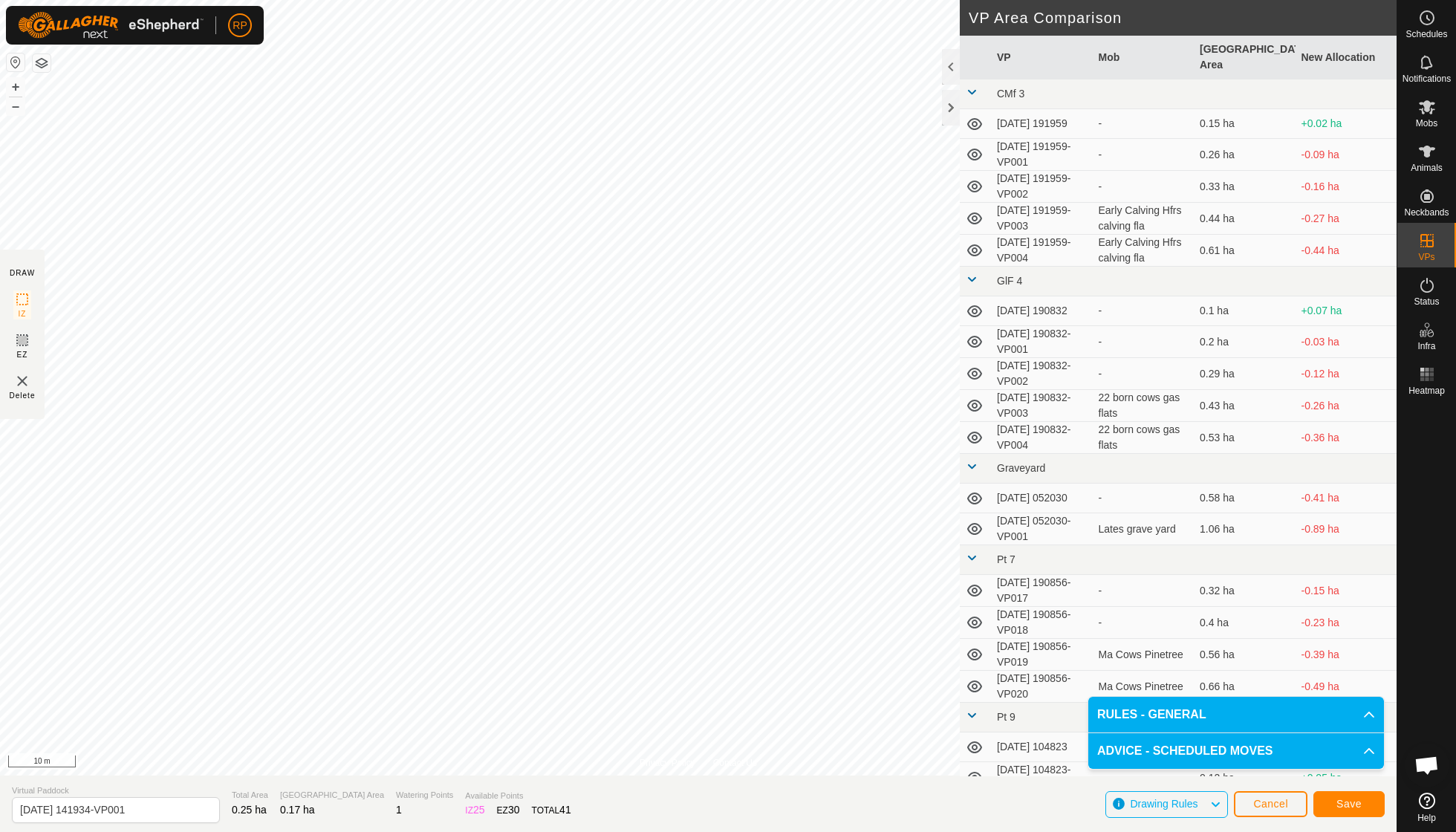
click at [1352, 801] on span "Save" at bounding box center [1348, 804] width 25 height 12
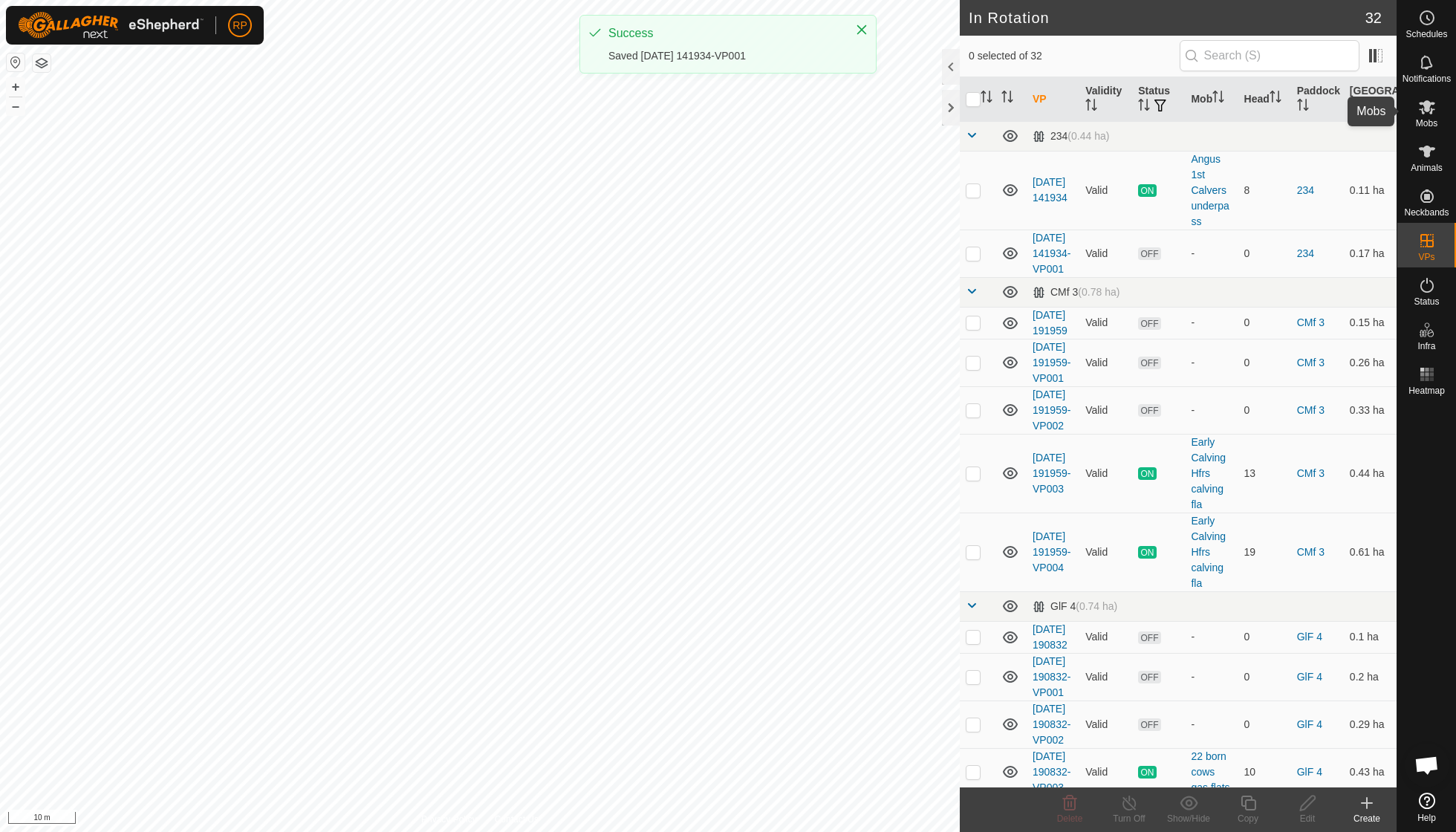
click at [1426, 122] on span "Mobs" at bounding box center [1426, 123] width 22 height 9
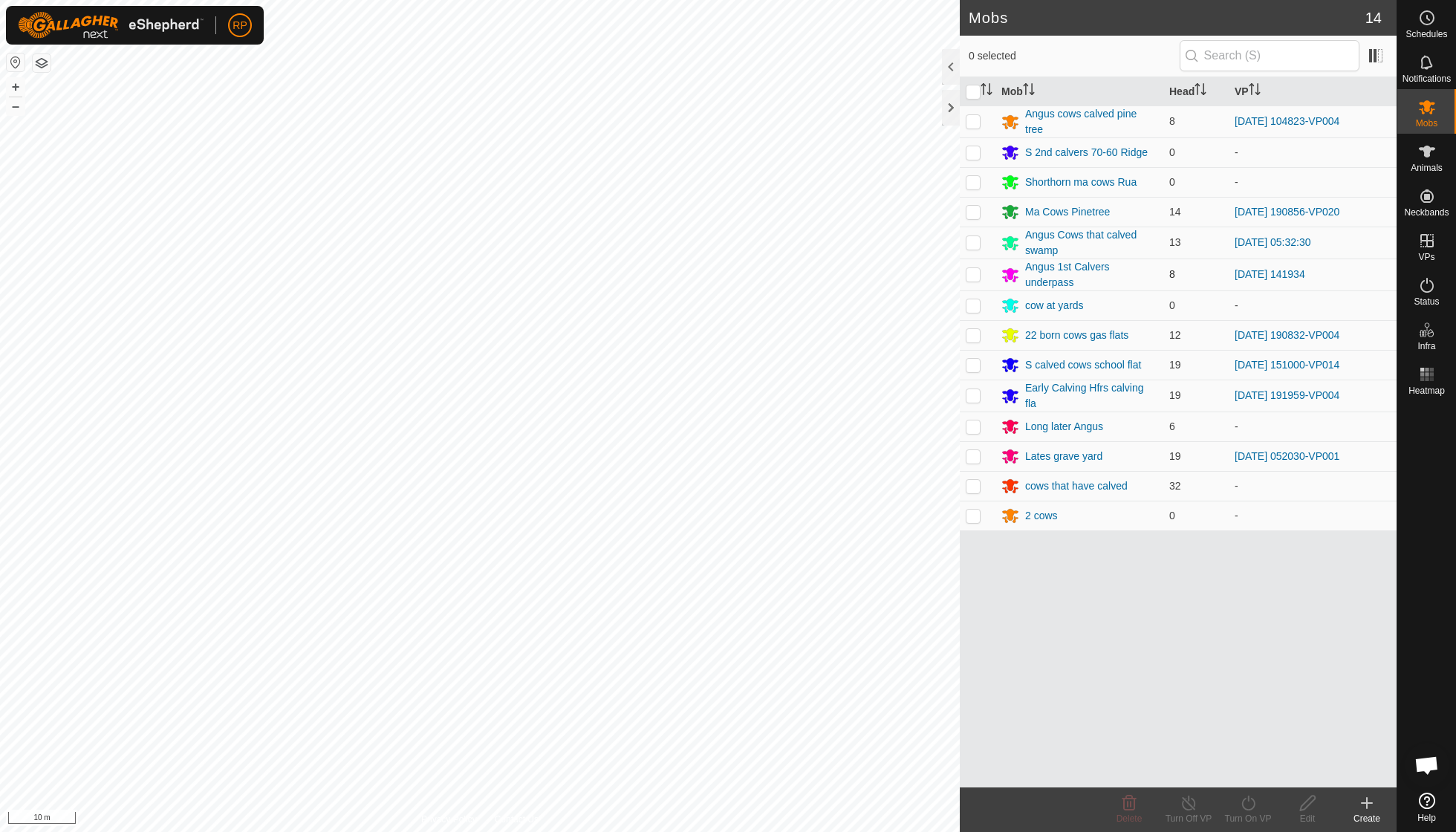
click at [974, 272] on p-checkbox at bounding box center [972, 274] width 15 height 12
checkbox input "true"
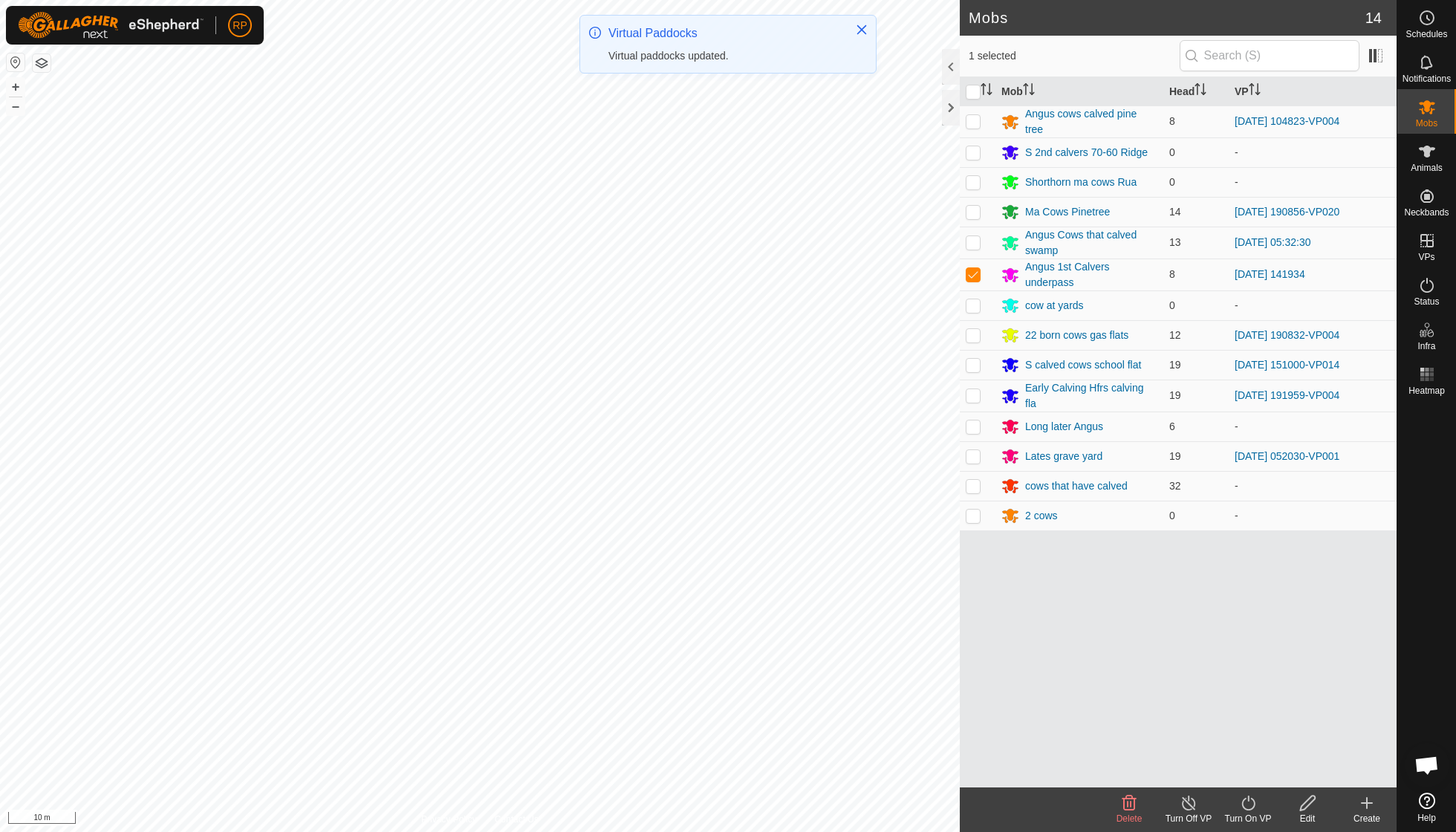
click at [1249, 808] on icon at bounding box center [1248, 803] width 19 height 18
click at [1246, 773] on link "Now" at bounding box center [1293, 770] width 147 height 30
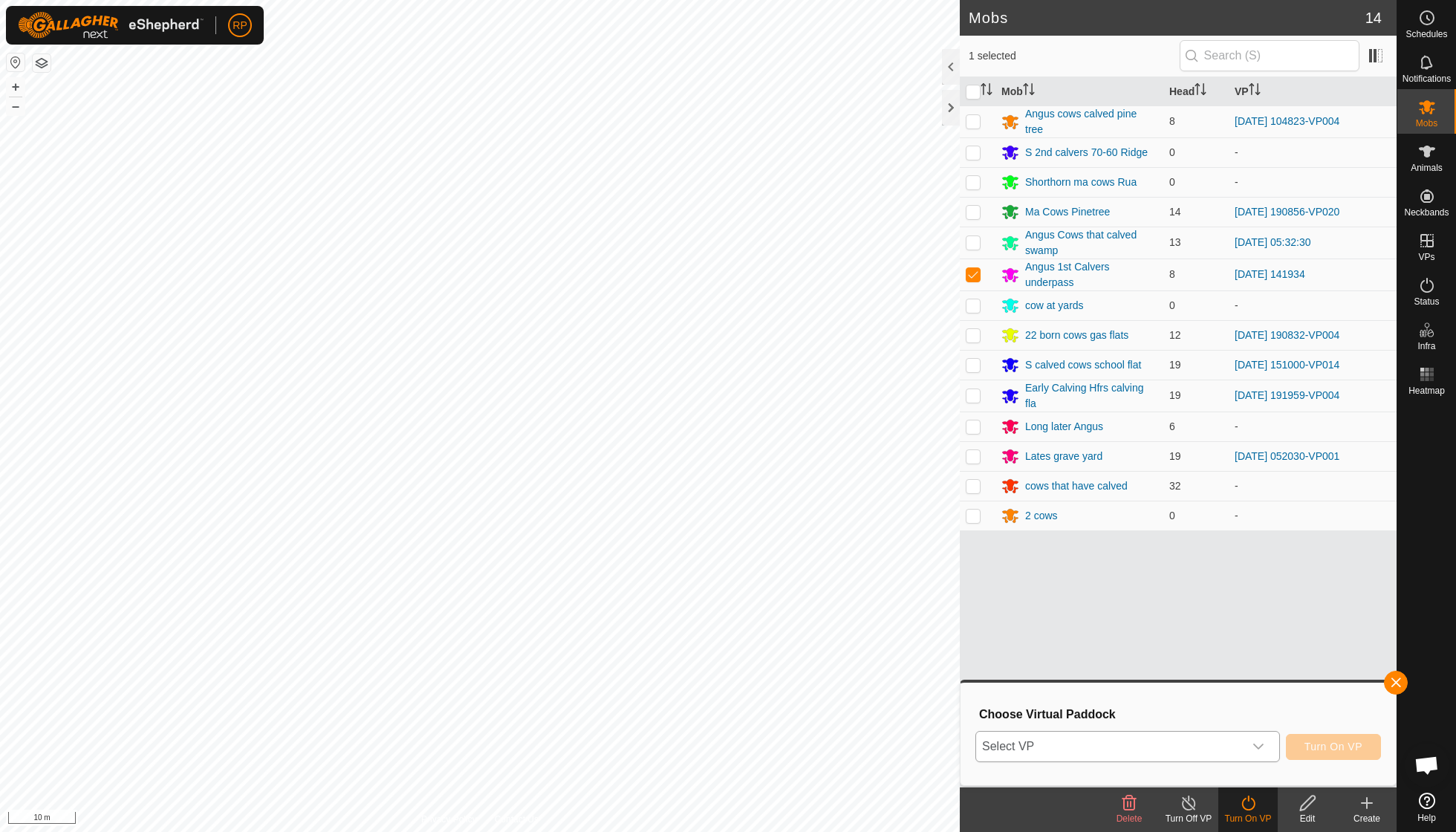
click at [1263, 750] on icon "dropdown trigger" at bounding box center [1258, 746] width 12 height 12
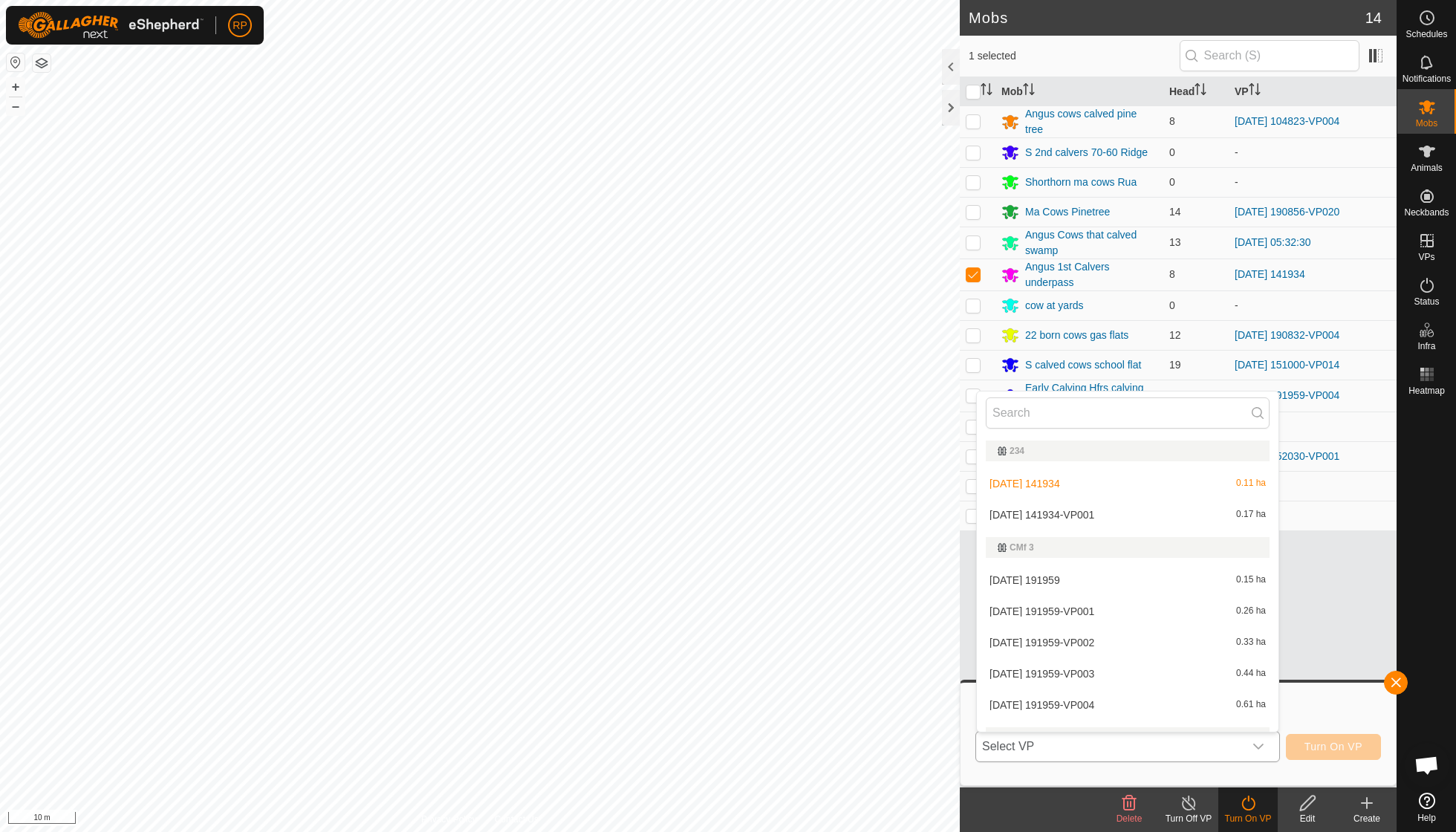
click at [1102, 517] on li "2025-09-18 141934-VP001 0.17 ha" at bounding box center [1127, 515] width 302 height 30
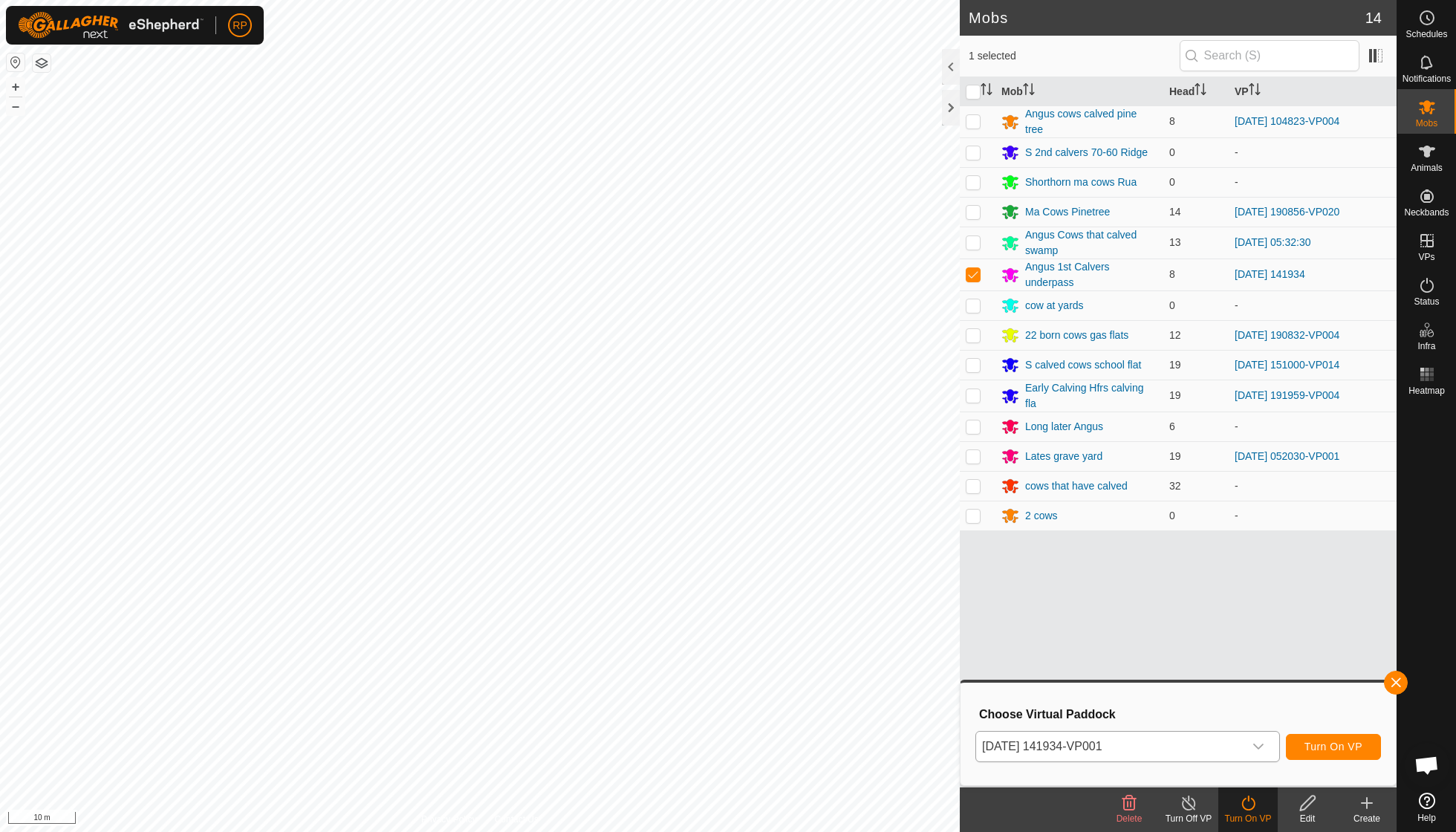
click at [1336, 749] on span "Turn On VP" at bounding box center [1333, 746] width 58 height 12
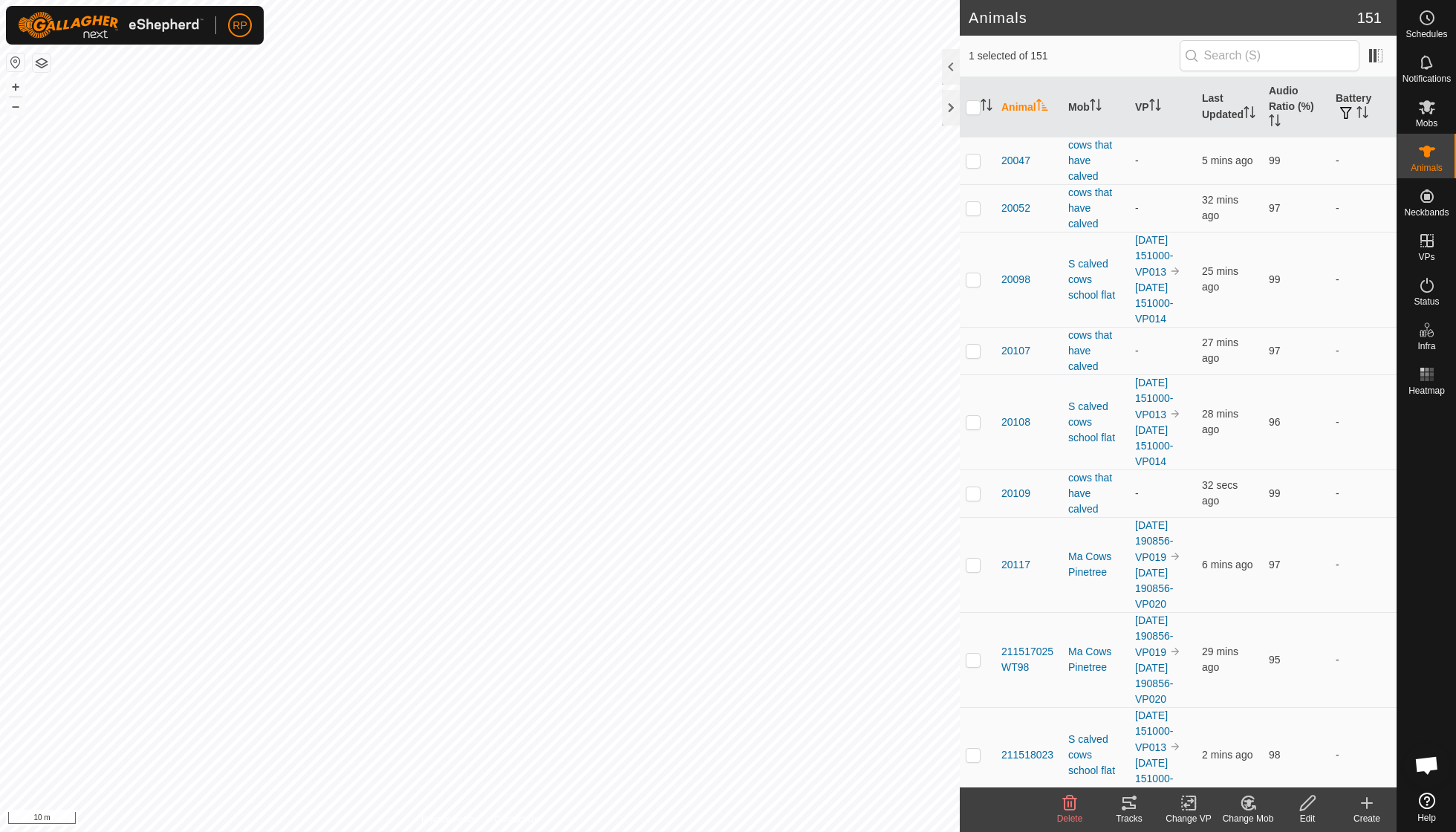
click at [1121, 809] on icon at bounding box center [1129, 803] width 18 height 18
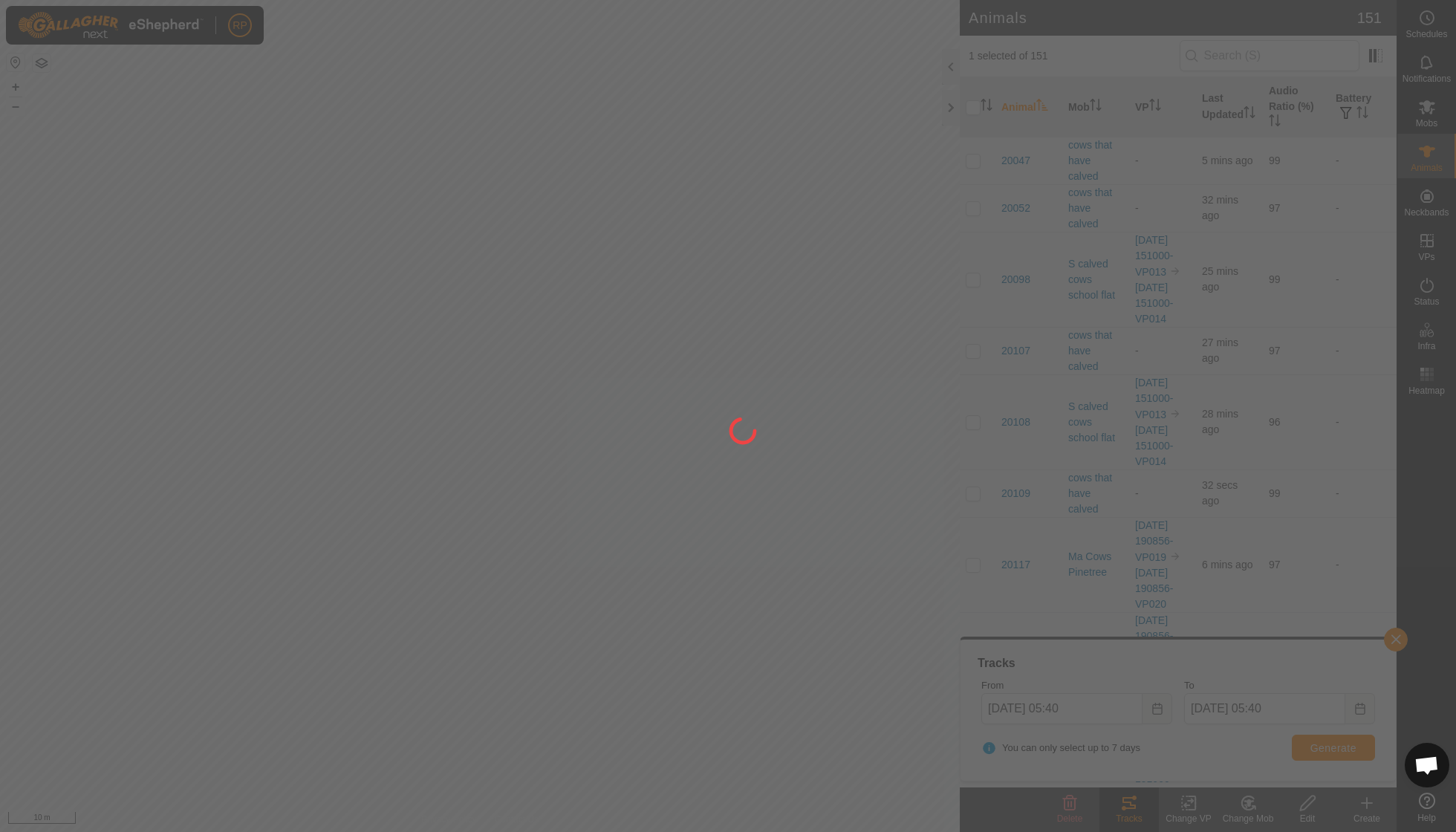
click at [1311, 746] on div at bounding box center [728, 416] width 1456 height 832
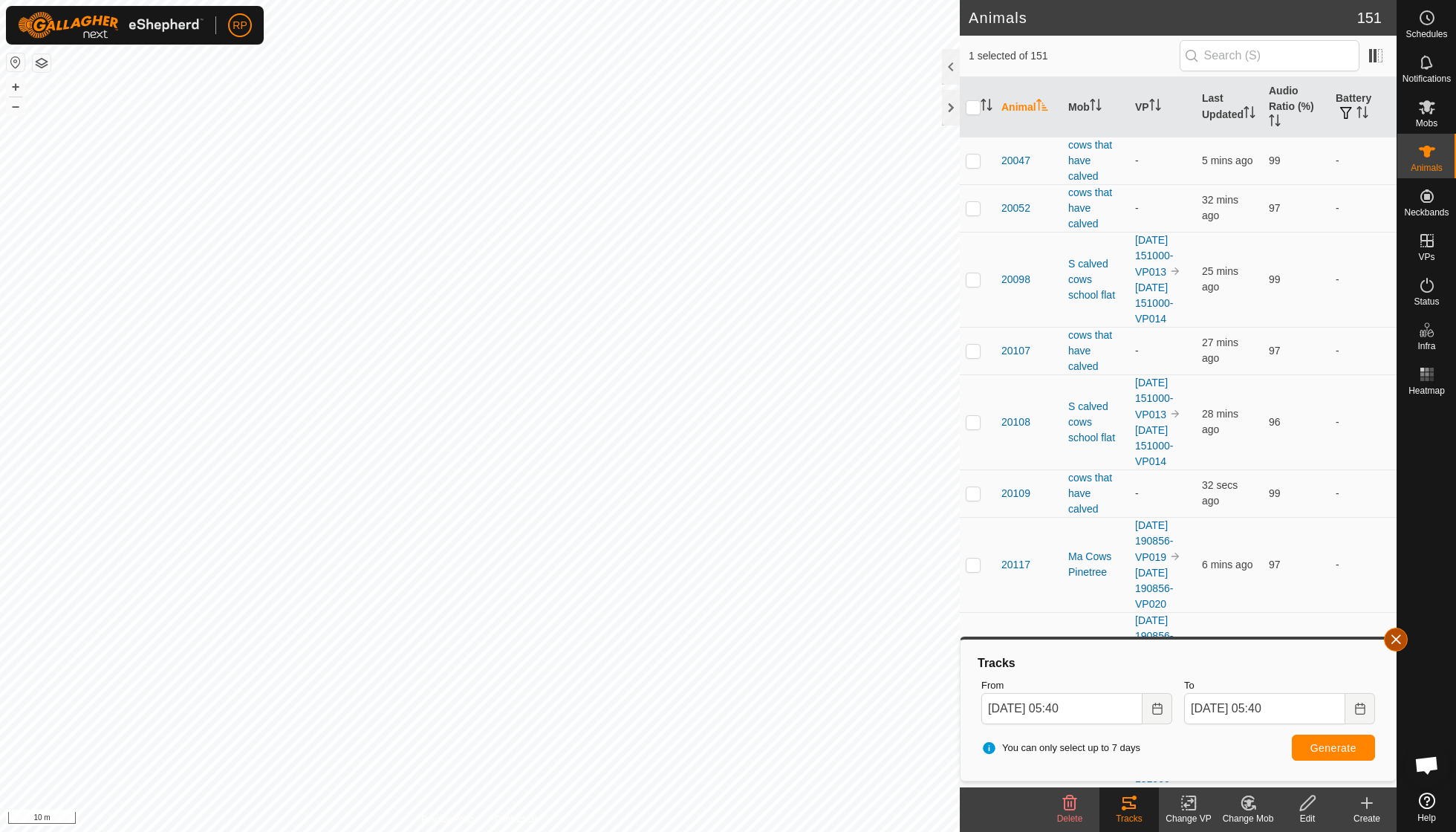
click at [1391, 640] on button "button" at bounding box center [1395, 640] width 24 height 24
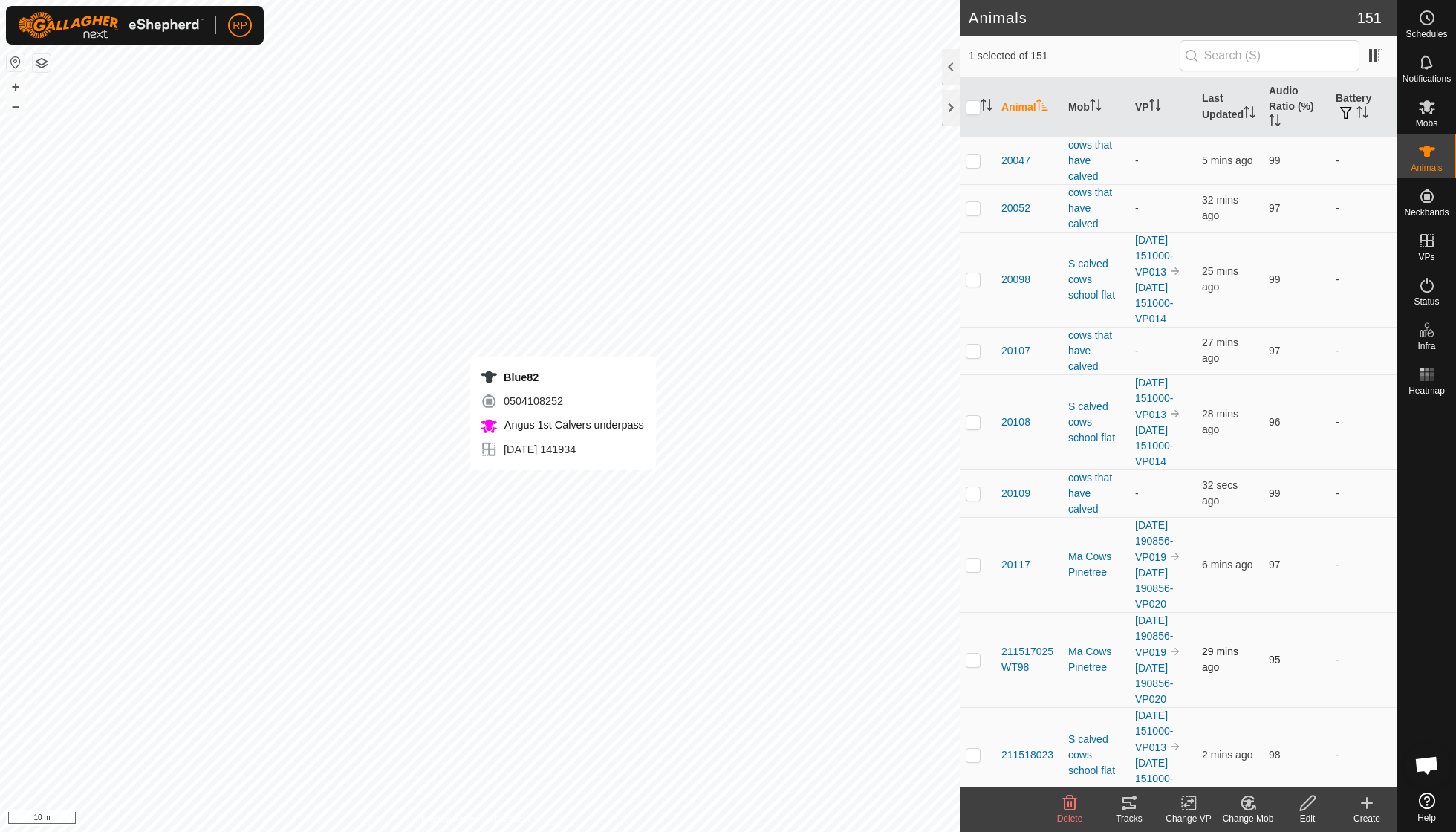
checkbox input "false"
checkbox input "true"
click at [1123, 810] on icon at bounding box center [1123, 808] width 4 height 4
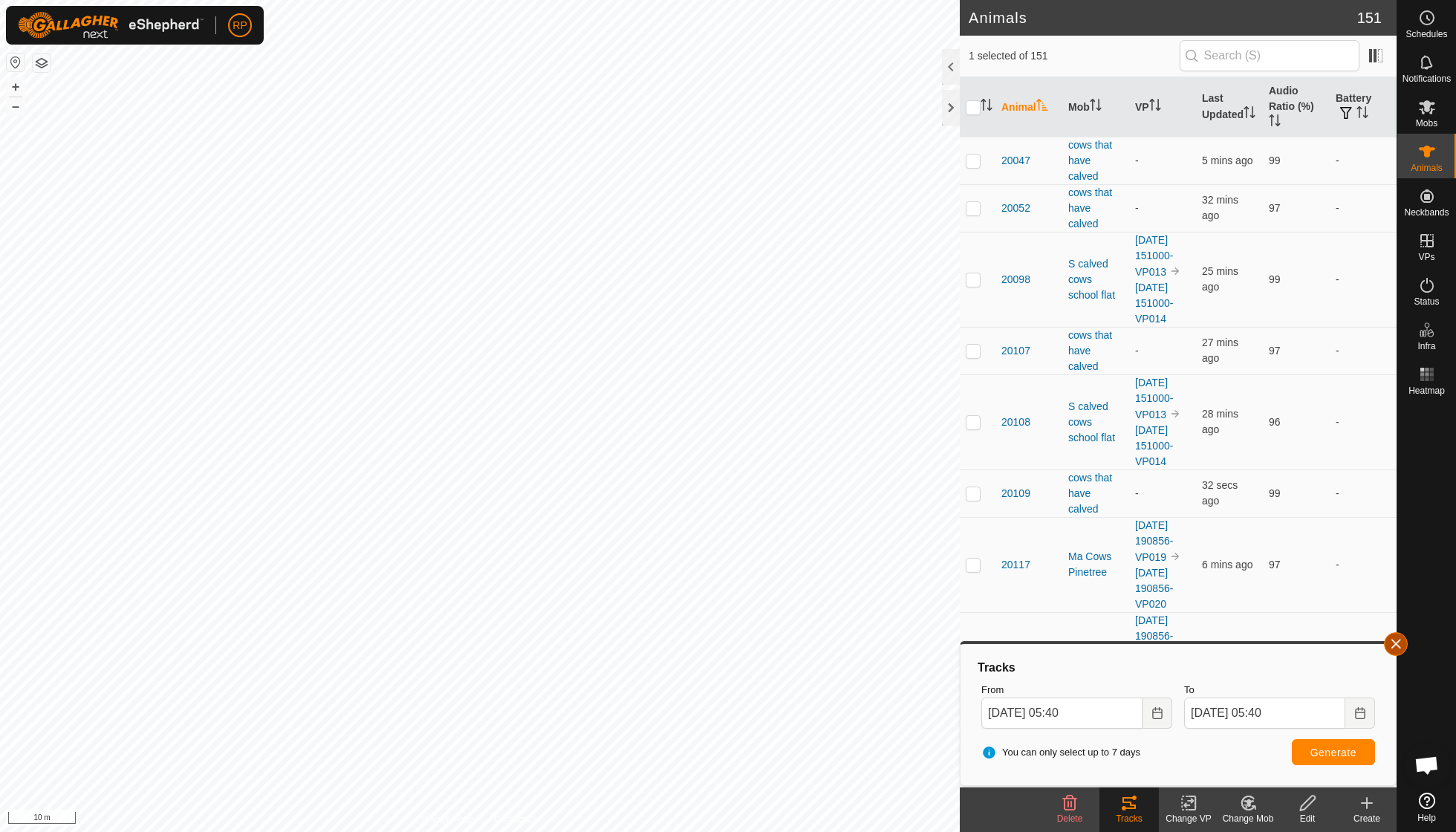
click at [1396, 649] on span "button" at bounding box center [1395, 645] width 12 height 12
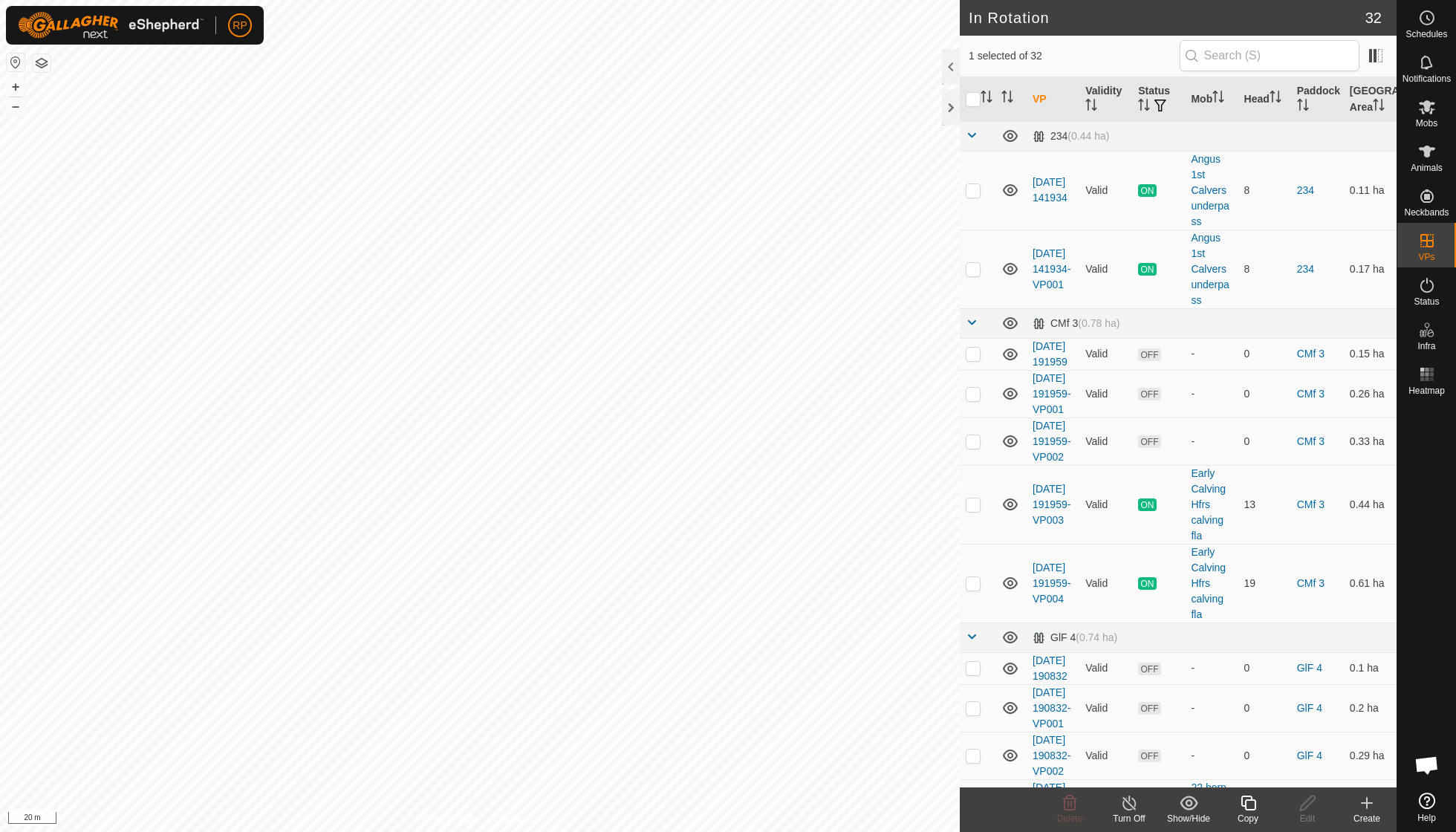
click at [1257, 804] on copy-svg-icon at bounding box center [1248, 803] width 60 height 18
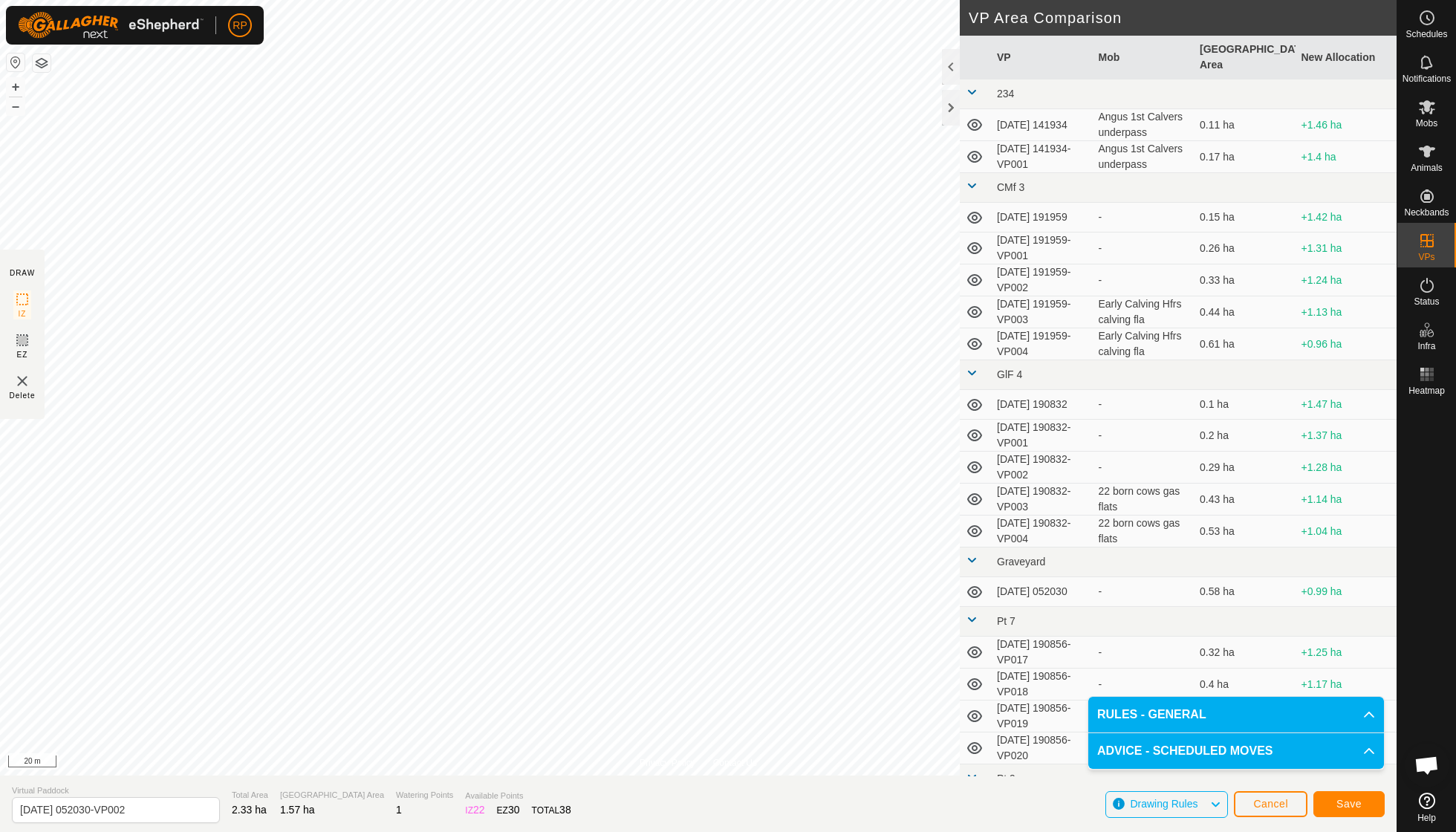
click at [1336, 800] on span "Save" at bounding box center [1348, 804] width 25 height 12
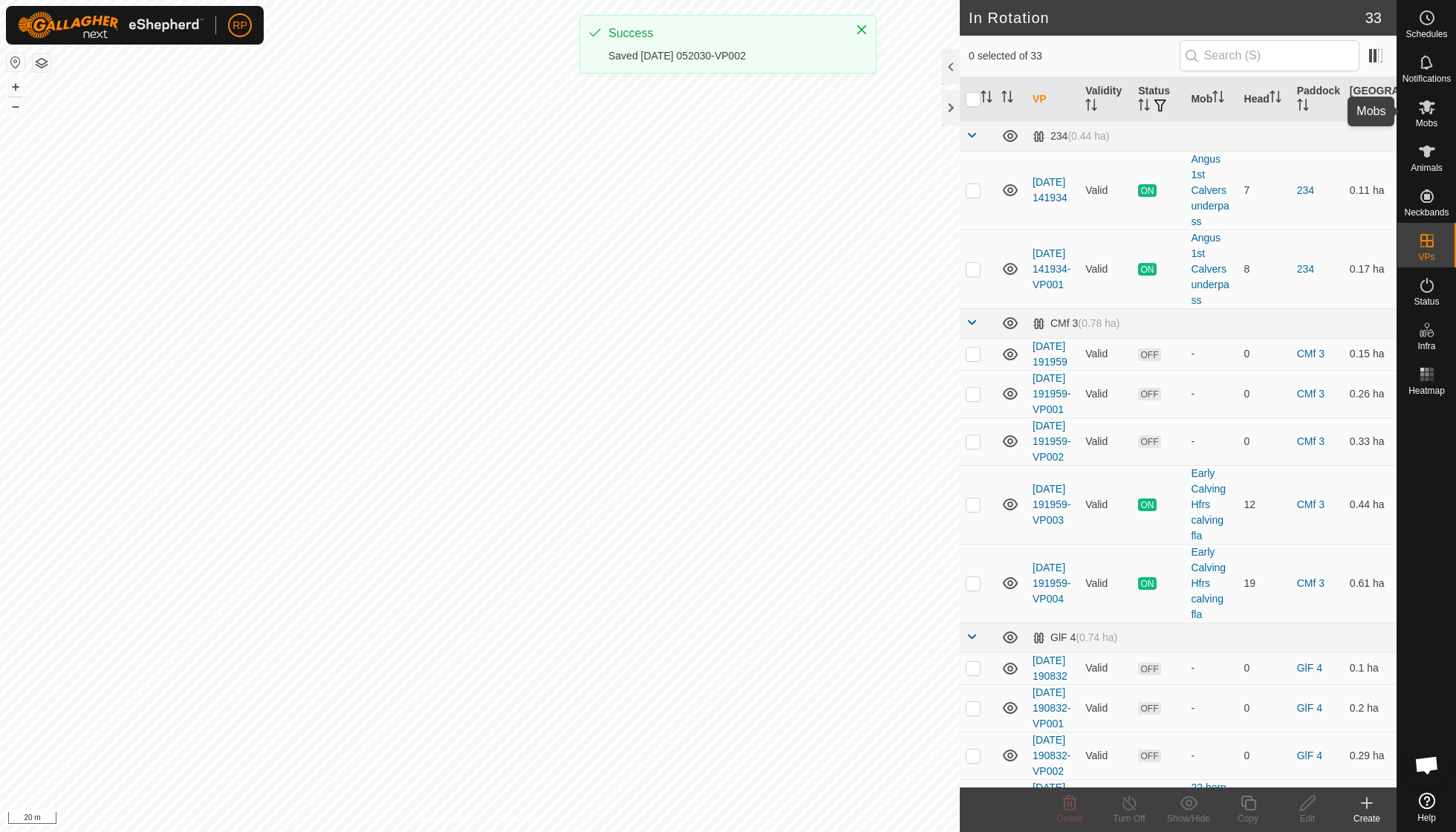
click at [1429, 116] on es-mob-svg-icon at bounding box center [1426, 107] width 27 height 24
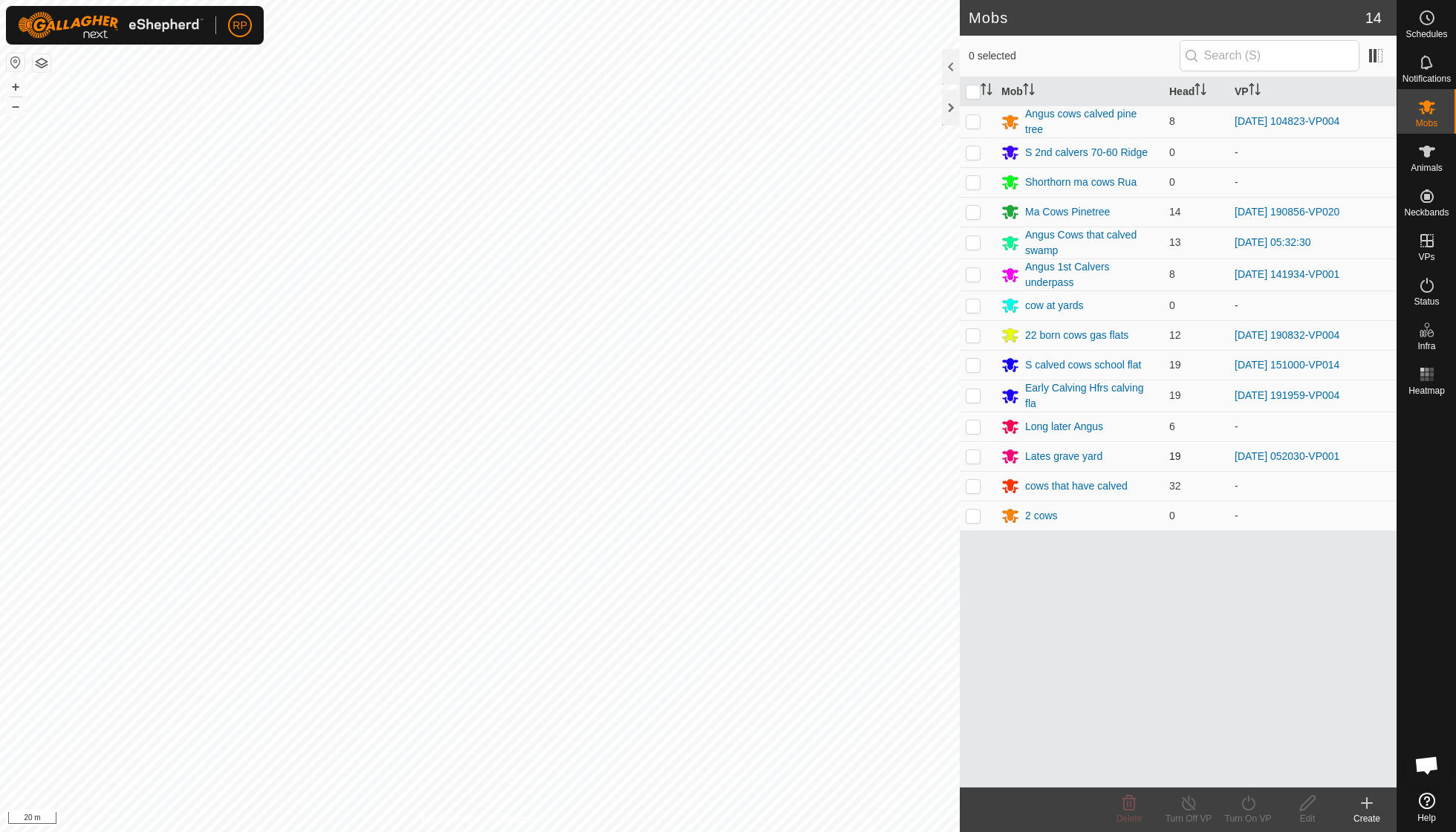
click at [974, 452] on p-checkbox at bounding box center [972, 456] width 15 height 12
checkbox input "true"
click at [1246, 803] on icon at bounding box center [1248, 803] width 19 height 18
click at [1251, 776] on link "Now" at bounding box center [1293, 770] width 147 height 30
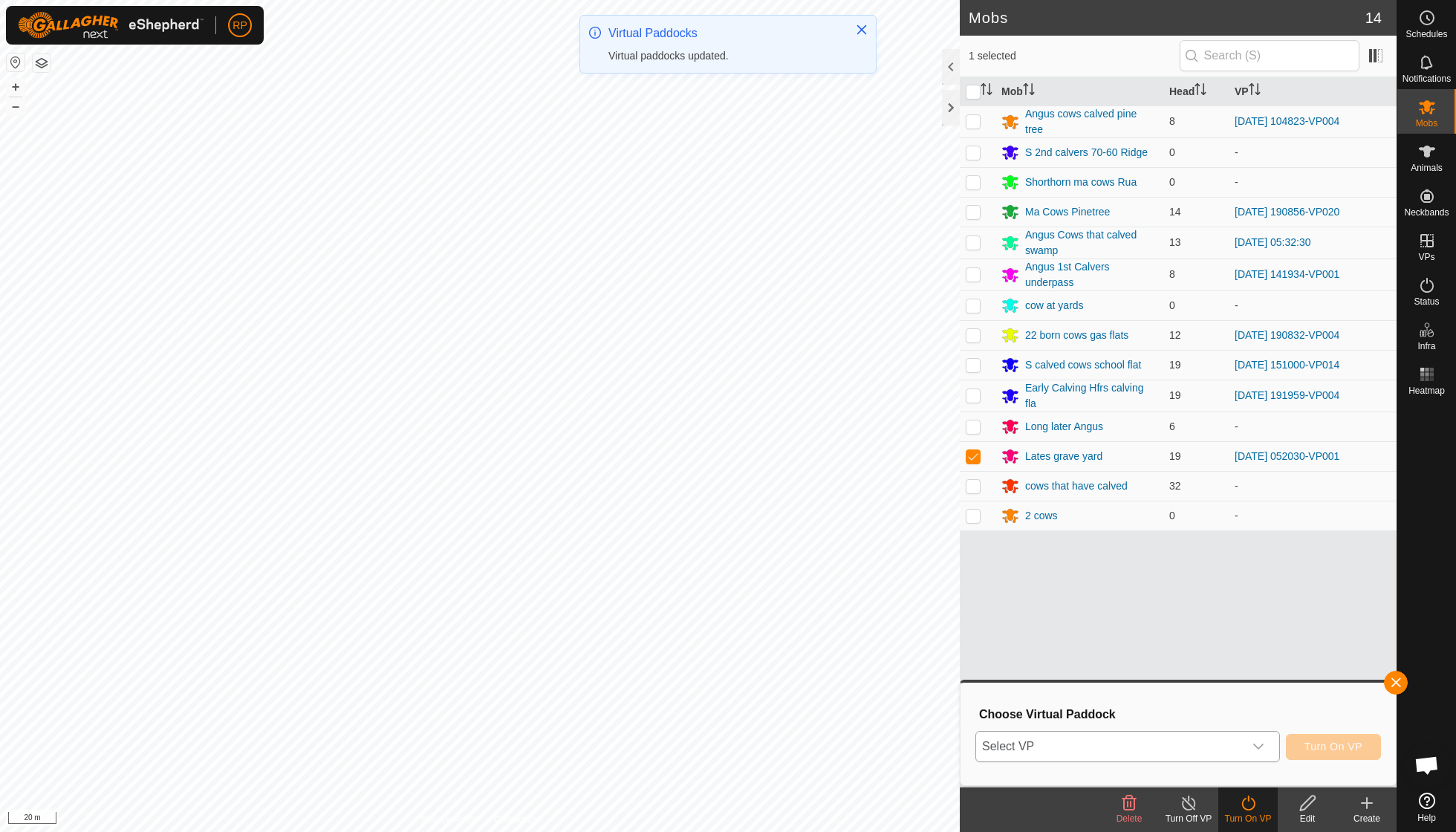
click at [1258, 744] on icon "dropdown trigger" at bounding box center [1258, 746] width 12 height 12
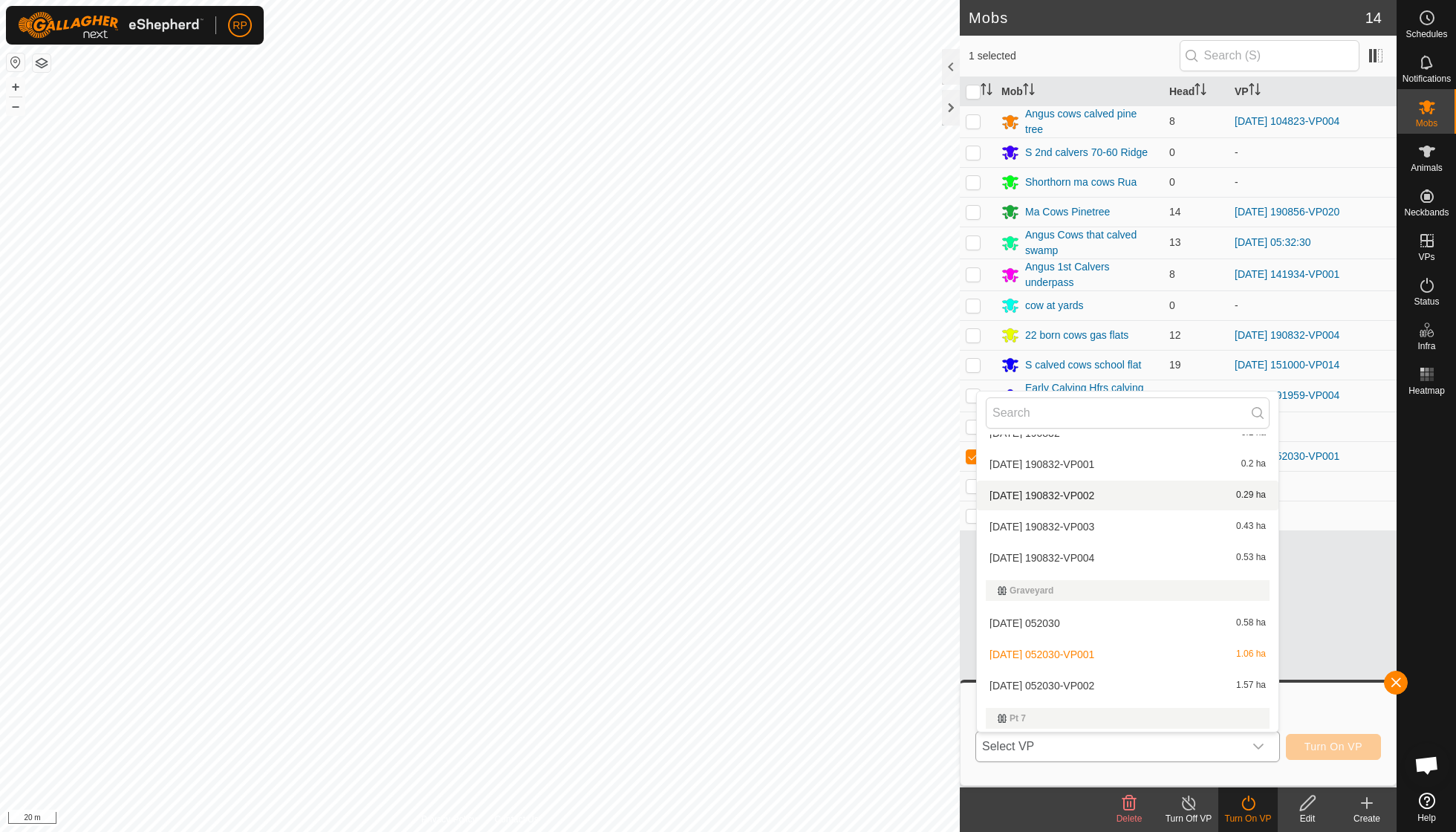
scroll to position [375, 0]
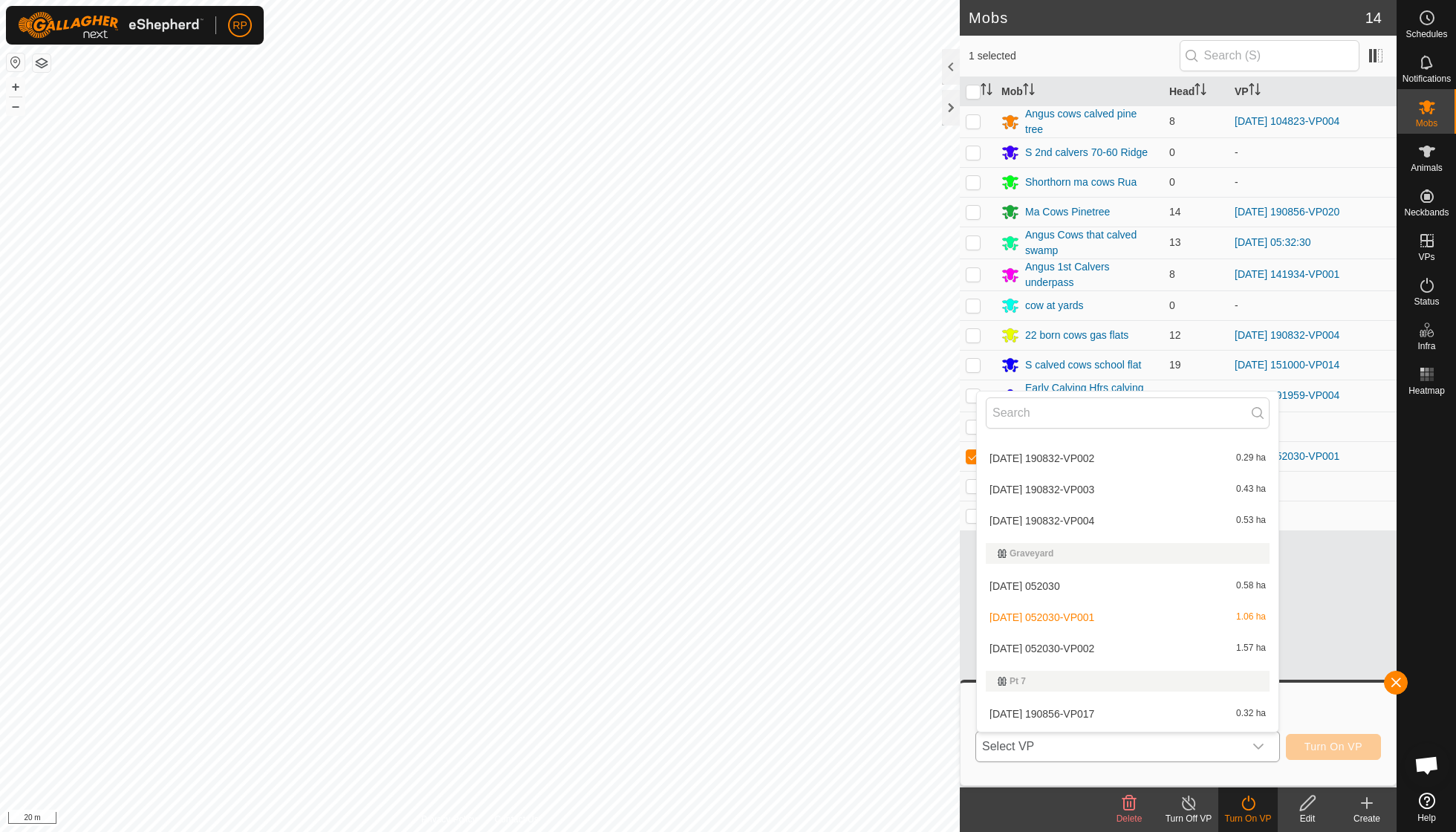
click at [1096, 642] on li "2025-09-16 052030-VP002 1.57 ha" at bounding box center [1127, 649] width 302 height 30
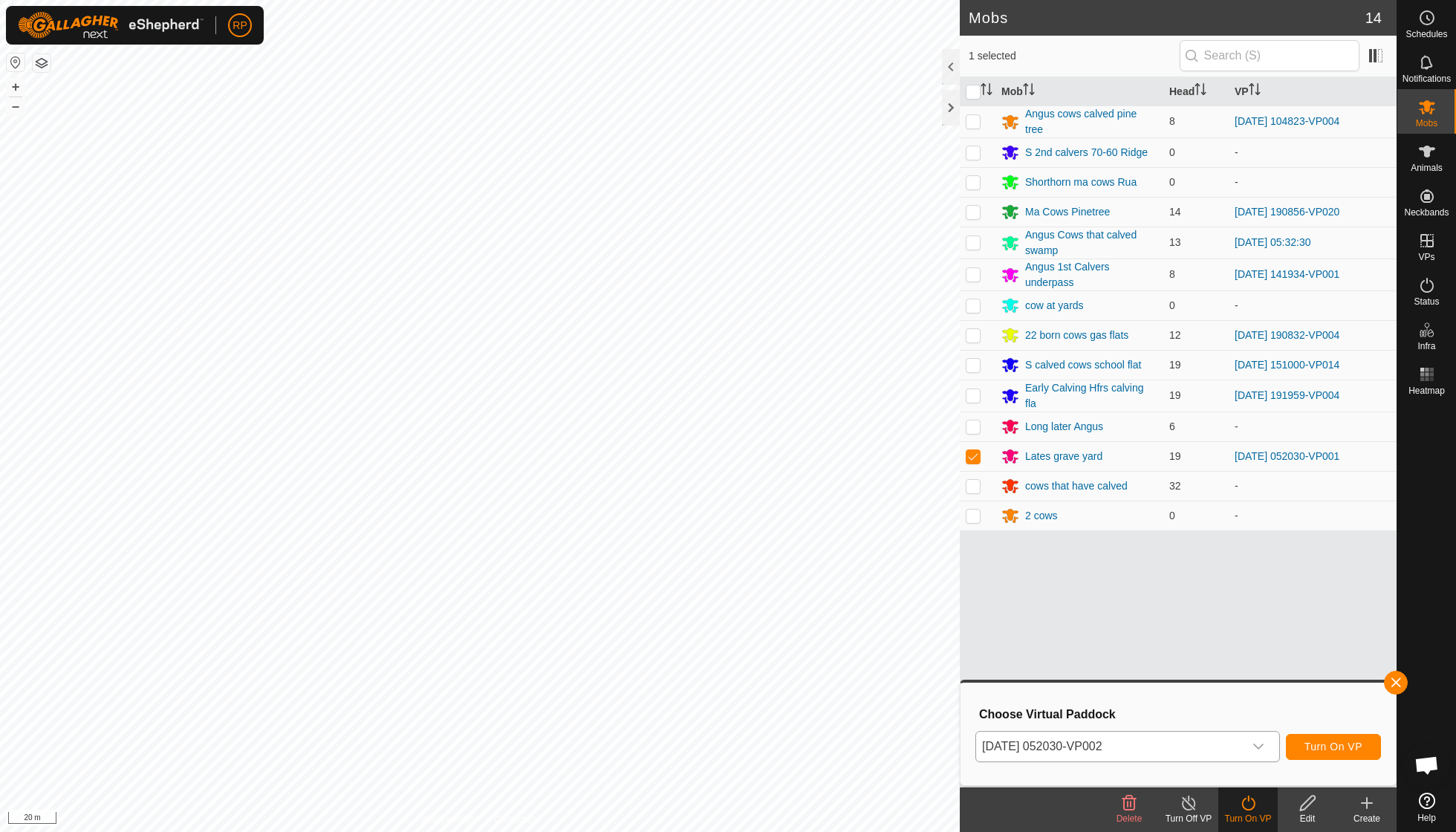
click at [1314, 747] on span "Turn On VP" at bounding box center [1333, 746] width 58 height 12
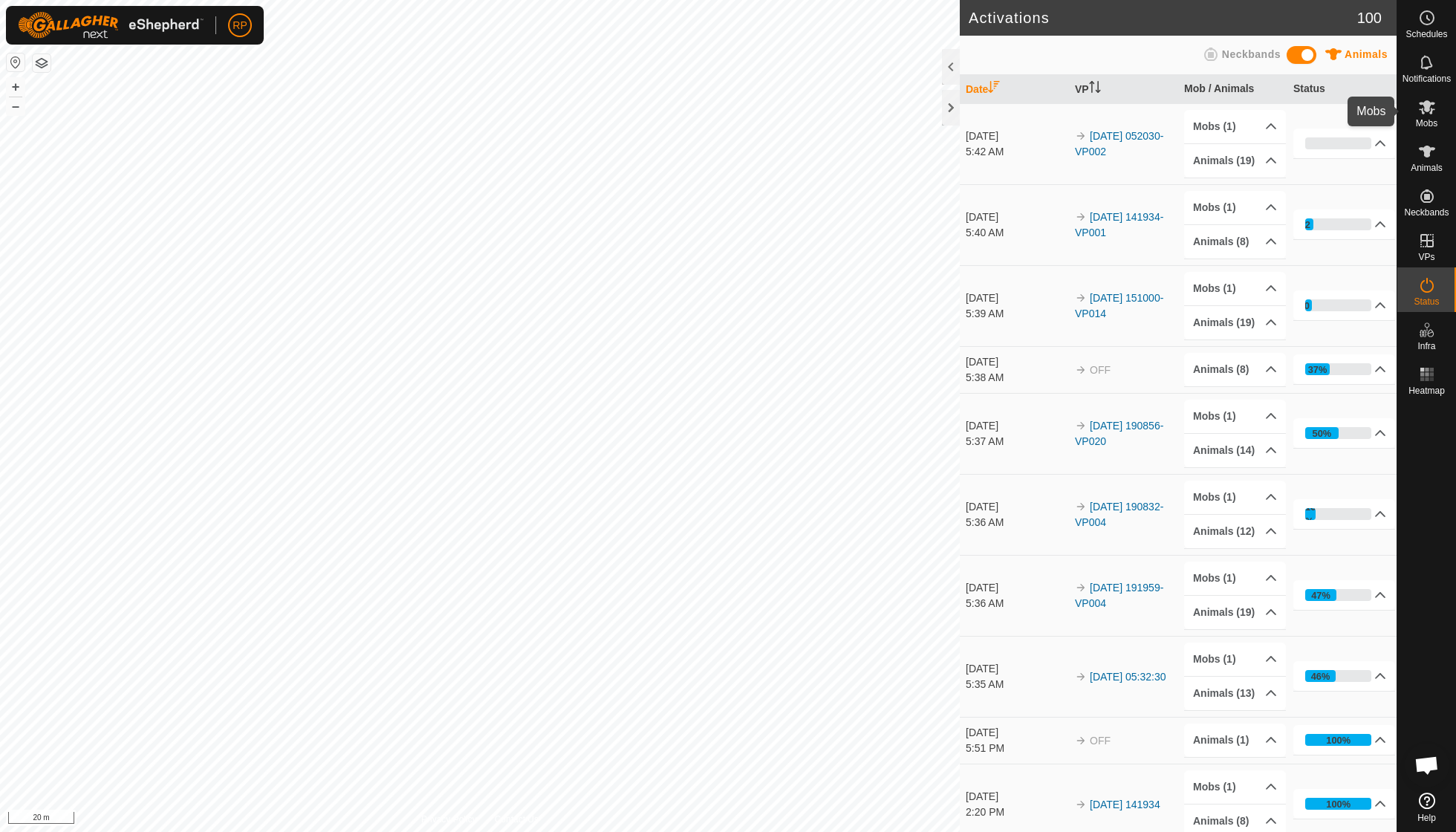
click at [1421, 119] on span "Mobs" at bounding box center [1426, 123] width 22 height 9
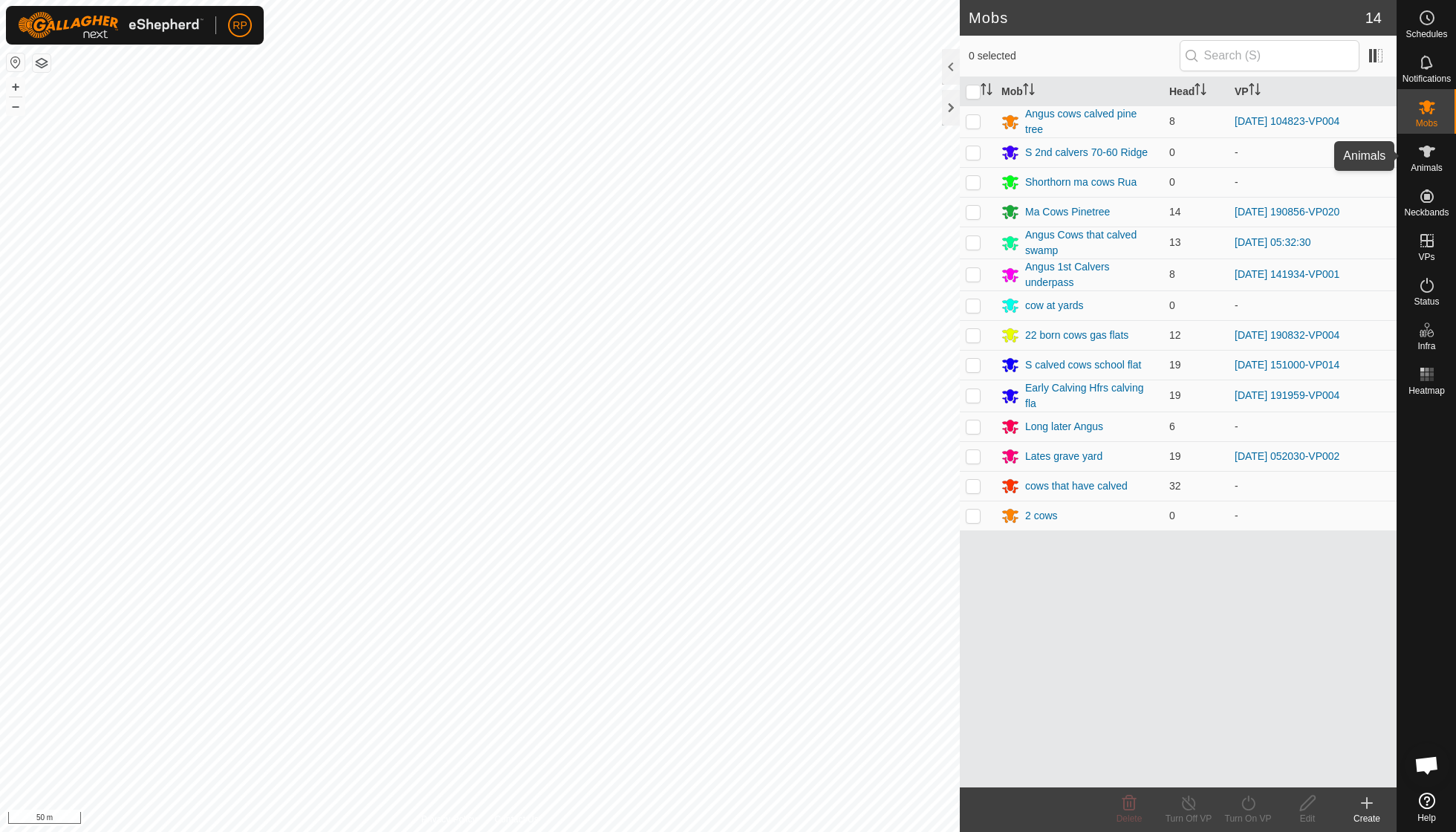
click at [1421, 157] on icon at bounding box center [1427, 151] width 18 height 18
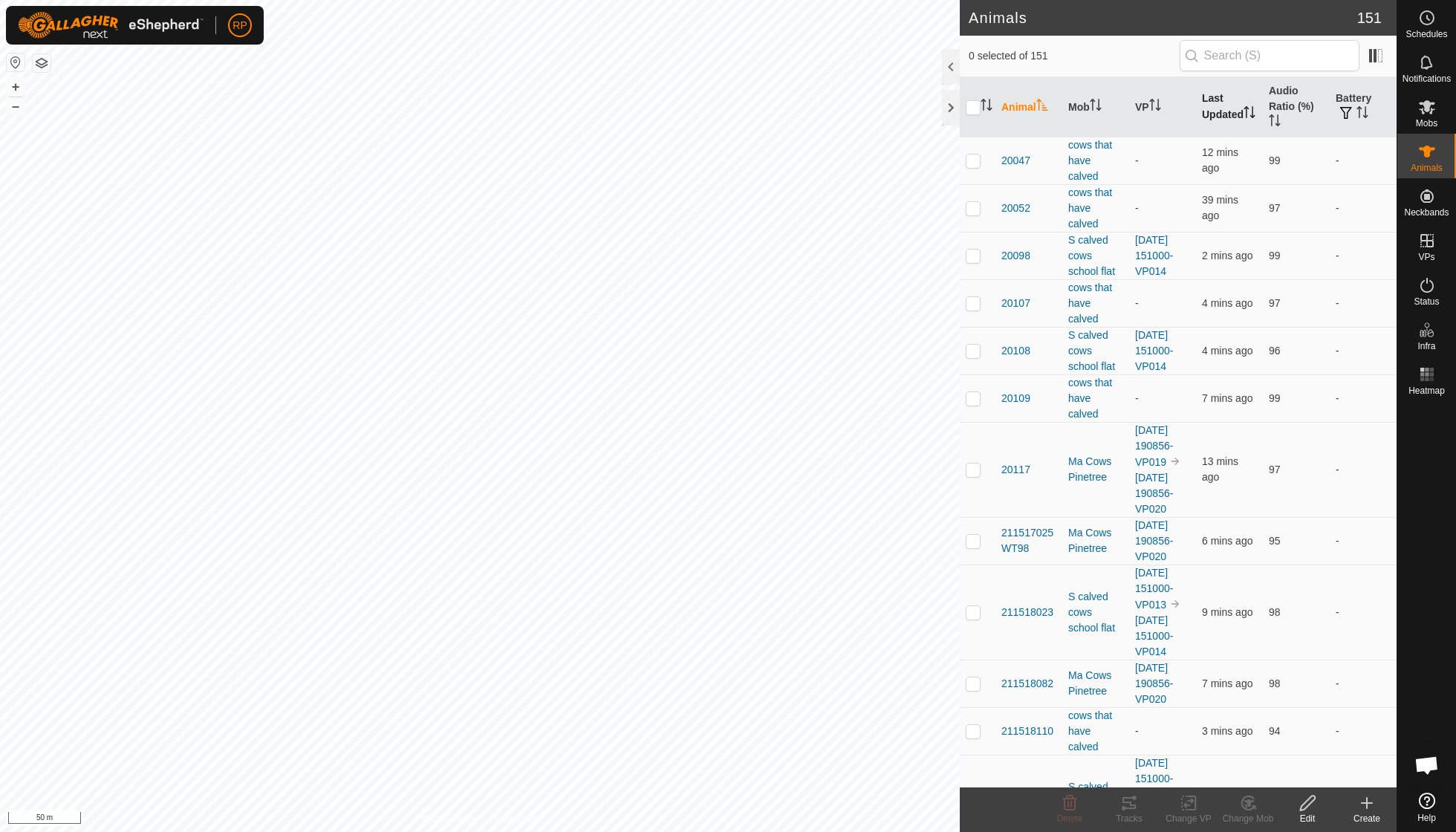
click at [1210, 108] on th "Last Updated" at bounding box center [1229, 108] width 67 height 60
